Goal: Information Seeking & Learning: Learn about a topic

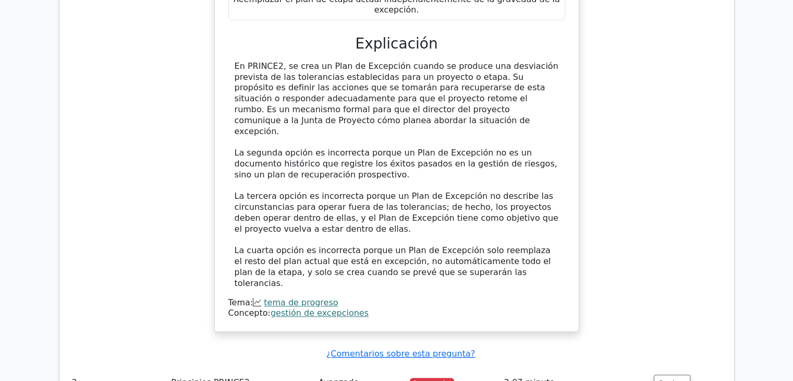
scroll to position [1054, 0]
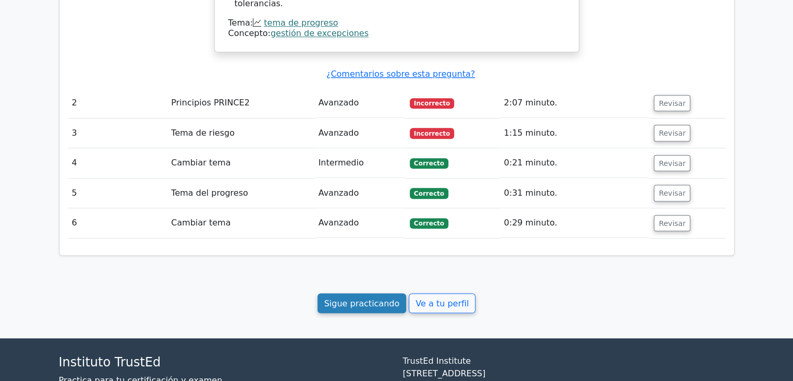
click at [379, 298] on font "Sigue practicando" at bounding box center [362, 303] width 76 height 10
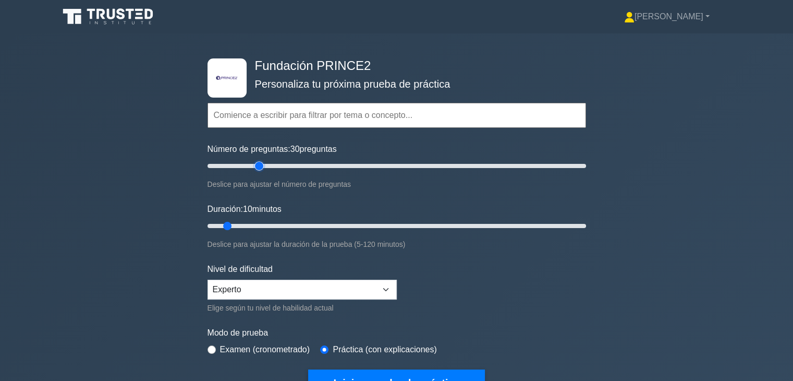
drag, startPoint x: 223, startPoint y: 165, endPoint x: 261, endPoint y: 174, distance: 39.0
type input "30"
click at [261, 172] on input "Número de preguntas: 30 preguntas" at bounding box center [397, 166] width 379 height 13
drag, startPoint x: 225, startPoint y: 224, endPoint x: 273, endPoint y: 231, distance: 48.5
click at [273, 231] on input "Duración: 25 minutos" at bounding box center [397, 226] width 379 height 13
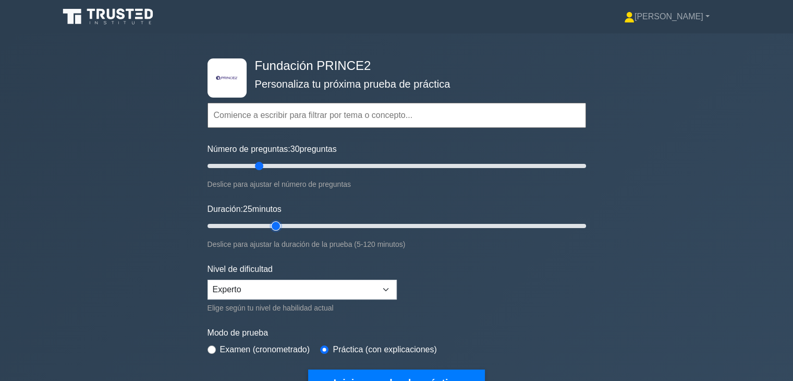
click at [273, 231] on input "Duración: 25 minutos" at bounding box center [397, 226] width 379 height 13
drag, startPoint x: 273, startPoint y: 226, endPoint x: 291, endPoint y: 230, distance: 17.6
type input "30"
click at [291, 230] on input "Duración: 30 minutos" at bounding box center [397, 226] width 379 height 13
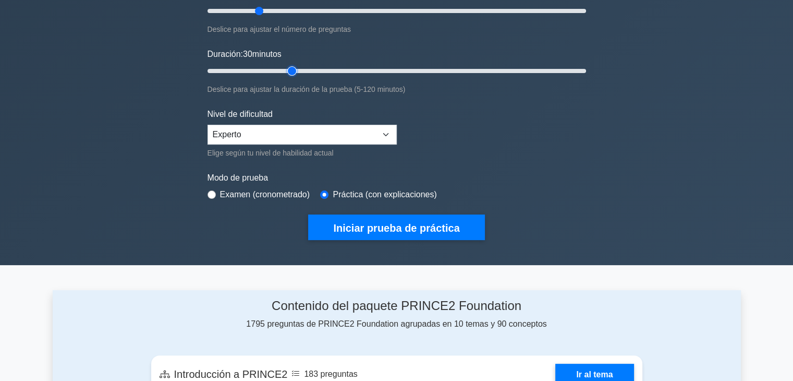
scroll to position [157, 0]
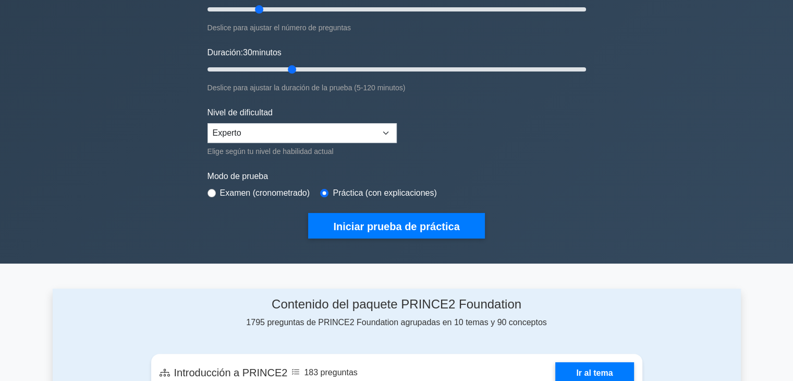
click at [385, 237] on div ".st0{fill-rule:evenodd;clip-rule:evenodd;fill:#000041;} .st1{fill-rule:evenodd;…" at bounding box center [396, 70] width 391 height 386
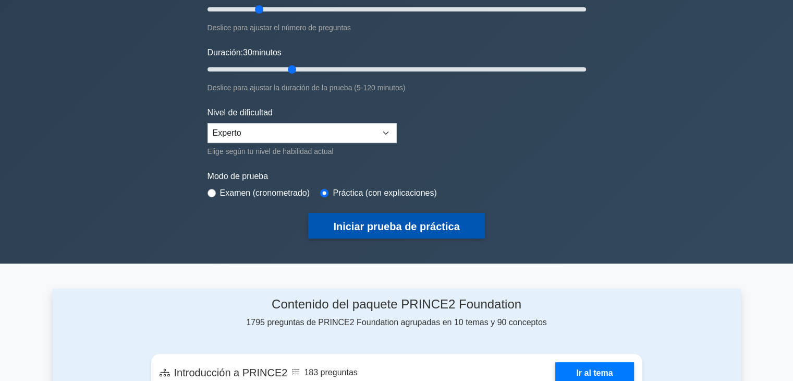
click at [388, 227] on font "Iniciar prueba de práctica" at bounding box center [396, 226] width 126 height 11
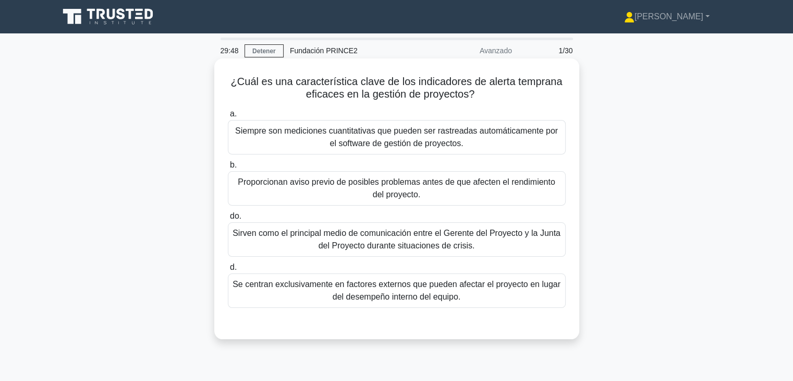
click at [504, 194] on font "Proporcionan aviso previo de posibles problemas antes de que afecten el rendimi…" at bounding box center [397, 188] width 329 height 25
click at [228, 169] on input "b. Proporcionan aviso previo de posibles problemas antes de que afecten el rend…" at bounding box center [228, 165] width 0 height 7
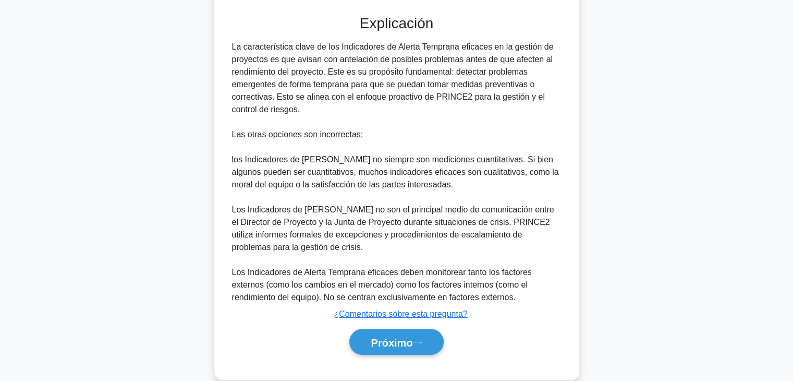
scroll to position [326, 0]
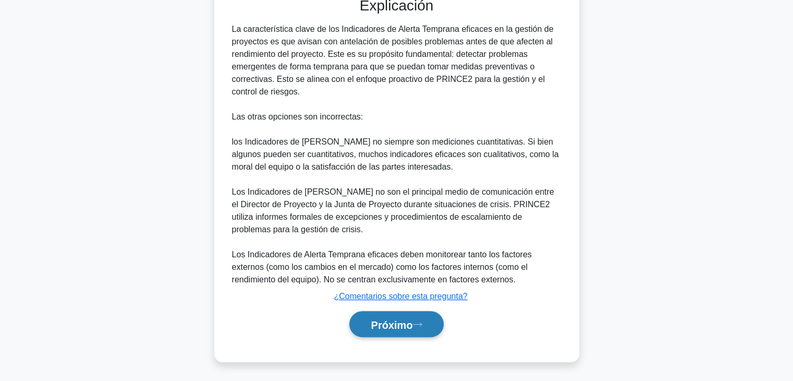
click at [403, 323] on font "Próximo" at bounding box center [392, 324] width 42 height 11
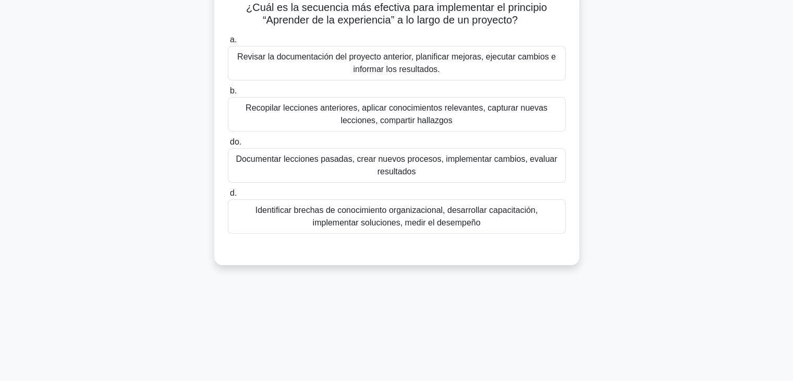
scroll to position [0, 0]
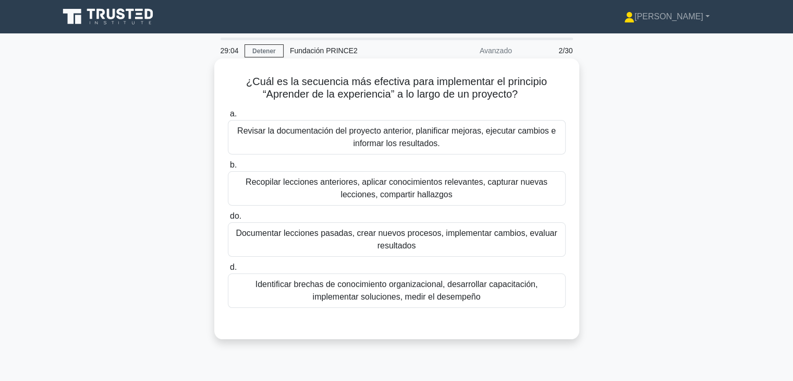
click at [475, 194] on font "Recopilar lecciones anteriores, aplicar conocimientos relevantes, capturar nuev…" at bounding box center [397, 188] width 329 height 25
click at [228, 169] on input "b. Recopilar lecciones anteriores, aplicar conocimientos relevantes, capturar n…" at bounding box center [228, 165] width 0 height 7
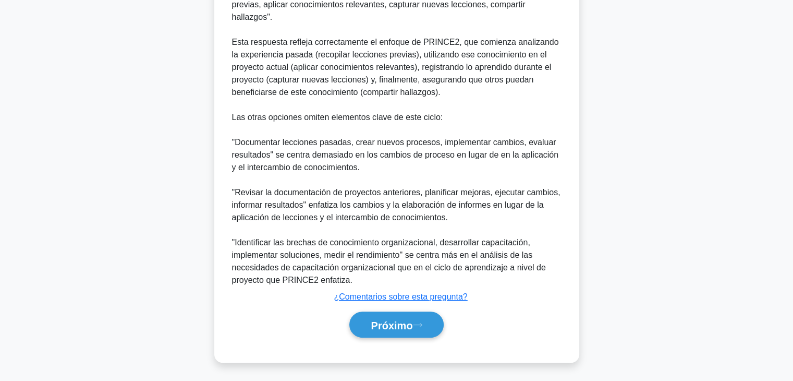
scroll to position [376, 0]
click at [411, 314] on button "Próximo" at bounding box center [397, 324] width 94 height 27
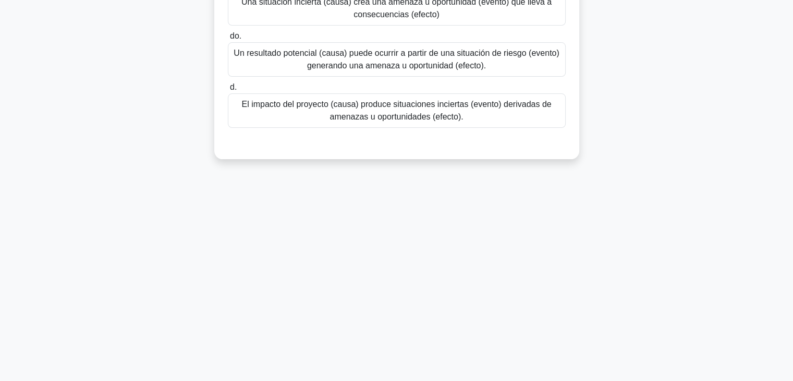
scroll to position [0, 0]
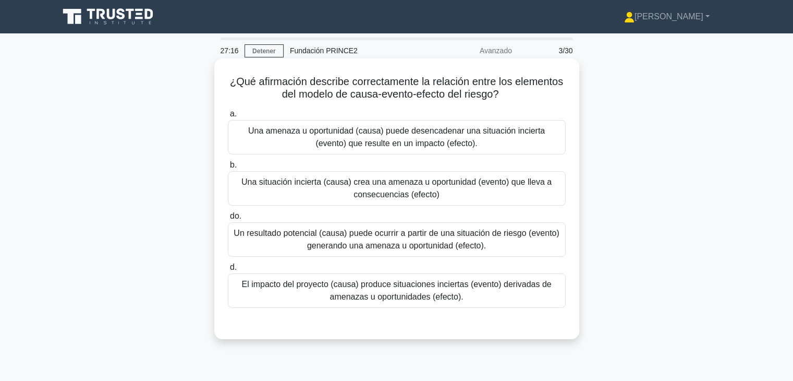
click at [476, 150] on font "Una amenaza u oportunidad (causa) puede desencadenar una situación incierta (ev…" at bounding box center [397, 137] width 329 height 25
click at [228, 117] on input "a. Una amenaza u oportunidad (causa) puede desencadenar una situación incierta …" at bounding box center [228, 114] width 0 height 7
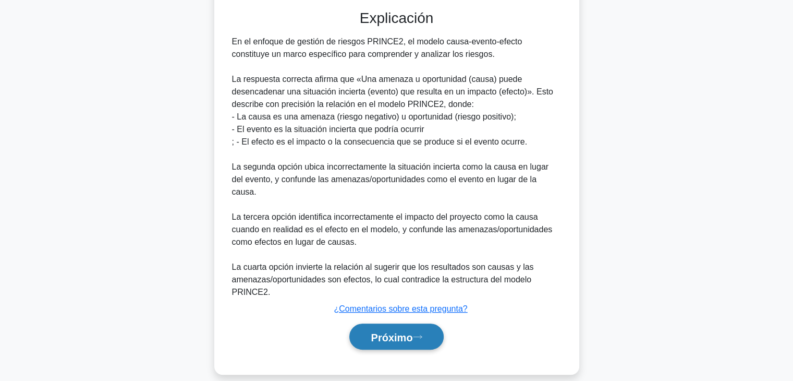
click at [419, 323] on button "Próximo" at bounding box center [397, 336] width 94 height 27
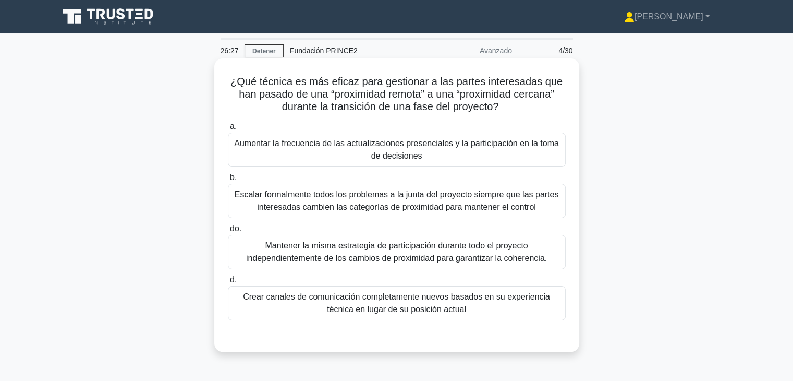
click at [488, 157] on font "Aumentar la frecuencia de las actualizaciones presenciales y la participación e…" at bounding box center [397, 149] width 329 height 25
click at [228, 130] on input "a. Aumentar la frecuencia de las actualizaciones presenciales y la participació…" at bounding box center [228, 126] width 0 height 7
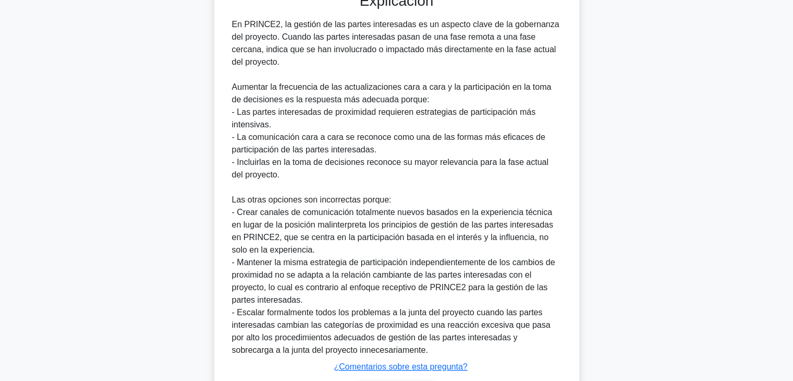
scroll to position [365, 0]
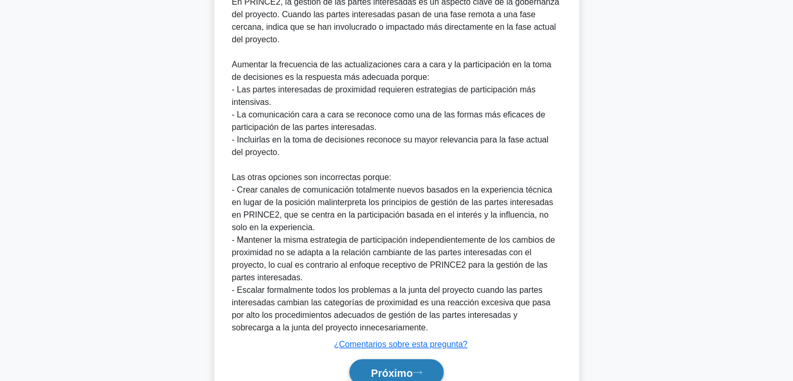
click at [407, 360] on button "Próximo" at bounding box center [397, 372] width 94 height 27
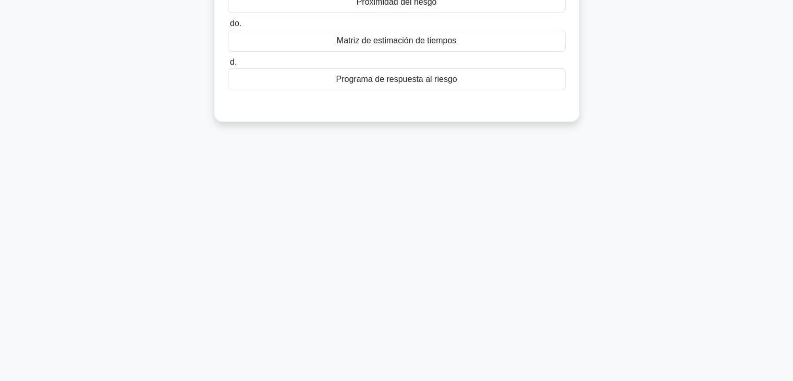
scroll to position [0, 0]
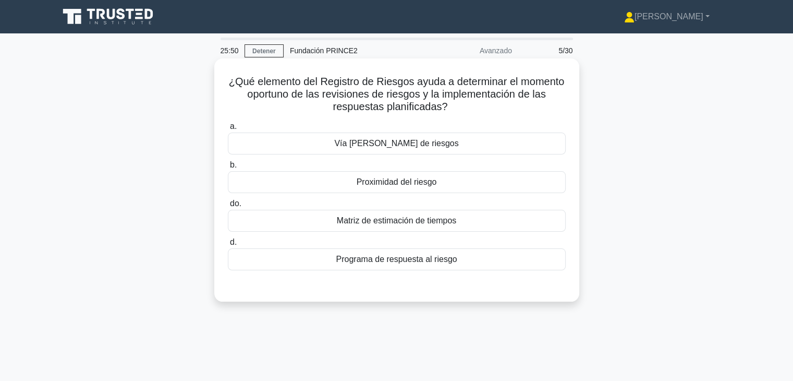
click at [432, 186] on font "Proximidad del riesgo" at bounding box center [397, 181] width 80 height 9
click at [228, 169] on input "b. Proximidad del riesgo" at bounding box center [228, 165] width 0 height 7
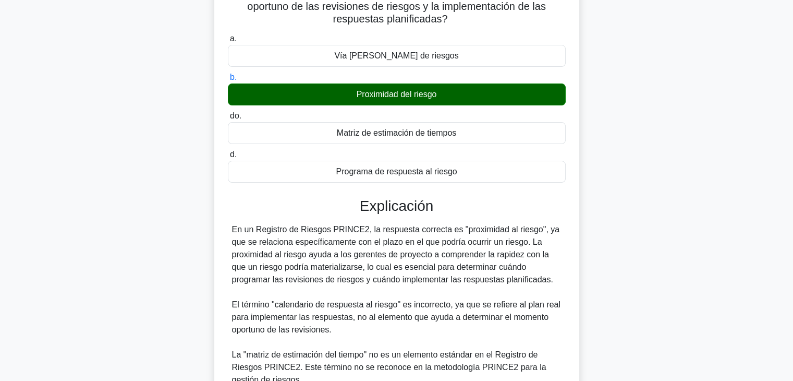
scroll to position [238, 0]
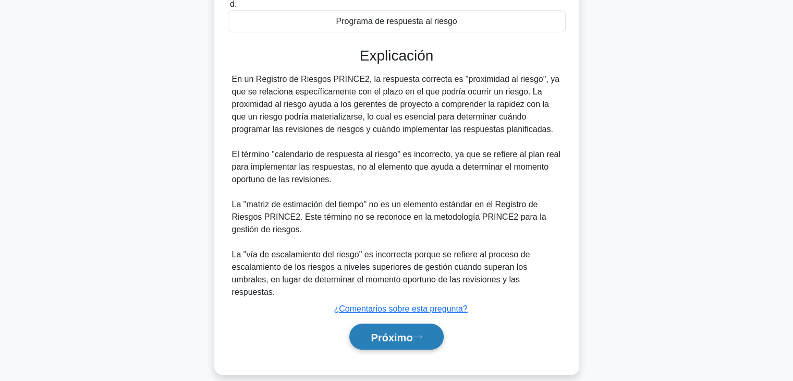
click at [422, 331] on button "Próximo" at bounding box center [397, 336] width 94 height 27
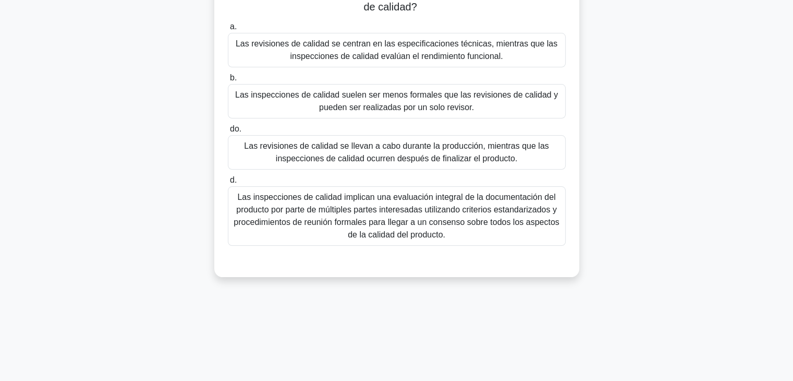
scroll to position [0, 0]
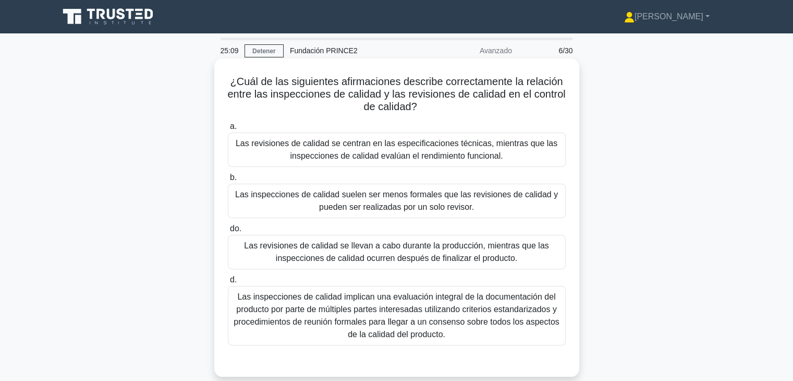
click at [455, 262] on font "Las revisiones de calidad se llevan a cabo durante la producción, mientras que …" at bounding box center [396, 251] width 305 height 21
click at [228, 232] on input "do. Las revisiones de calidad se llevan a cabo durante la producción, mientras …" at bounding box center [228, 228] width 0 height 7
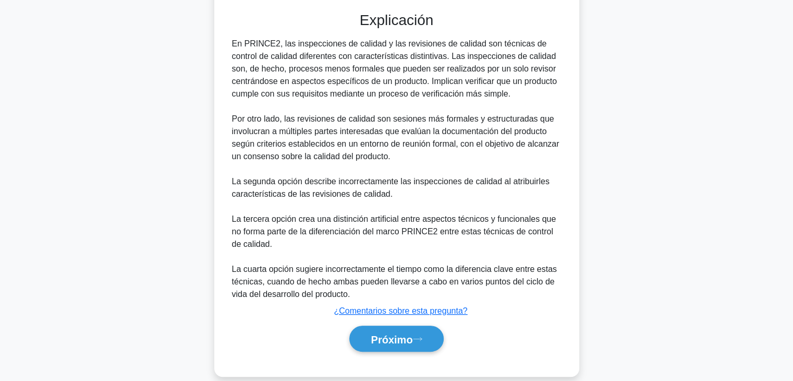
scroll to position [364, 0]
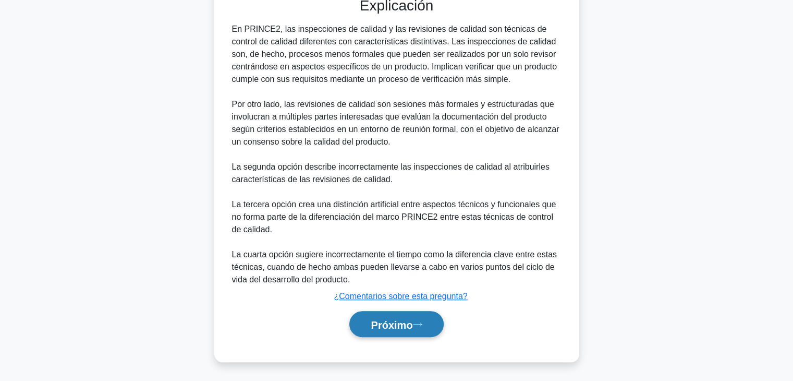
click at [410, 330] on button "Próximo" at bounding box center [397, 324] width 94 height 27
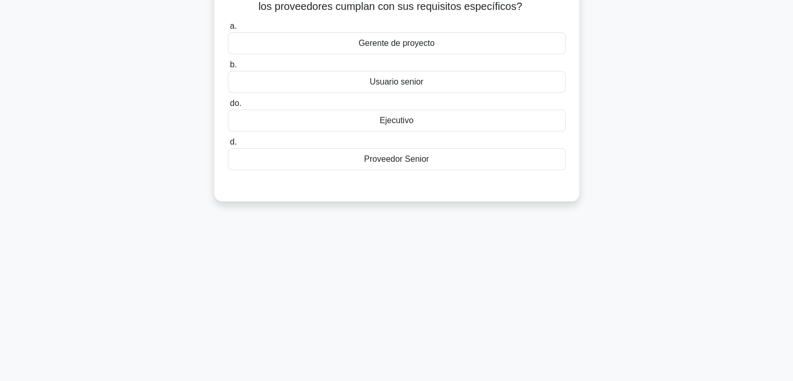
scroll to position [0, 0]
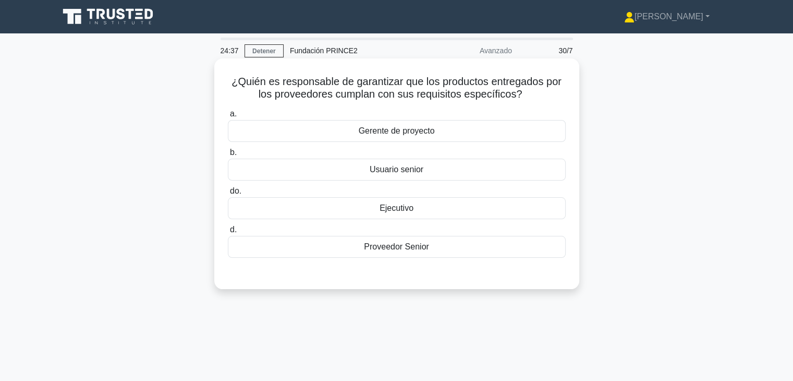
click at [409, 129] on font "Gerente de proyecto" at bounding box center [397, 130] width 76 height 9
click at [228, 117] on input "a. Gerente de proyecto" at bounding box center [228, 114] width 0 height 7
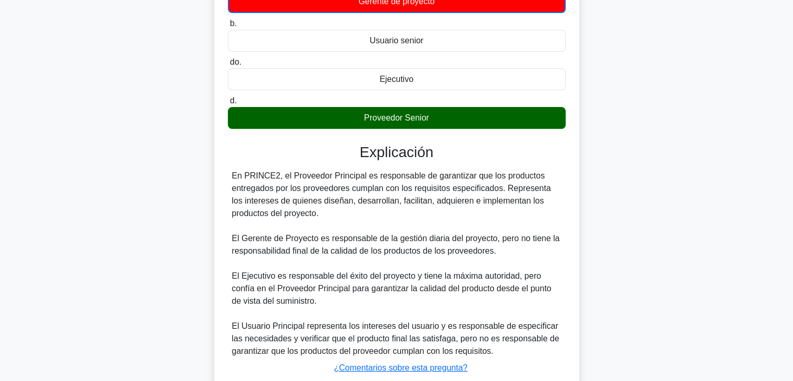
scroll to position [157, 0]
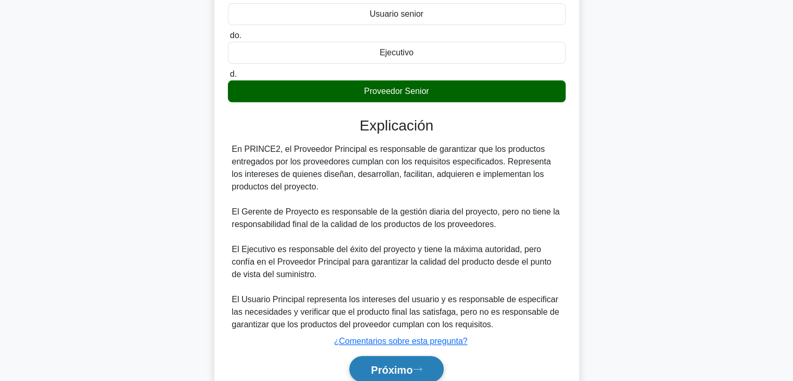
click at [413, 366] on font "Próximo" at bounding box center [392, 369] width 42 height 11
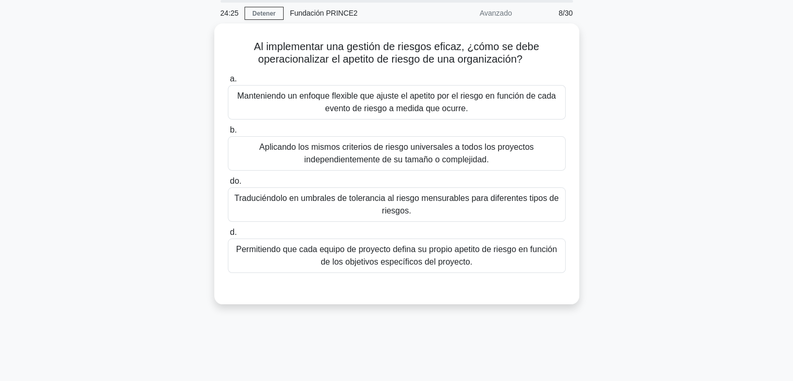
scroll to position [0, 0]
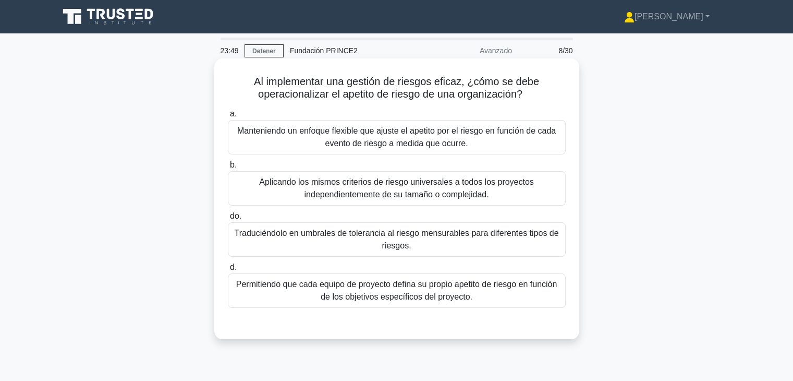
click at [371, 245] on font "Traduciéndolo en umbrales de tolerancia al riesgo mensurables para diferentes t…" at bounding box center [397, 239] width 329 height 25
click at [228, 220] on input "do. Traduciéndolo en umbrales de tolerancia al riesgo mensurables para diferent…" at bounding box center [228, 216] width 0 height 7
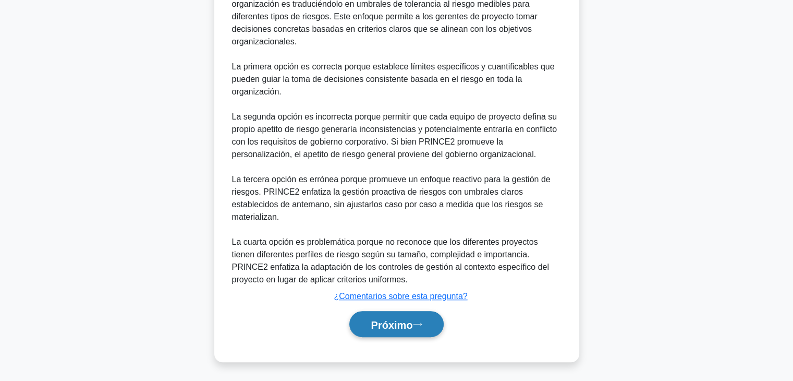
click at [396, 319] on font "Próximo" at bounding box center [392, 324] width 42 height 11
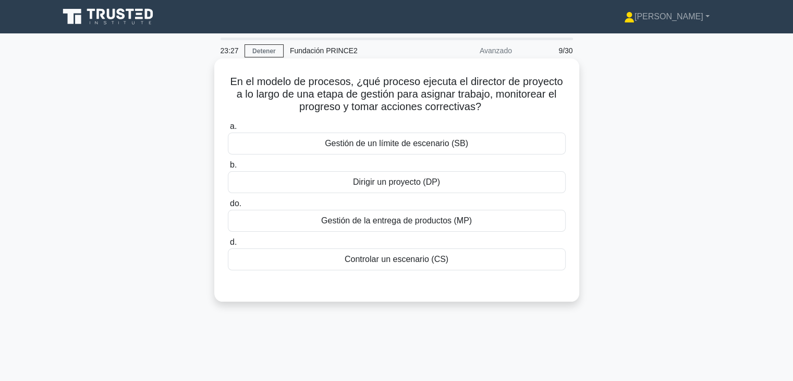
click at [440, 266] on font "Controlar un escenario (CS)" at bounding box center [397, 259] width 104 height 13
click at [228, 246] on input "d. Controlar un escenario (CS)" at bounding box center [228, 242] width 0 height 7
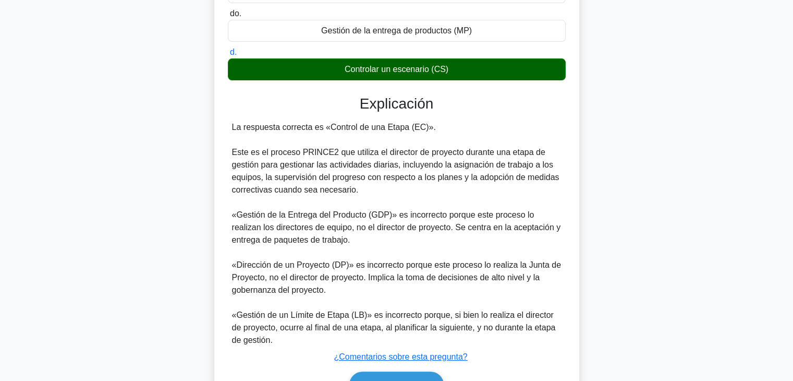
scroll to position [250, 0]
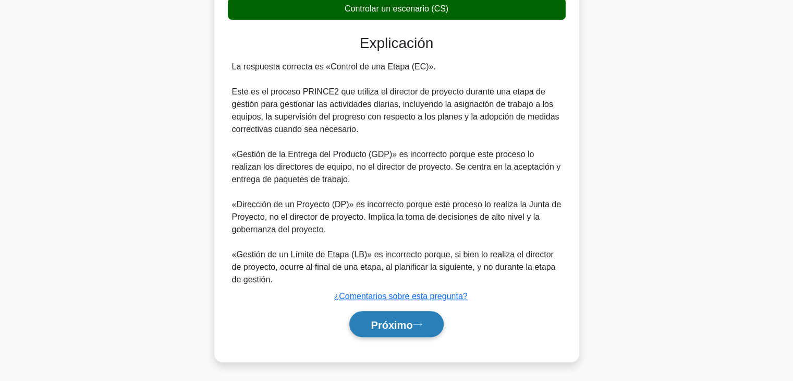
click at [405, 327] on font "Próximo" at bounding box center [392, 324] width 42 height 11
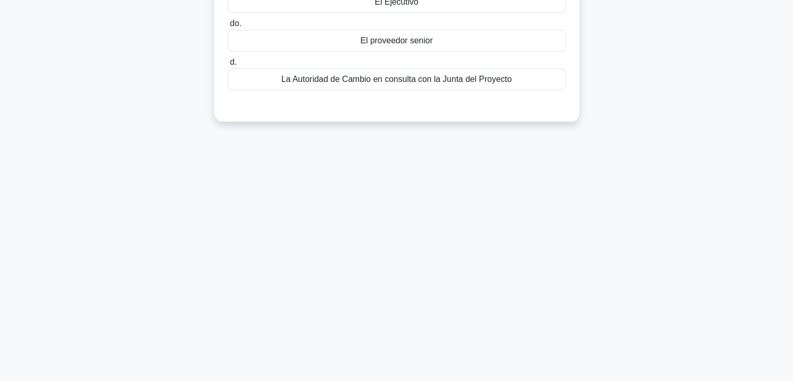
scroll to position [0, 0]
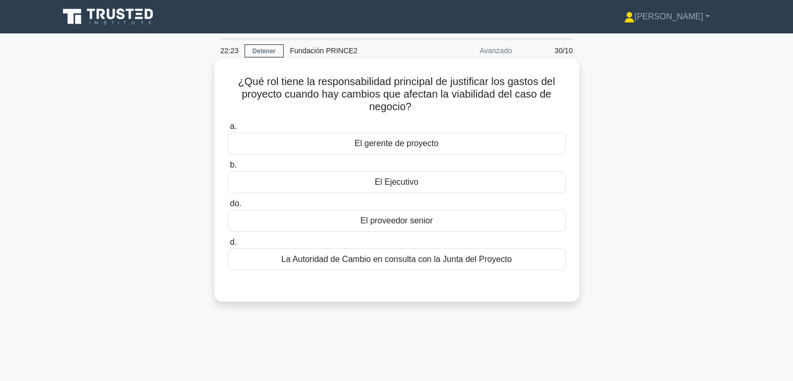
click at [451, 151] on div "El gerente de proyecto" at bounding box center [397, 144] width 338 height 22
click at [228, 130] on input "a. El gerente de proyecto" at bounding box center [228, 126] width 0 height 7
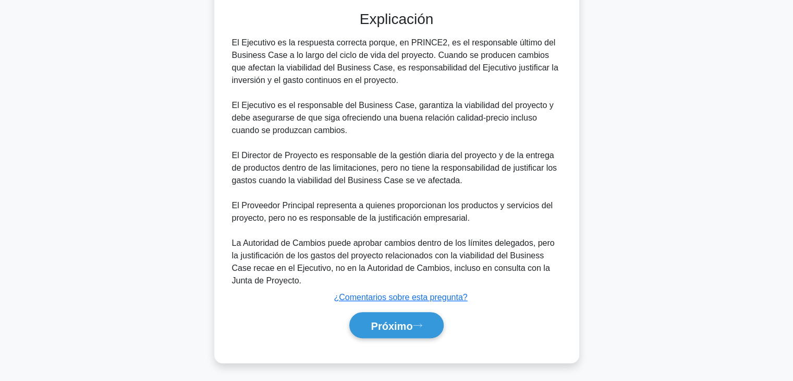
scroll to position [276, 0]
click at [396, 327] on font "Próximo" at bounding box center [392, 324] width 42 height 11
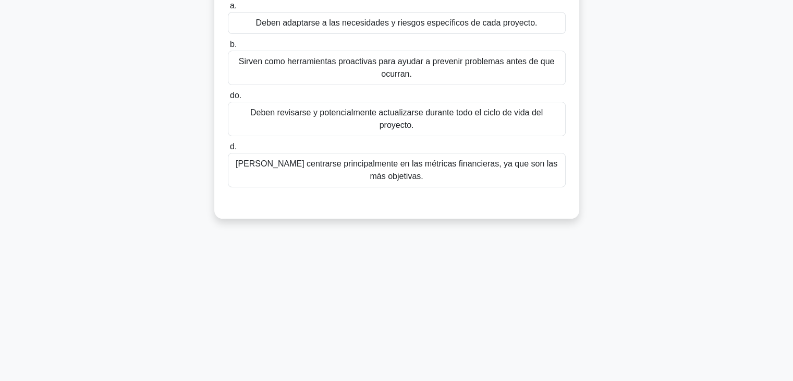
scroll to position [0, 0]
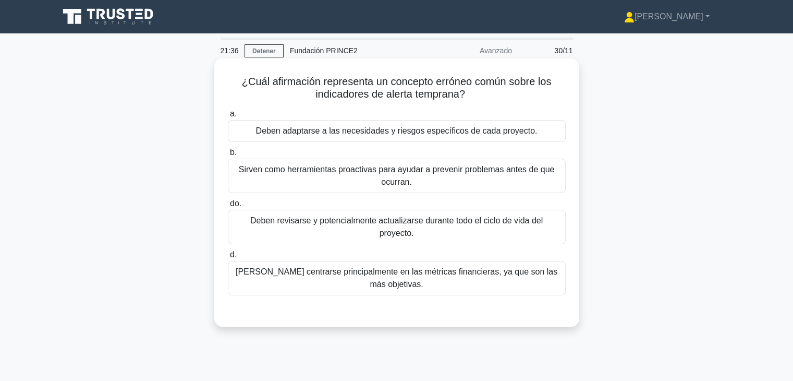
click at [415, 267] on font "Deberían centrarse principalmente en las métricas financieras, ya que son las m…" at bounding box center [397, 277] width 322 height 21
click at [228, 258] on input "d. Deberían centrarse principalmente en las métricas financieras, ya que son la…" at bounding box center [228, 254] width 0 height 7
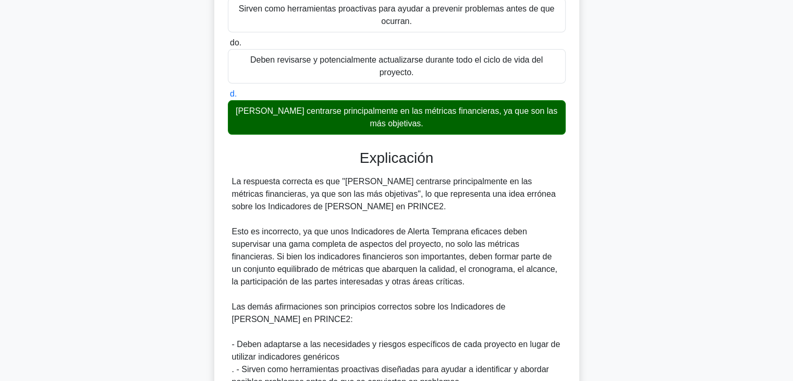
scroll to position [261, 0]
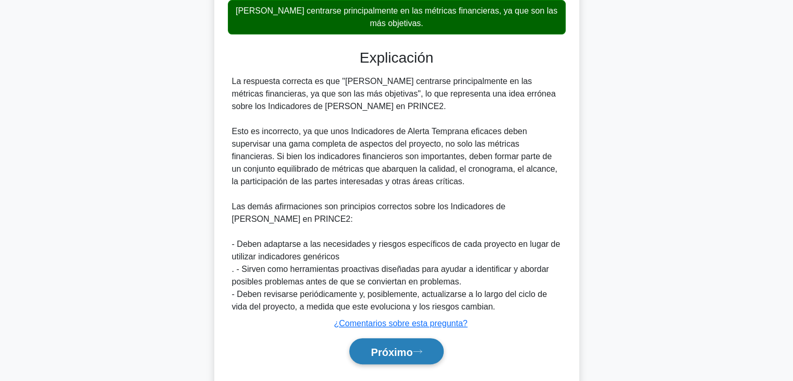
click at [409, 346] on font "Próximo" at bounding box center [392, 351] width 42 height 11
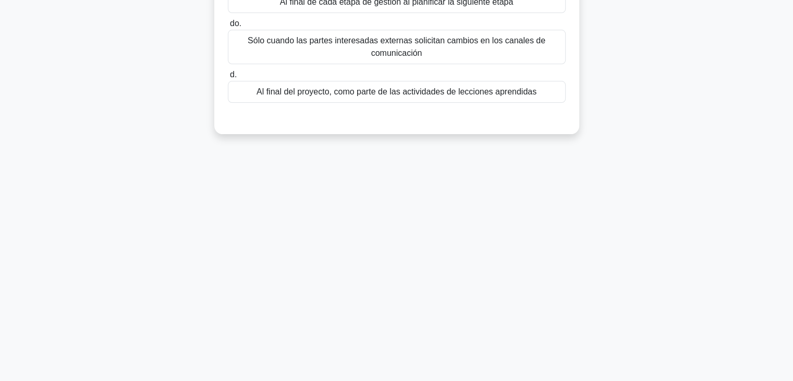
scroll to position [0, 0]
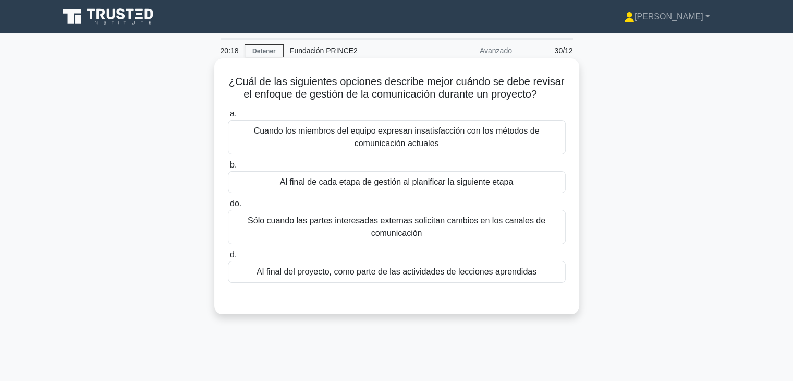
click at [444, 136] on font "Cuando los miembros del equipo expresan insatisfacción con los métodos de comun…" at bounding box center [397, 136] width 286 height 21
click at [228, 117] on input "a. Cuando los miembros del equipo expresan insatisfacción con los métodos de co…" at bounding box center [228, 114] width 0 height 7
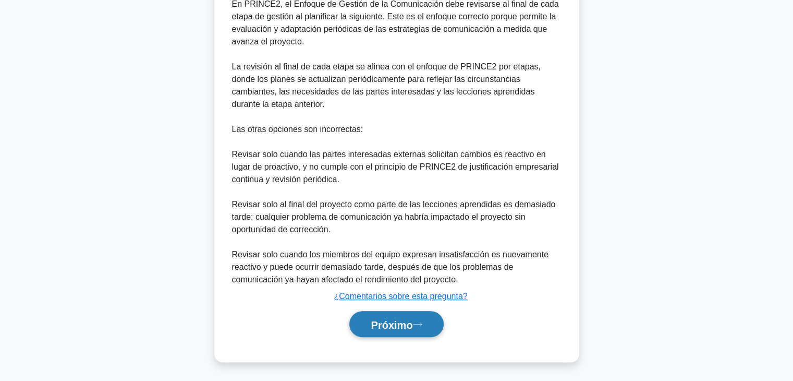
click at [405, 326] on font "Próximo" at bounding box center [392, 324] width 42 height 11
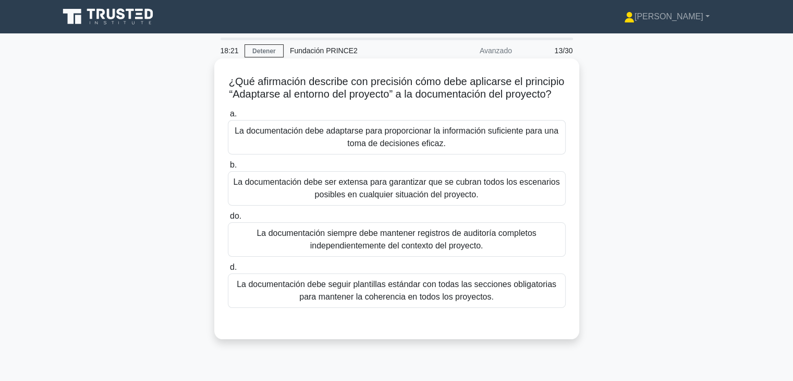
click at [472, 154] on div "La documentación debe adaptarse para proporcionar la información suficiente par…" at bounding box center [397, 137] width 338 height 34
click at [228, 117] on input "a. La documentación debe adaptarse para proporcionar la información suficiente …" at bounding box center [228, 114] width 0 height 7
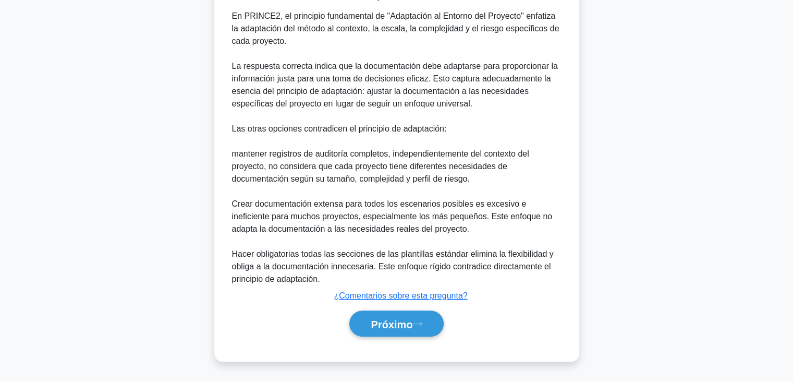
scroll to position [351, 0]
click at [413, 320] on font "Próximo" at bounding box center [392, 323] width 42 height 11
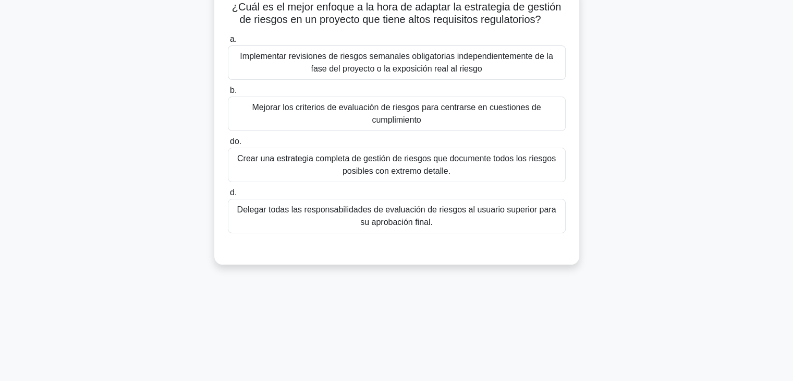
scroll to position [0, 0]
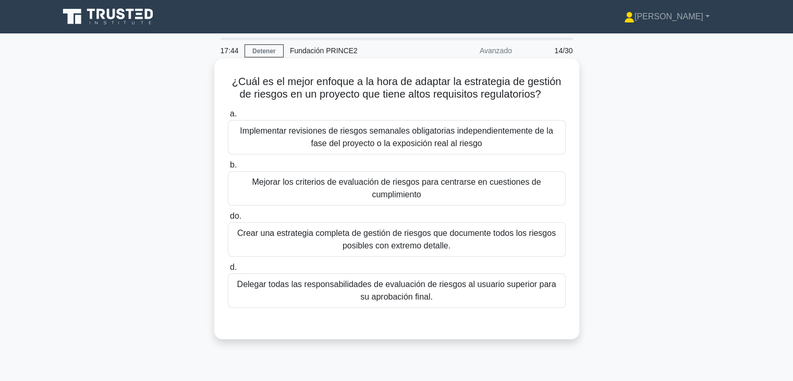
click at [380, 198] on font "Mejorar los criterios de evaluación de riesgos para centrarse en cuestiones de …" at bounding box center [396, 187] width 289 height 21
click at [228, 169] on input "b. Mejorar los criterios de evaluación de riesgos para centrarse en cuestiones …" at bounding box center [228, 165] width 0 height 7
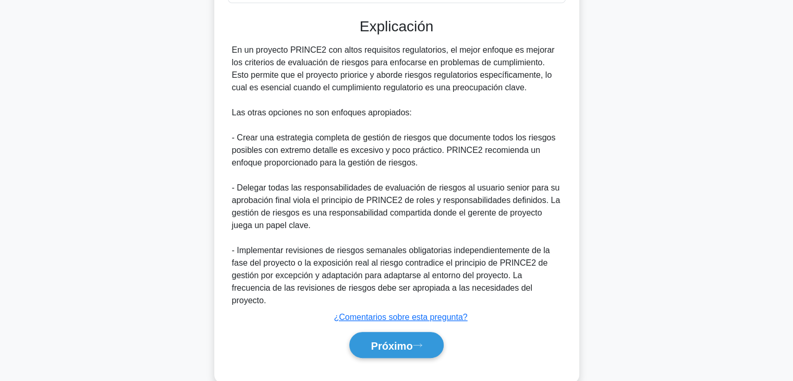
scroll to position [313, 0]
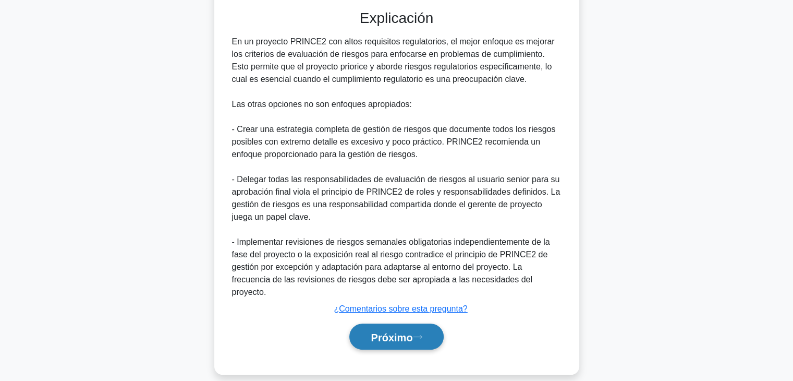
click at [390, 331] on font "Próximo" at bounding box center [392, 336] width 42 height 11
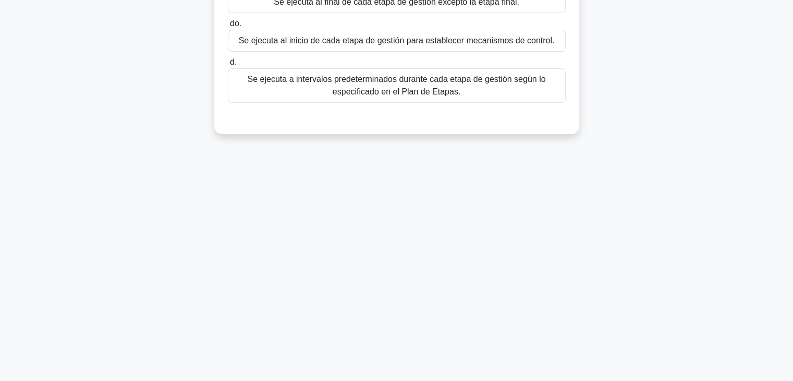
scroll to position [0, 0]
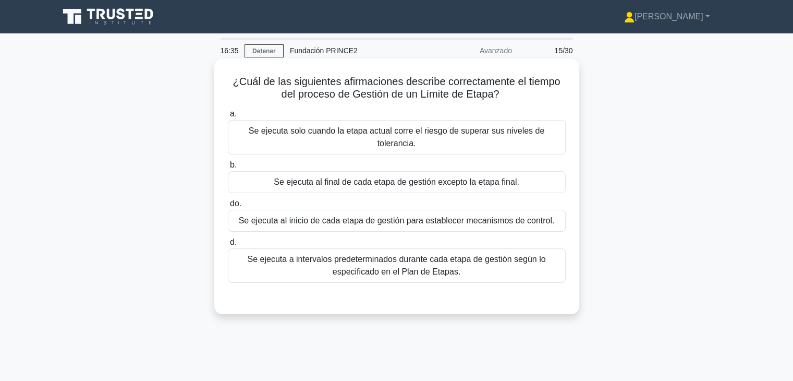
click at [444, 186] on font "Se ejecuta al final de cada etapa de gestión excepto la etapa final." at bounding box center [397, 181] width 246 height 9
click at [228, 169] on input "b. Se ejecuta al final de cada etapa de gestión excepto la etapa final." at bounding box center [228, 165] width 0 height 7
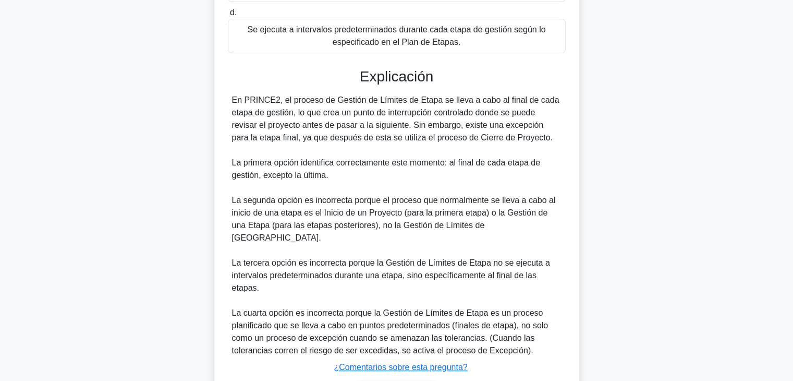
scroll to position [288, 0]
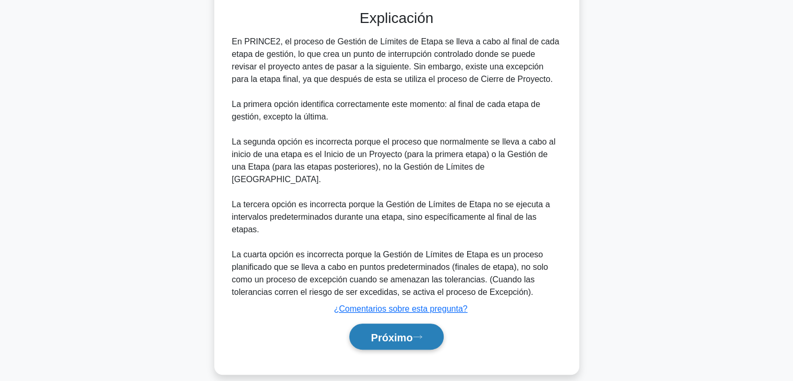
click at [390, 323] on button "Próximo" at bounding box center [397, 336] width 94 height 27
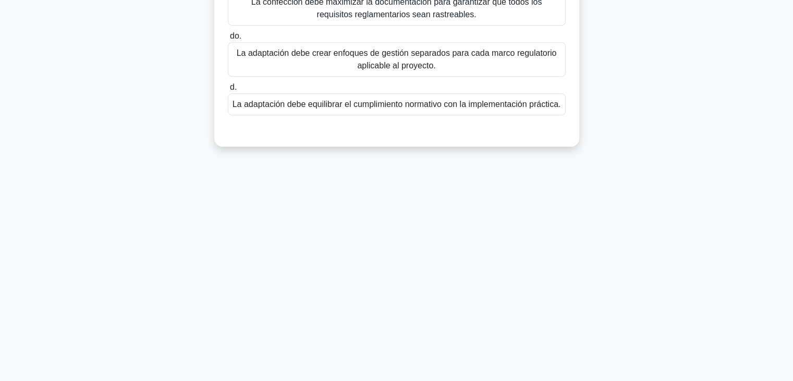
scroll to position [0, 0]
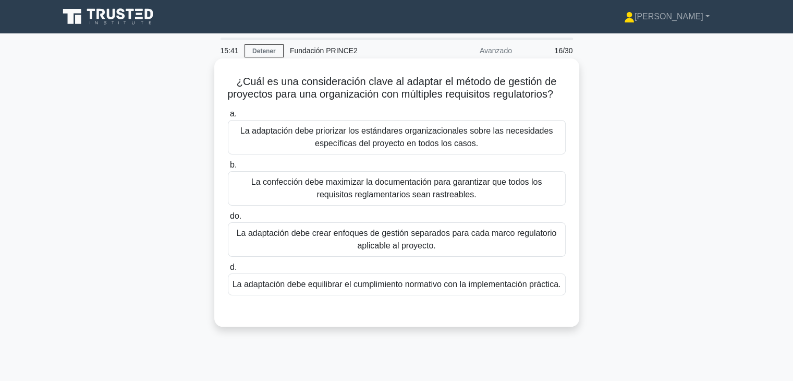
click at [399, 288] on font "La adaptación debe equilibrar el cumplimiento normativo con la implementación p…" at bounding box center [397, 284] width 329 height 9
click at [228, 271] on input "d. La adaptación debe equilibrar el cumplimiento normativo con la implementació…" at bounding box center [228, 267] width 0 height 7
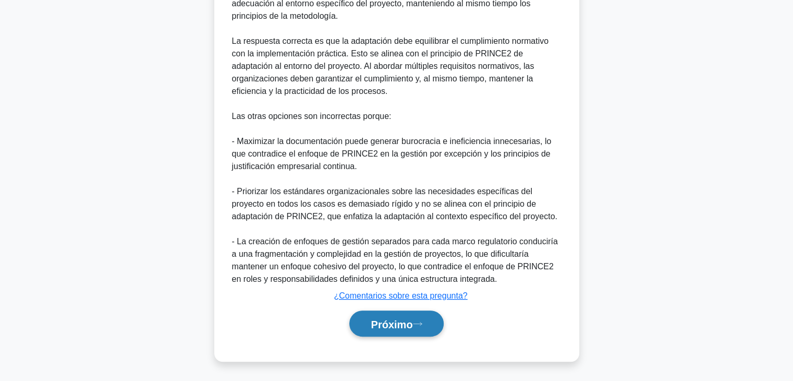
click at [399, 310] on button "Próximo" at bounding box center [397, 323] width 94 height 27
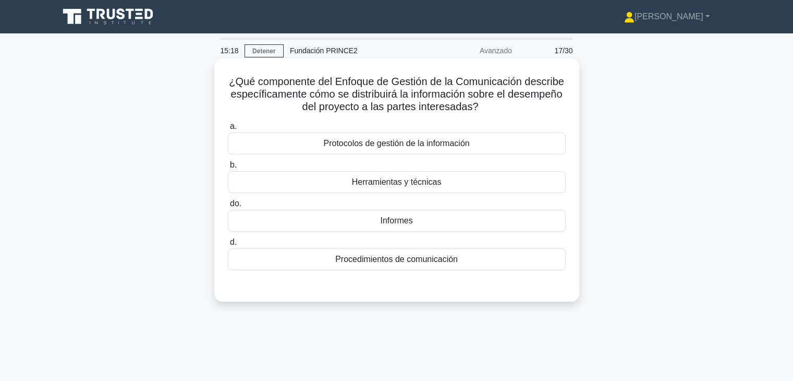
click at [428, 228] on div "Informes" at bounding box center [397, 221] width 338 height 22
click at [228, 207] on input "do. Informes" at bounding box center [228, 203] width 0 height 7
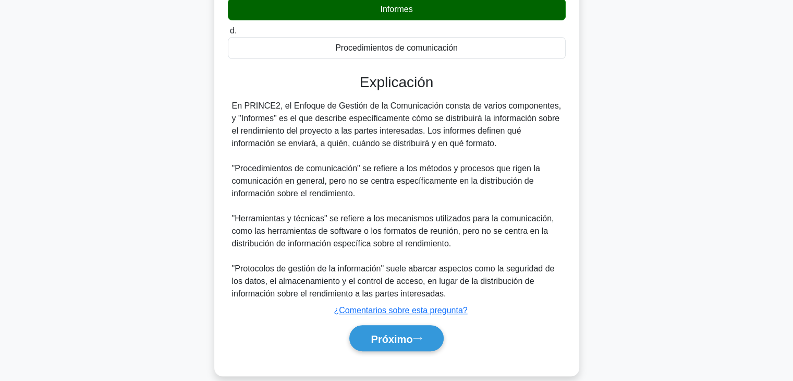
scroll to position [225, 0]
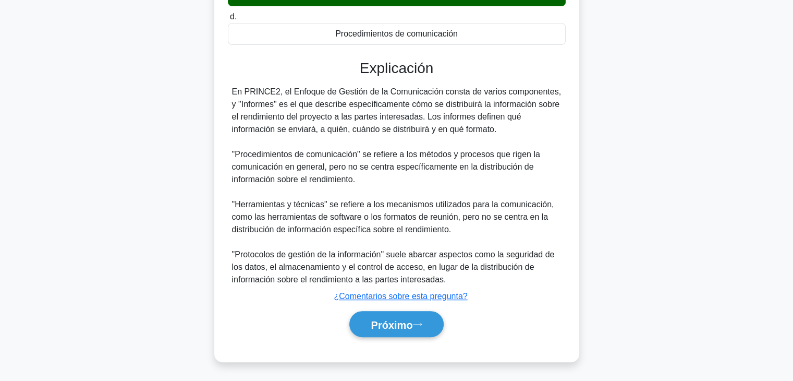
click at [380, 309] on div "Próximo" at bounding box center [397, 324] width 338 height 35
click at [380, 323] on font "Próximo" at bounding box center [392, 324] width 42 height 11
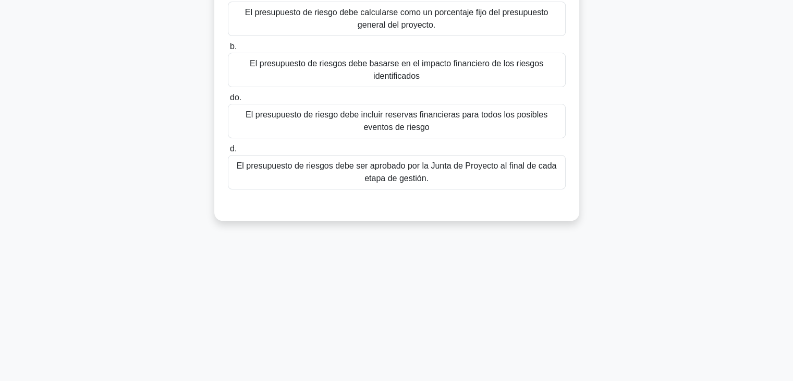
scroll to position [0, 0]
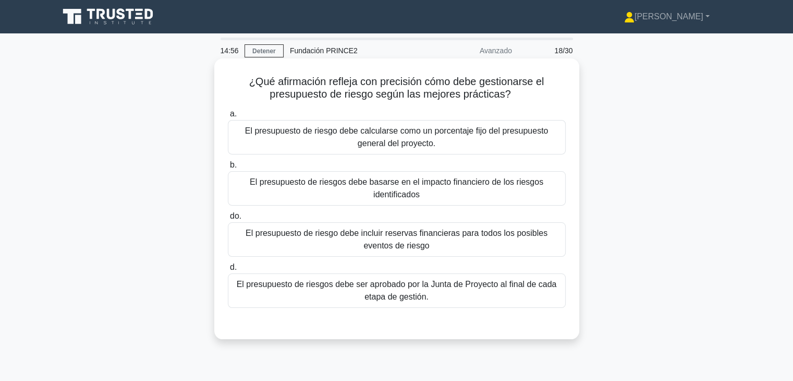
click at [441, 188] on font "El presupuesto de riesgos debe basarse en el impacto financiero de los riesgos …" at bounding box center [397, 188] width 329 height 25
click at [228, 169] on input "b. El presupuesto de riesgos debe basarse en el impacto financiero de los riesg…" at bounding box center [228, 165] width 0 height 7
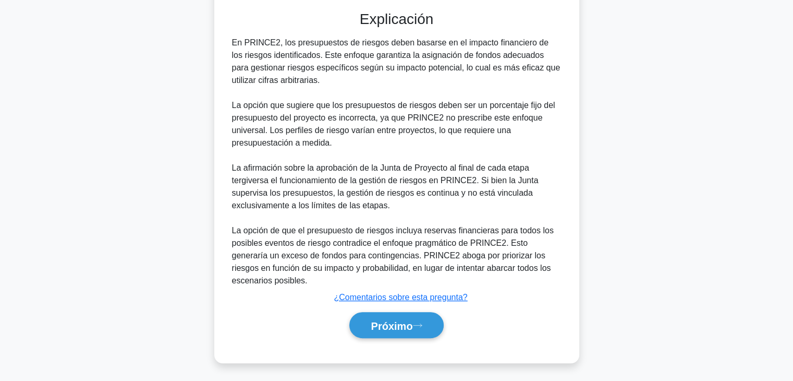
scroll to position [313, 0]
click at [422, 328] on button "Próximo" at bounding box center [397, 324] width 94 height 27
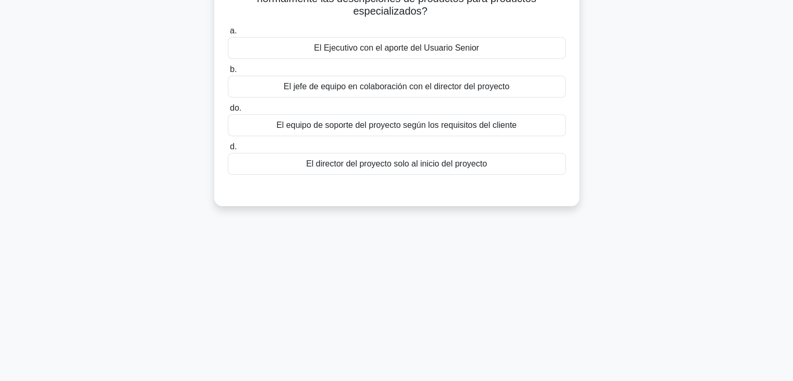
scroll to position [0, 0]
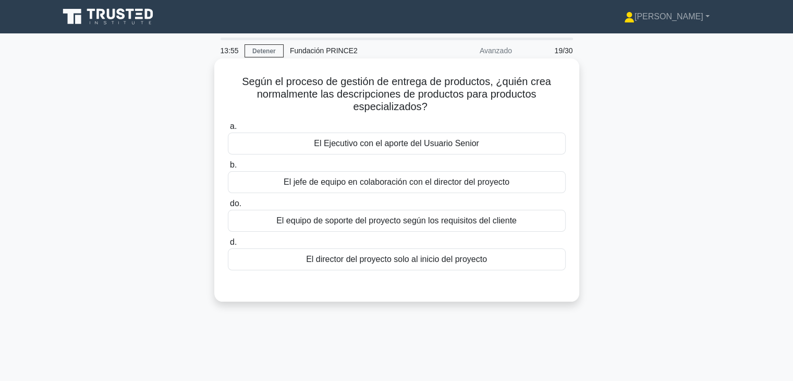
click at [412, 142] on font "El Ejecutivo con el aporte del Usuario Senior" at bounding box center [396, 143] width 165 height 9
click at [228, 130] on input "a. El Ejecutivo con el aporte del Usuario Senior" at bounding box center [228, 126] width 0 height 7
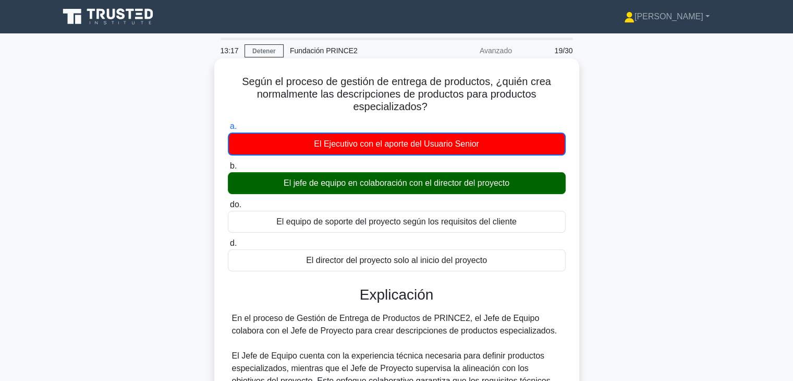
scroll to position [239, 0]
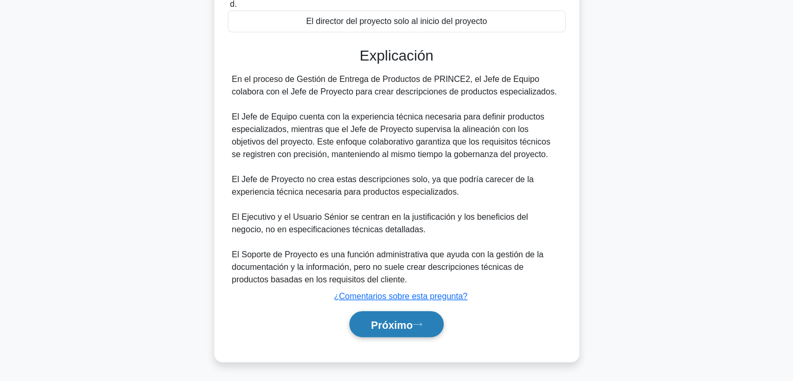
click at [408, 326] on font "Próximo" at bounding box center [392, 324] width 42 height 11
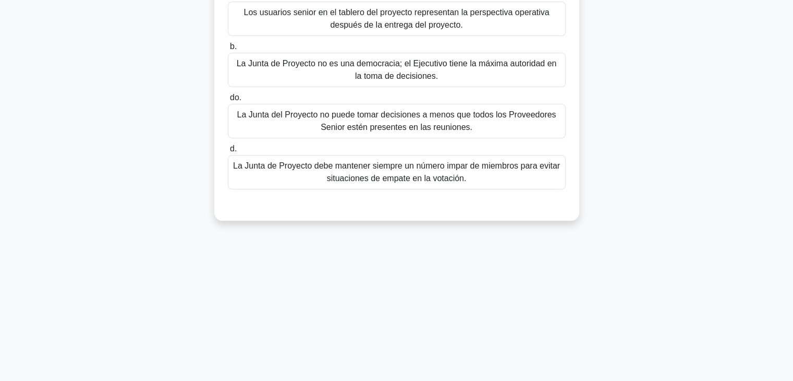
scroll to position [0, 0]
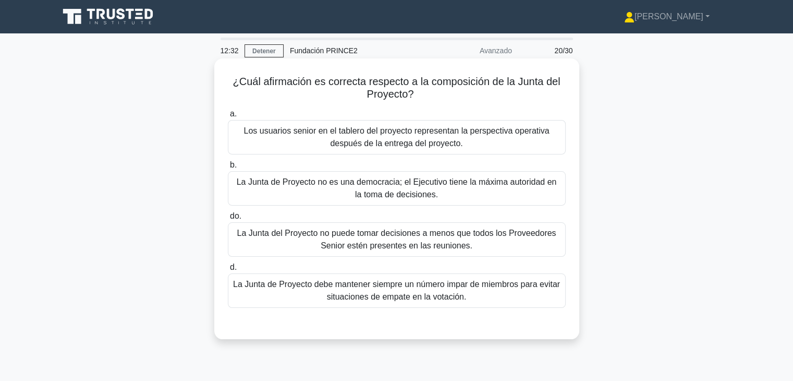
click at [495, 151] on div "Los usuarios senior en el tablero del proyecto representan la perspectiva opera…" at bounding box center [397, 137] width 338 height 34
click at [228, 117] on input "a. Los usuarios senior en el tablero del proyecto representan la perspectiva op…" at bounding box center [228, 114] width 0 height 7
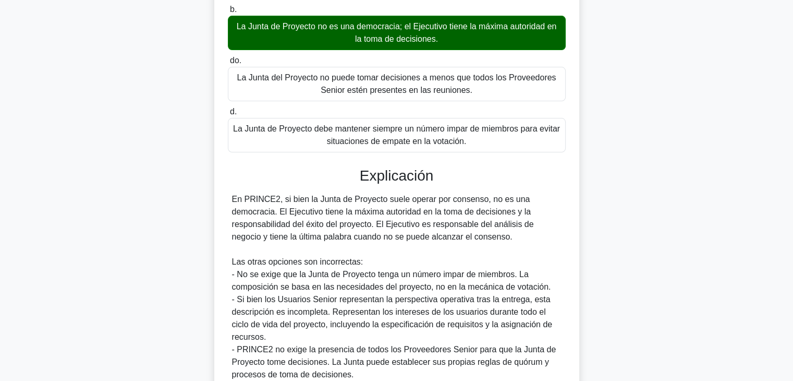
scroll to position [251, 0]
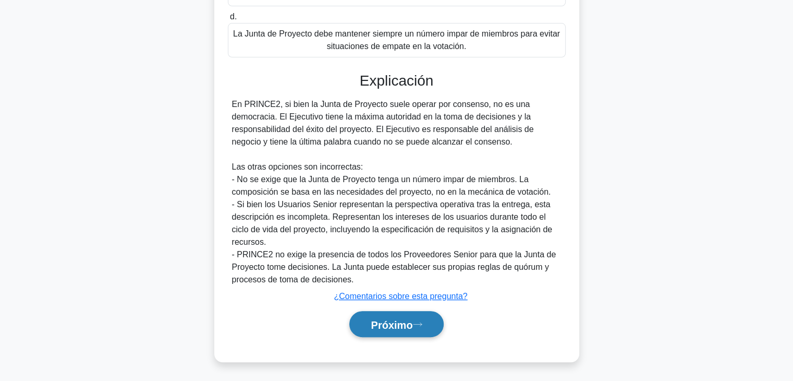
click at [384, 324] on font "Próximo" at bounding box center [392, 324] width 42 height 11
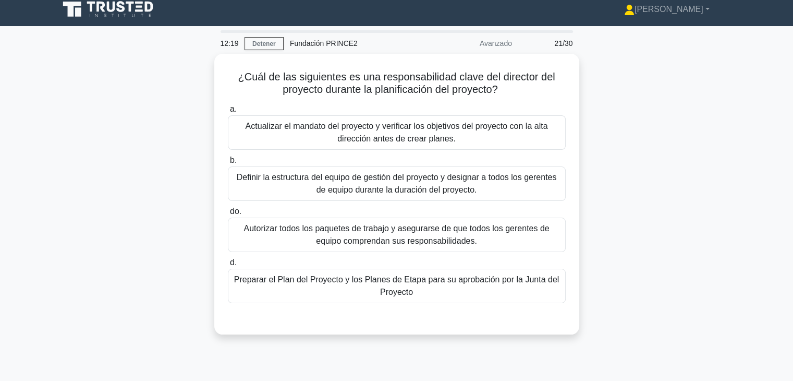
scroll to position [0, 0]
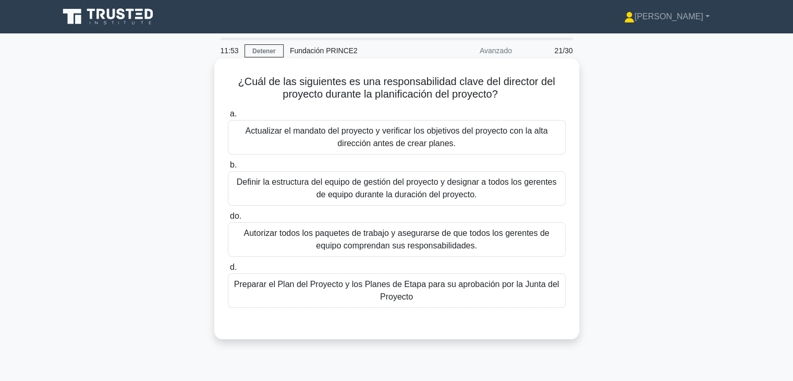
click at [436, 247] on font "Autorizar todos los paquetes de trabajo y asegurarse de que todos los gerentes …" at bounding box center [397, 238] width 306 height 21
click at [228, 220] on input "do. Autorizar todos los paquetes de trabajo y asegurarse de que todos los geren…" at bounding box center [228, 216] width 0 height 7
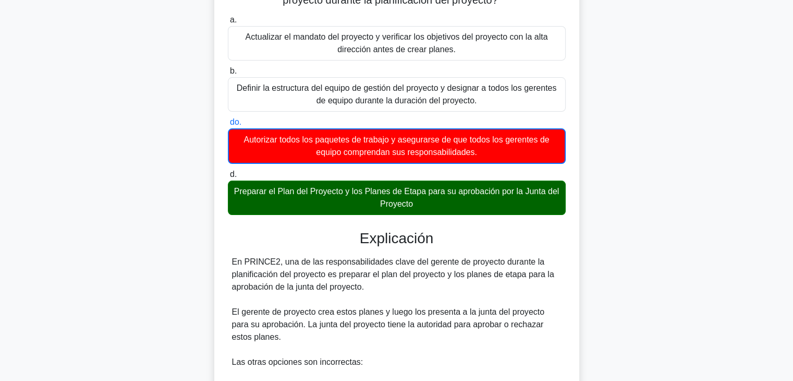
scroll to position [313, 0]
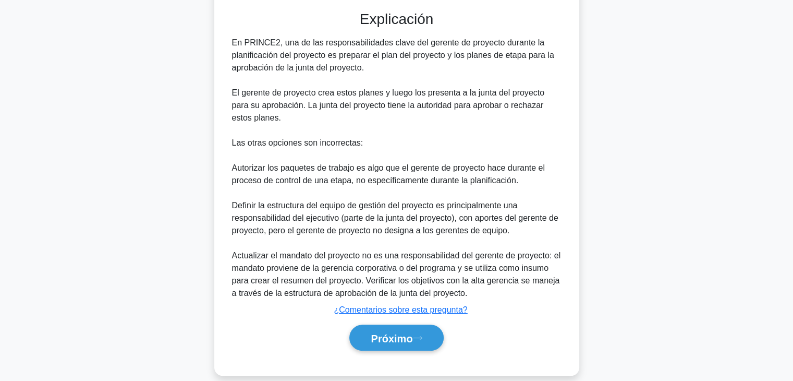
click at [380, 351] on div "Próximo" at bounding box center [397, 337] width 338 height 35
click at [383, 342] on font "Próximo" at bounding box center [392, 337] width 42 height 11
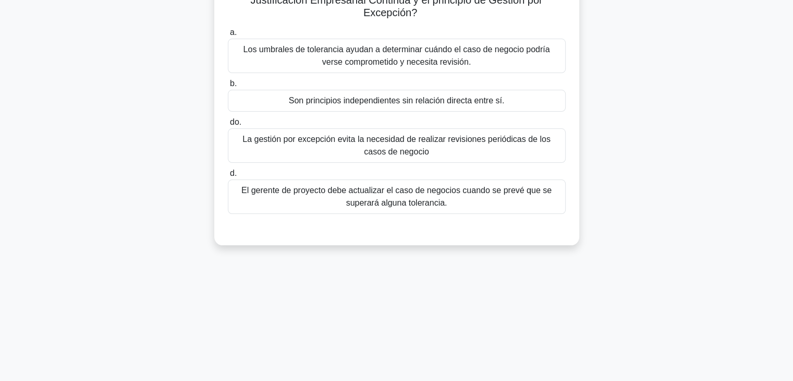
scroll to position [0, 0]
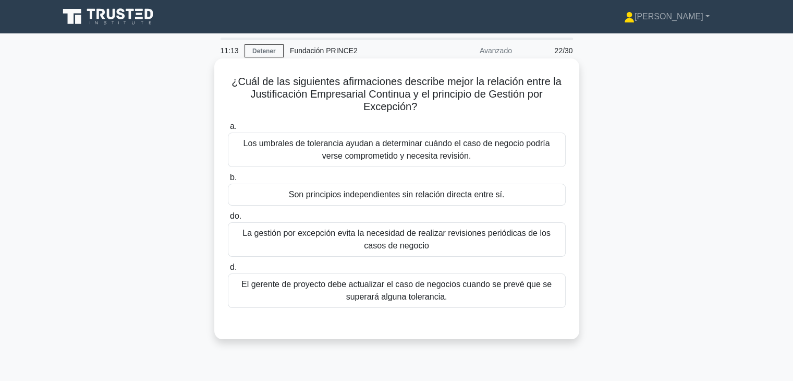
click at [415, 160] on font "Los umbrales de tolerancia ayudan a determinar cuándo el caso de negocio podría…" at bounding box center [397, 149] width 307 height 21
click at [228, 130] on input "a. Los umbrales de tolerancia ayudan a determinar cuándo el caso de negocio pod…" at bounding box center [228, 126] width 0 height 7
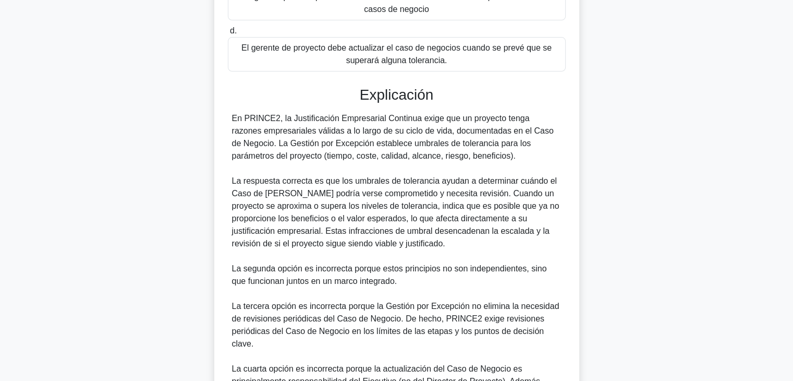
scroll to position [363, 0]
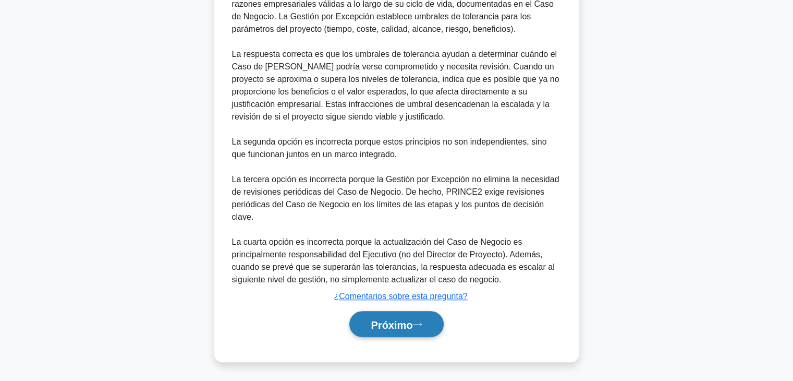
click at [396, 333] on button "Próximo" at bounding box center [397, 324] width 94 height 27
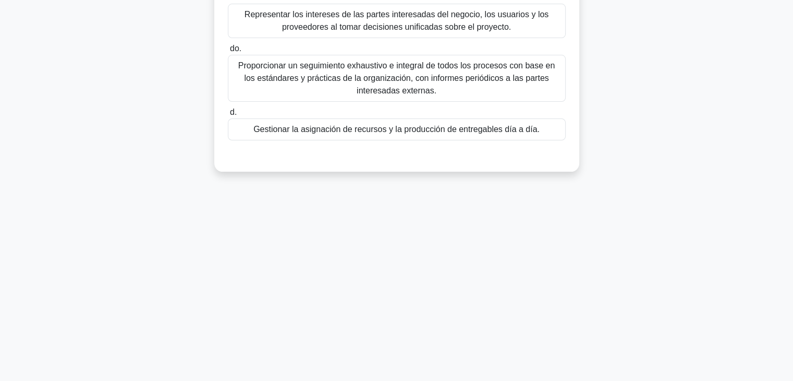
scroll to position [0, 0]
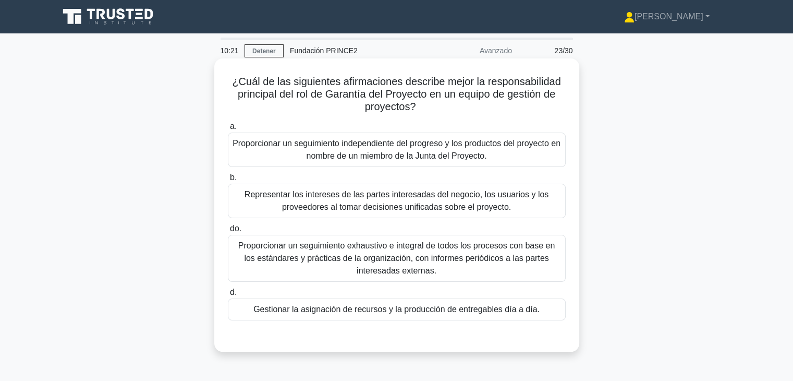
click at [414, 145] on font "Proporcionar un seguimiento independiente del progreso y los productos del proy…" at bounding box center [397, 149] width 328 height 21
click at [228, 130] on input "a. Proporcionar un seguimiento independiente del progreso y los productos del p…" at bounding box center [228, 126] width 0 height 7
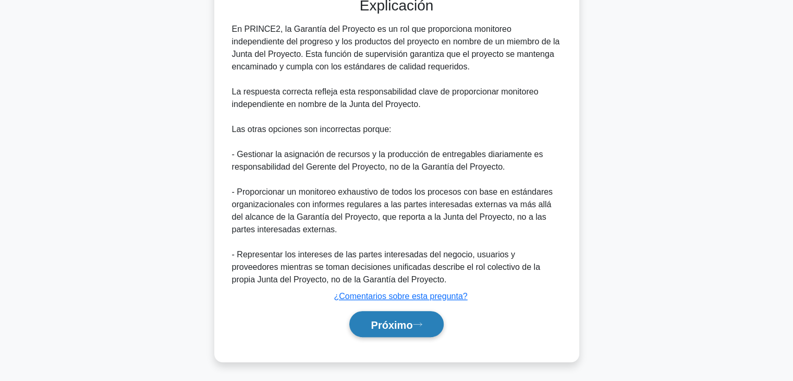
click at [402, 324] on font "Próximo" at bounding box center [392, 324] width 42 height 11
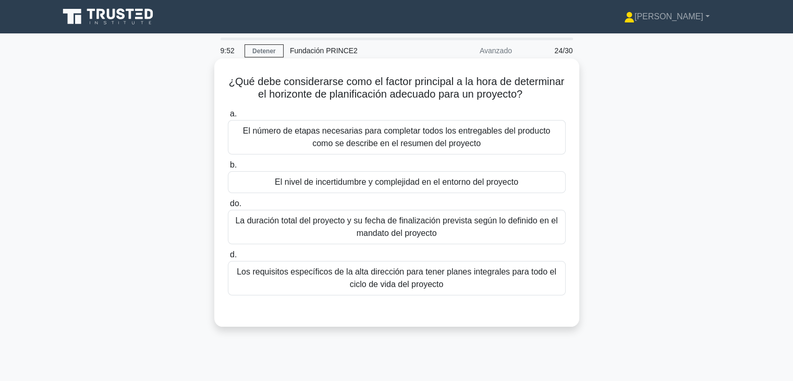
click at [422, 193] on div "El nivel de incertidumbre y complejidad en el entorno del proyecto" at bounding box center [397, 182] width 338 height 22
click at [228, 169] on input "b. El nivel de incertidumbre y complejidad en el entorno del proyecto" at bounding box center [228, 165] width 0 height 7
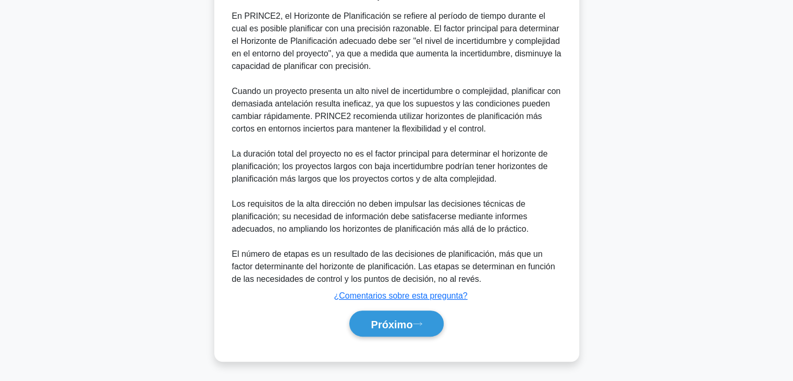
scroll to position [338, 0]
click at [398, 320] on font "Próximo" at bounding box center [392, 323] width 42 height 11
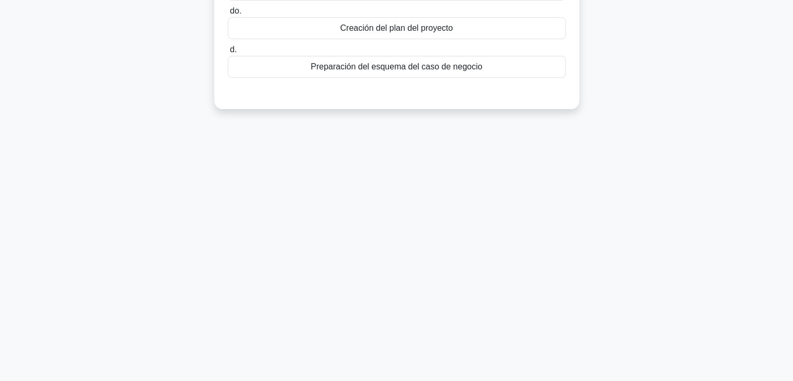
scroll to position [0, 0]
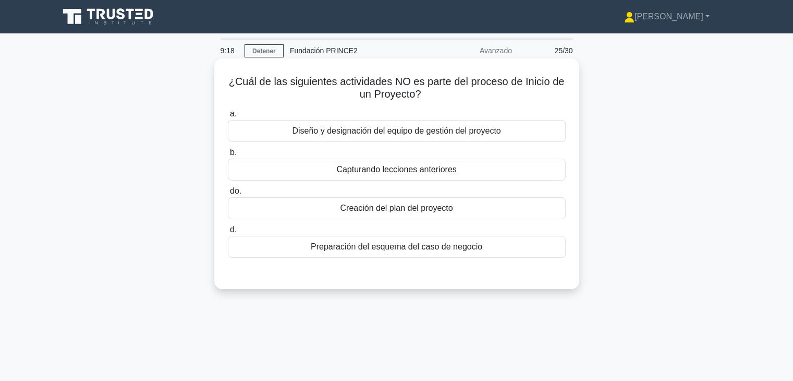
click at [463, 128] on font "Diseño y designación del equipo de gestión del proyecto" at bounding box center [396, 130] width 209 height 9
click at [228, 117] on input "a. Diseño y designación del equipo de gestión del proyecto" at bounding box center [228, 114] width 0 height 7
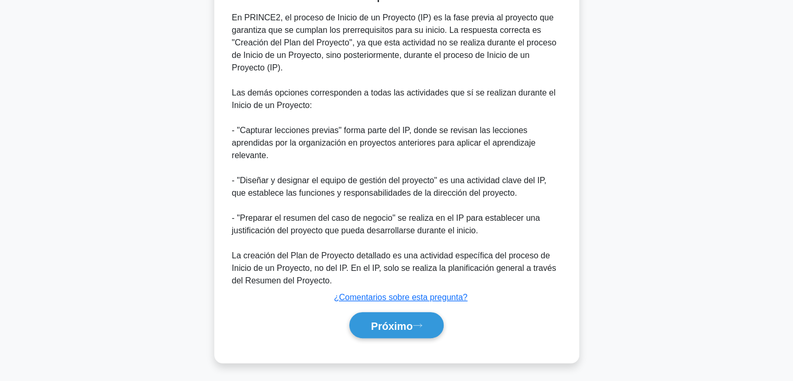
scroll to position [289, 0]
click at [403, 339] on div "Próximo" at bounding box center [397, 324] width 338 height 35
click at [410, 323] on font "Próximo" at bounding box center [392, 324] width 42 height 11
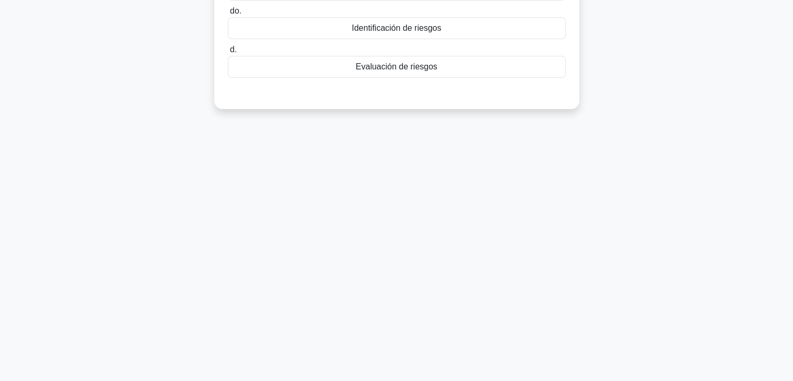
scroll to position [0, 0]
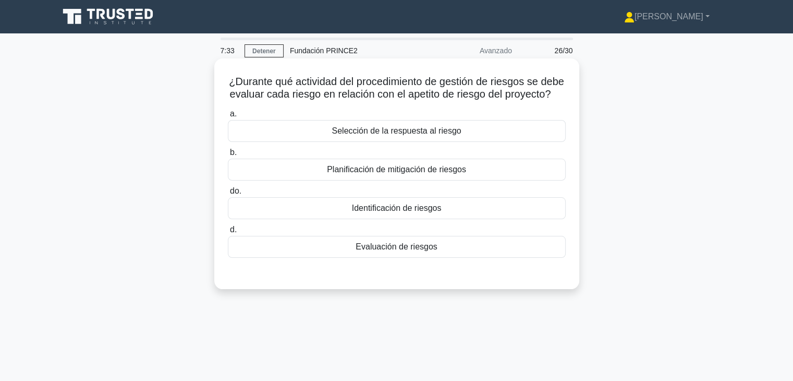
click at [393, 251] on font "Evaluación de riesgos" at bounding box center [397, 246] width 82 height 9
click at [228, 233] on input "d. Evaluación de riesgos" at bounding box center [228, 229] width 0 height 7
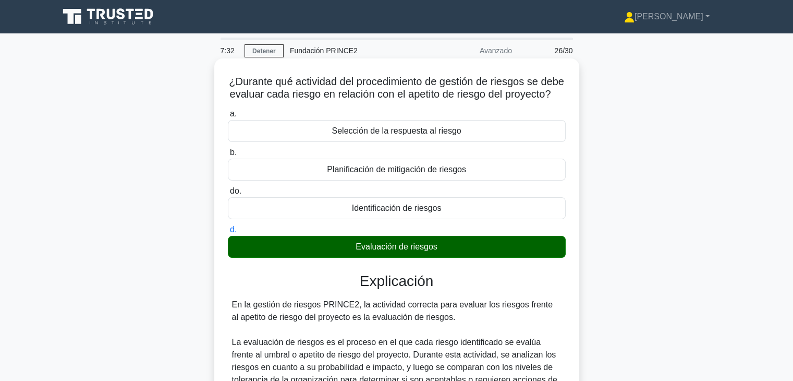
scroll to position [263, 0]
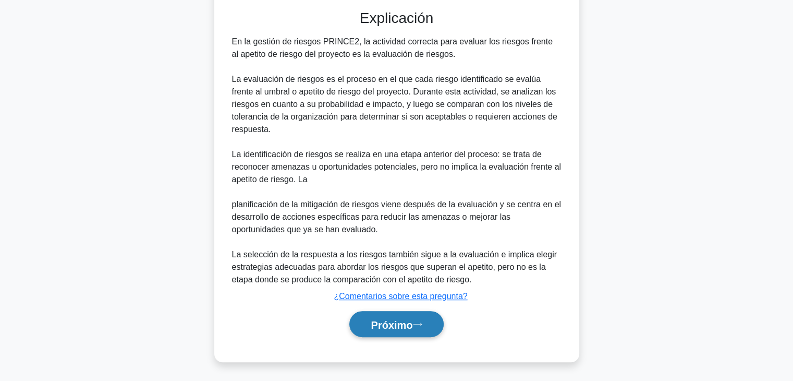
click at [396, 322] on font "Próximo" at bounding box center [392, 324] width 42 height 11
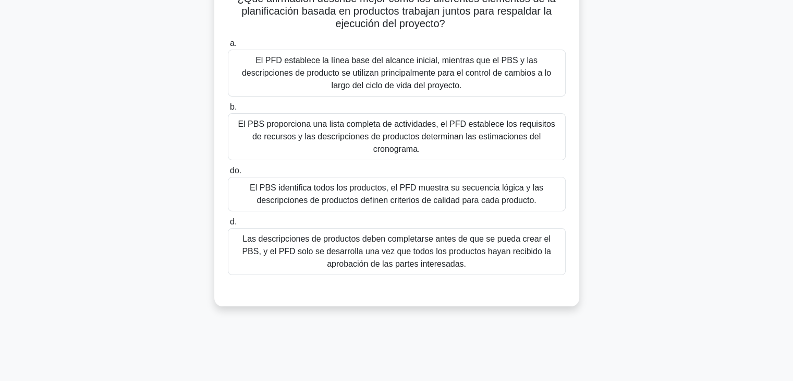
scroll to position [0, 0]
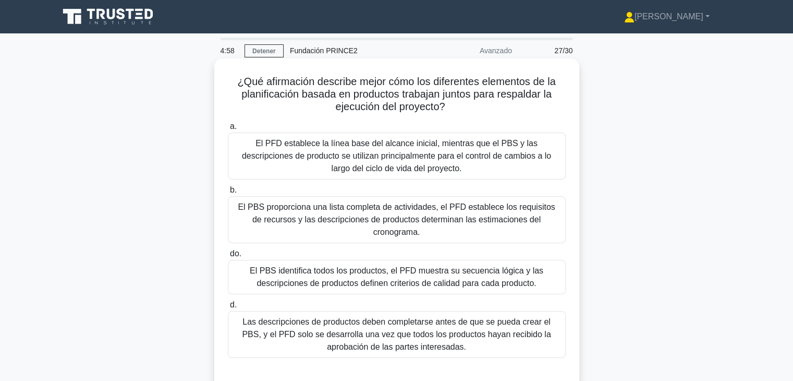
click at [457, 322] on font "Las descripciones de productos deben completarse antes de que se pueda crear el…" at bounding box center [396, 334] width 309 height 34
click at [228, 308] on input "d. Las descripciones de productos deben completarse antes de que se pueda crear…" at bounding box center [228, 305] width 0 height 7
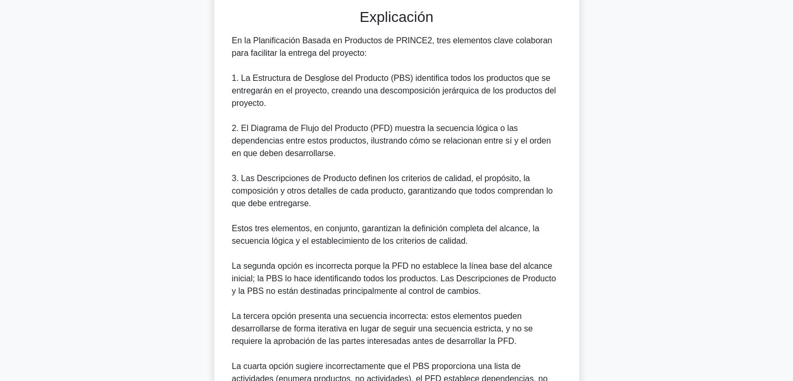
scroll to position [477, 0]
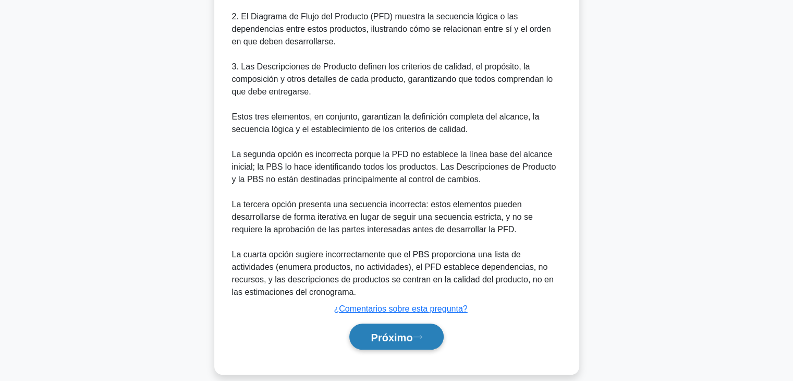
click at [407, 331] on font "Próximo" at bounding box center [392, 336] width 42 height 11
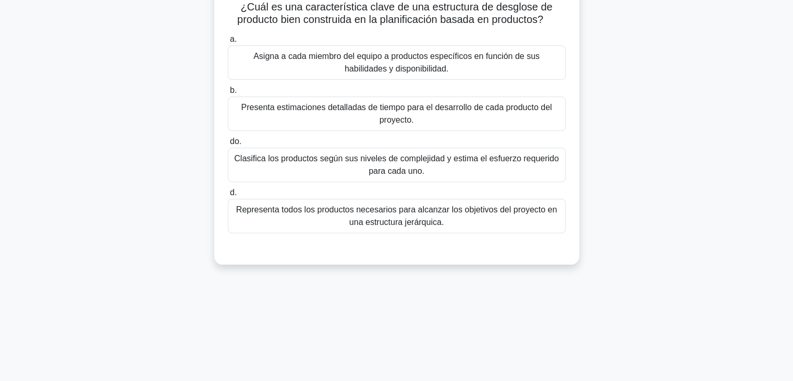
scroll to position [0, 0]
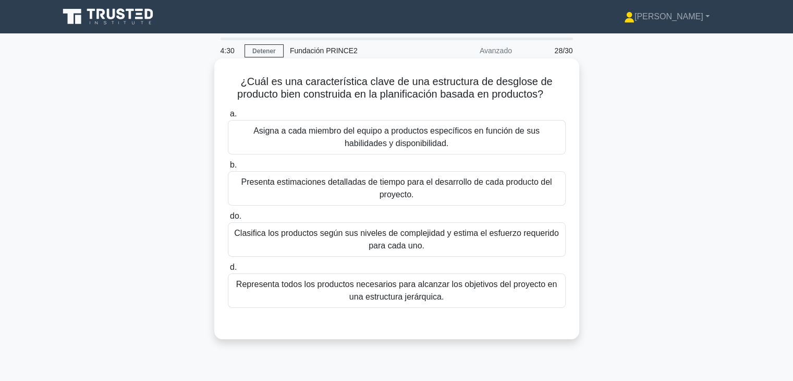
click at [379, 304] on div "Representa todos los productos necesarios para alcanzar los objetivos del proye…" at bounding box center [397, 290] width 338 height 34
click at [228, 271] on input "d. Representa todos los productos necesarios para alcanzar los objetivos del pr…" at bounding box center [228, 267] width 0 height 7
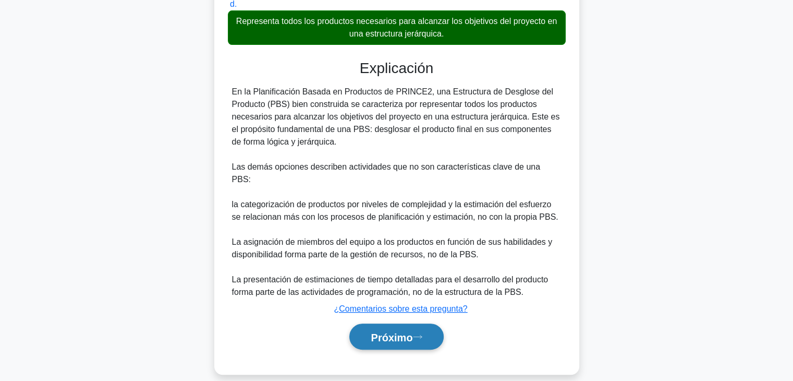
click at [399, 331] on font "Próximo" at bounding box center [392, 336] width 42 height 11
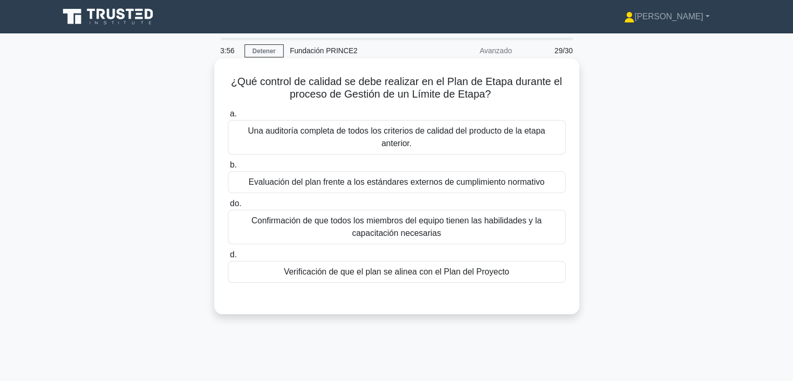
click at [348, 276] on font "Verificación de que el plan se alinea con el Plan del Proyecto" at bounding box center [396, 271] width 225 height 9
click at [228, 258] on input "d. Verificación de que el plan se alinea con el Plan del Proyecto" at bounding box center [228, 254] width 0 height 7
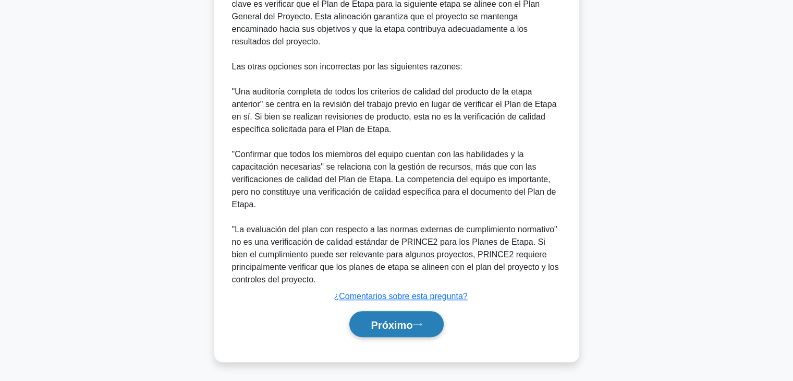
click at [360, 329] on button "Próximo" at bounding box center [397, 324] width 94 height 27
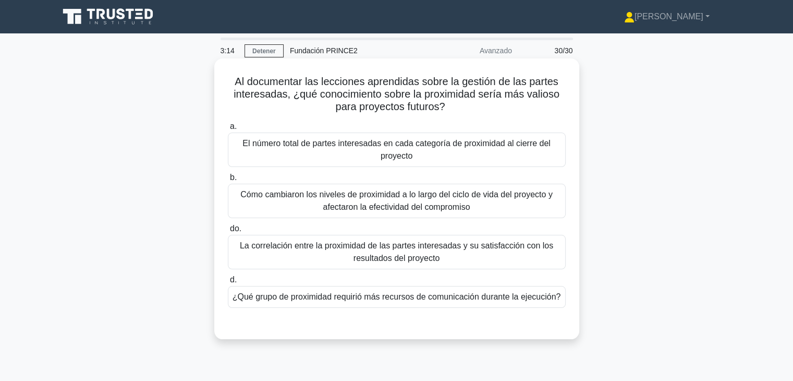
click at [487, 303] on font "¿Qué grupo de proximidad requirió más recursos de comunicación durante la ejecu…" at bounding box center [397, 297] width 329 height 13
click at [228, 283] on input "d. ¿Qué grupo de proximidad requirió más recursos de comunicación durante la ej…" at bounding box center [228, 279] width 0 height 7
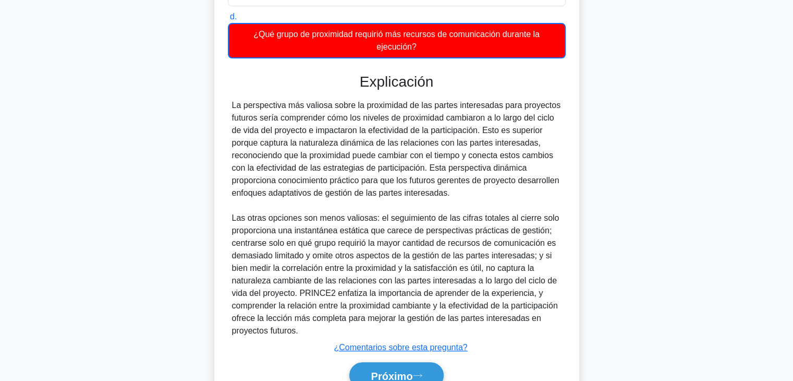
scroll to position [313, 0]
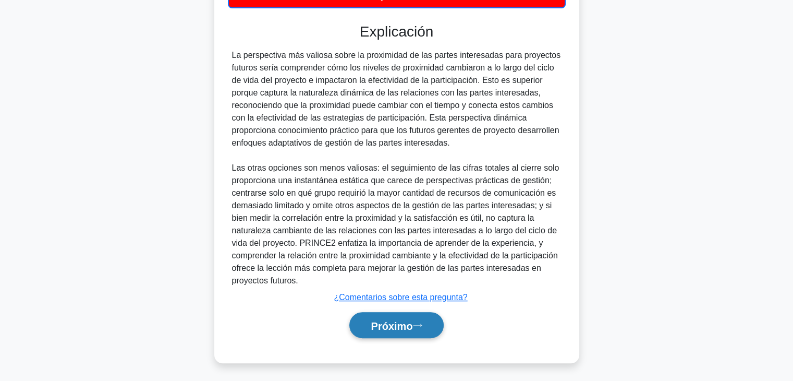
click at [427, 337] on button "Próximo" at bounding box center [397, 325] width 94 height 27
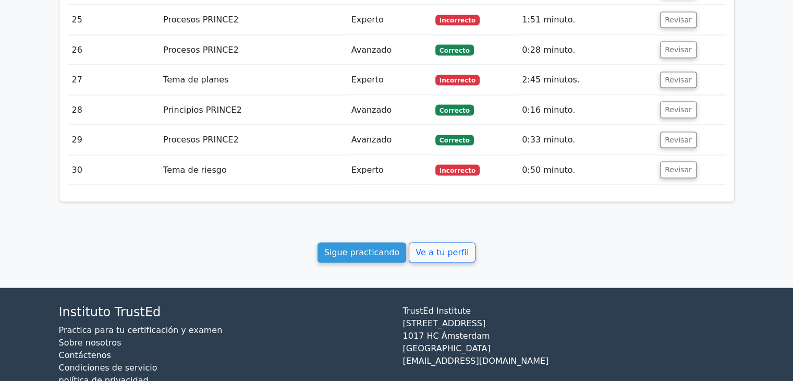
scroll to position [1994, 0]
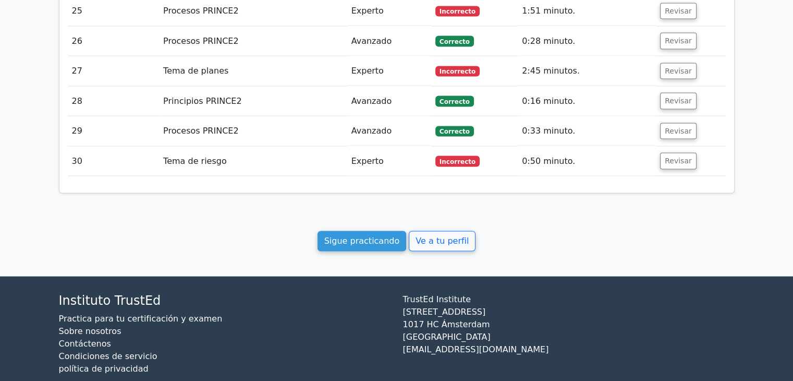
click at [353, 236] on font "Sigue practicando" at bounding box center [362, 241] width 76 height 10
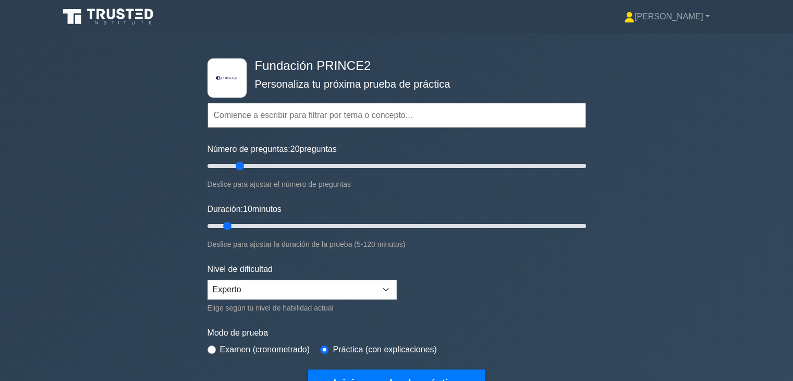
drag, startPoint x: 222, startPoint y: 163, endPoint x: 236, endPoint y: 171, distance: 15.7
type input "20"
click at [236, 171] on input "Número de preguntas: 20 preguntas" at bounding box center [397, 166] width 379 height 13
drag, startPoint x: 234, startPoint y: 225, endPoint x: 255, endPoint y: 232, distance: 21.9
type input "20"
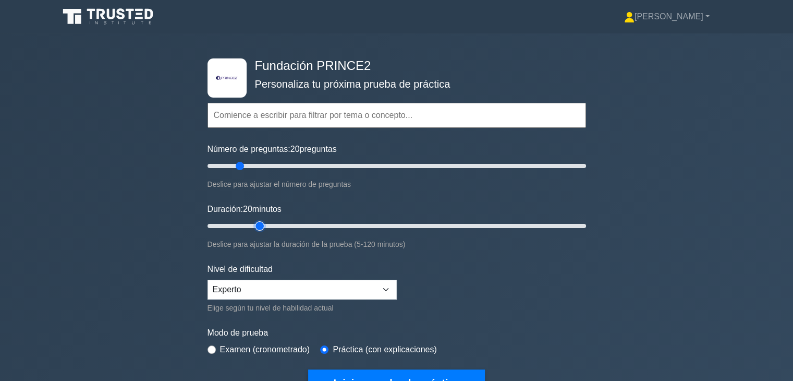
click at [255, 232] on input "Duración: 20 minutos" at bounding box center [397, 226] width 379 height 13
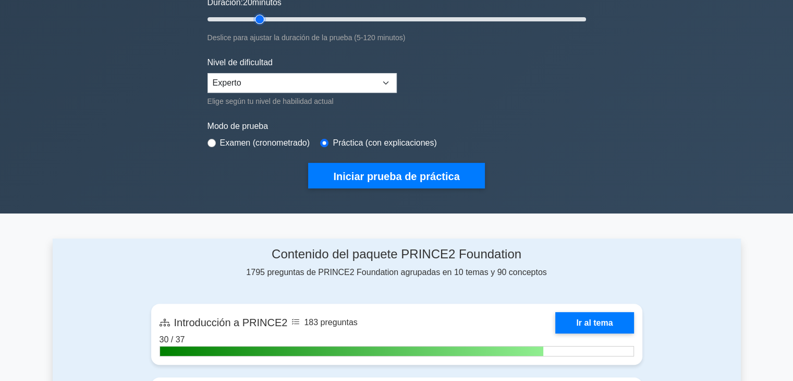
scroll to position [209, 0]
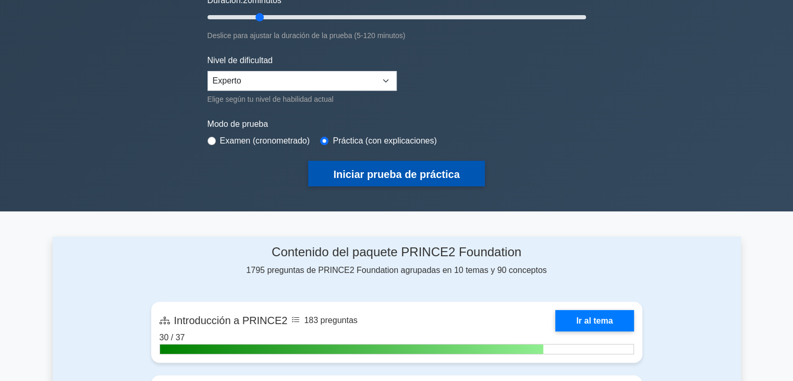
click at [388, 180] on button "Iniciar prueba de práctica" at bounding box center [396, 174] width 176 height 26
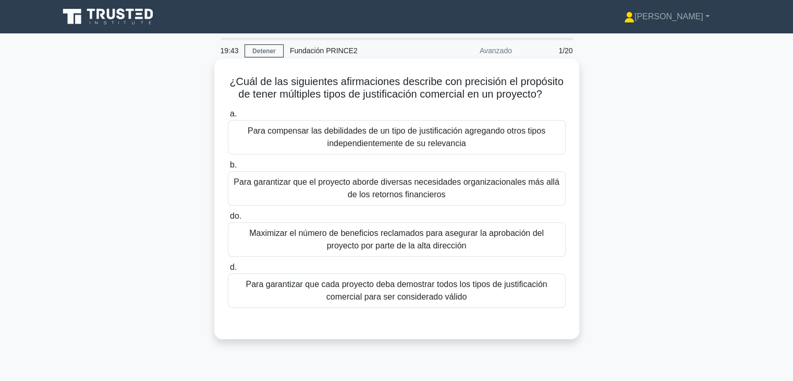
click at [543, 188] on font "Para garantizar que el proyecto aborde diversas necesidades organizacionales má…" at bounding box center [397, 188] width 329 height 25
click at [228, 169] on input "b. Para garantizar que el proyecto aborde diversas necesidades organizacionales…" at bounding box center [228, 165] width 0 height 7
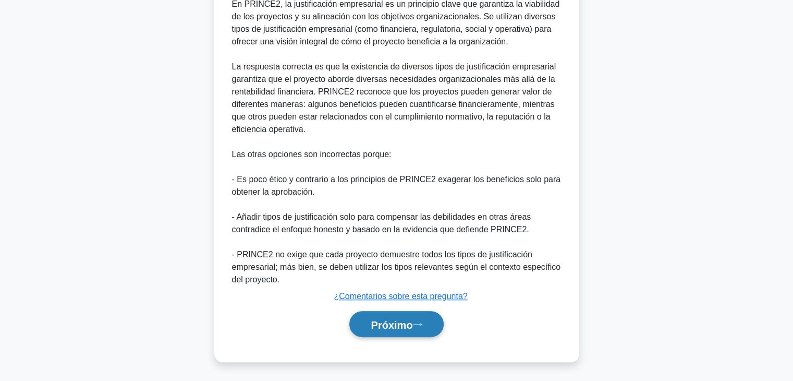
click at [398, 324] on font "Próximo" at bounding box center [392, 324] width 42 height 11
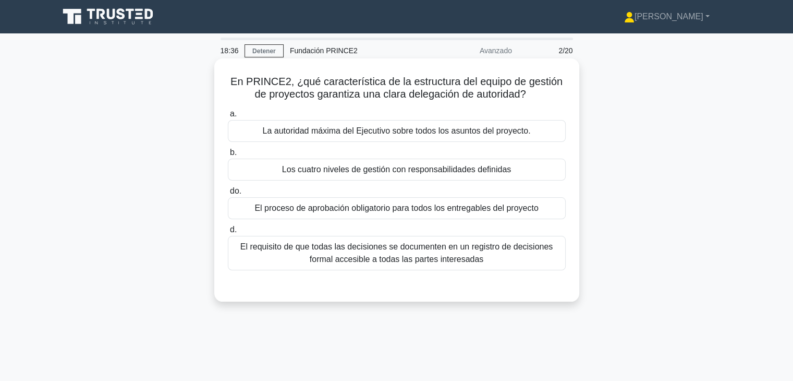
click at [427, 129] on font "La autoridad máxima del Ejecutivo sobre todos los asuntos del proyecto." at bounding box center [396, 130] width 268 height 9
click at [228, 117] on input "a. La autoridad máxima del Ejecutivo sobre todos los asuntos del proyecto." at bounding box center [228, 114] width 0 height 7
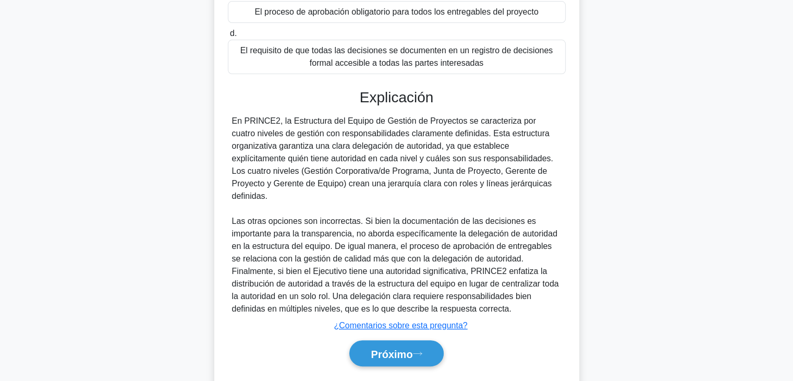
scroll to position [209, 0]
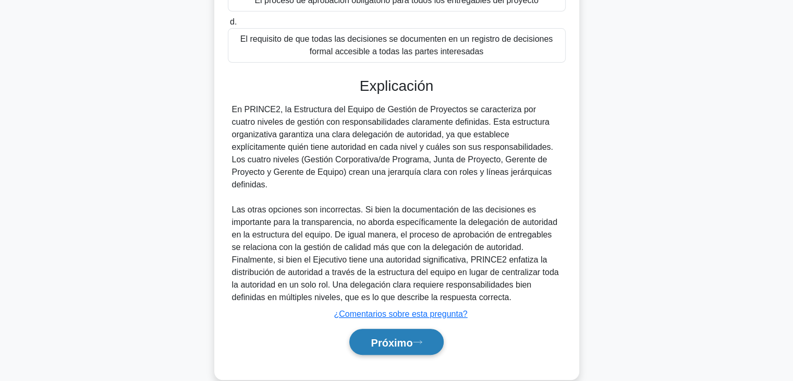
click at [384, 340] on font "Próximo" at bounding box center [392, 341] width 42 height 11
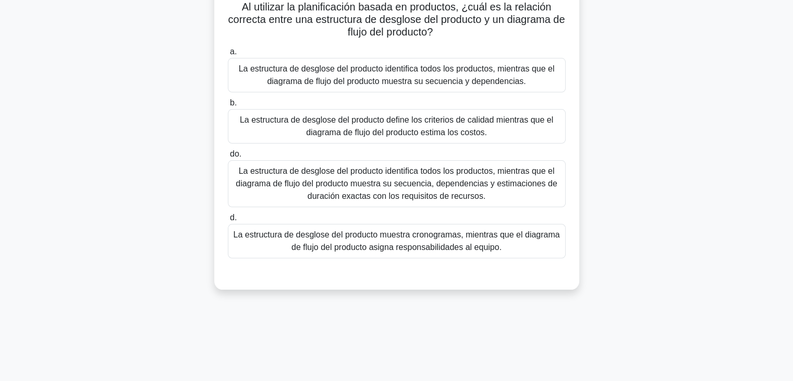
scroll to position [0, 0]
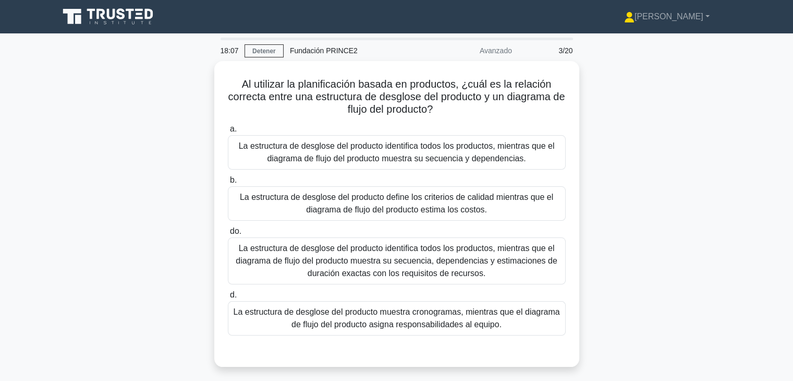
drag, startPoint x: 399, startPoint y: 289, endPoint x: 670, endPoint y: 294, distance: 271.3
click at [670, 294] on div "Al utilizar la planificación basada en productos, ¿cuál es la relación correcta…" at bounding box center [397, 220] width 689 height 318
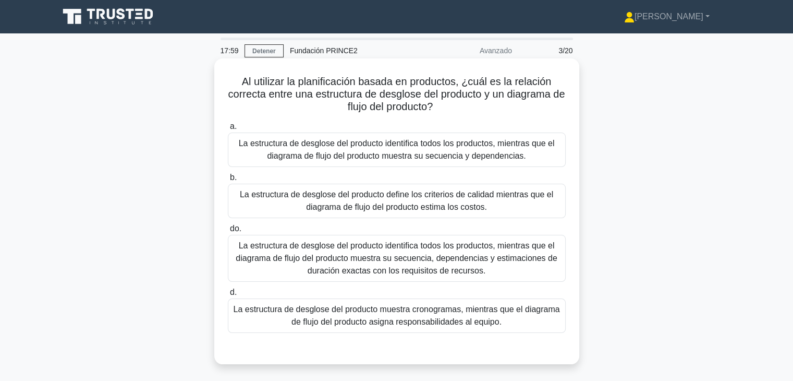
click at [533, 269] on font "La estructura de desglose del producto identifica todos los productos, mientras…" at bounding box center [397, 258] width 329 height 38
click at [228, 232] on input "do. La estructura de desglose del producto identifica todos los productos, mien…" at bounding box center [228, 228] width 0 height 7
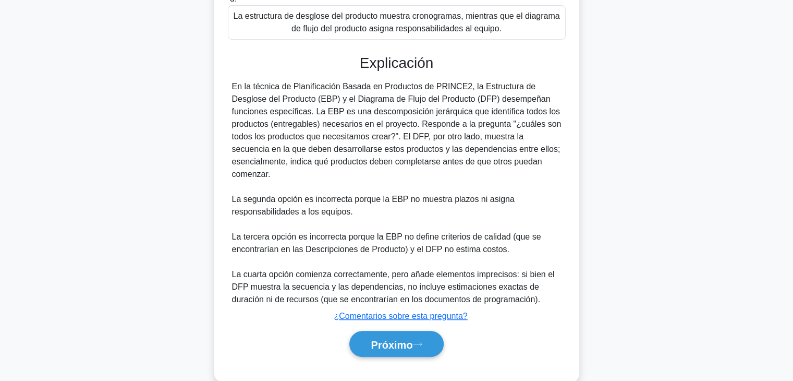
scroll to position [302, 0]
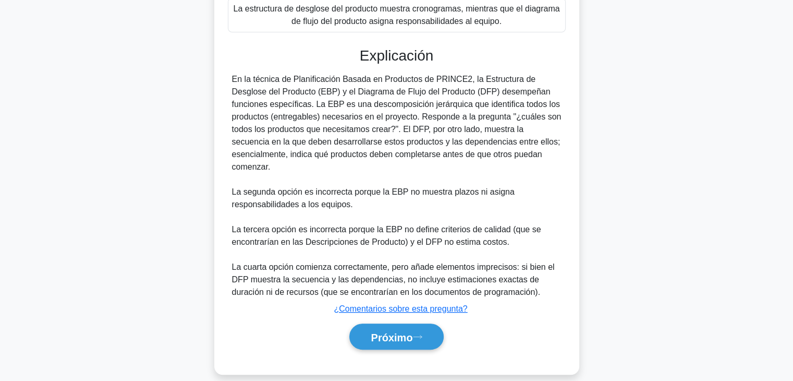
click at [435, 339] on div "Próximo" at bounding box center [397, 336] width 338 height 35
click at [405, 303] on div "Explicación En la técnica de Planificación Basada en Productos de PRINCE2, la E…" at bounding box center [397, 200] width 338 height 307
click at [405, 331] on font "Próximo" at bounding box center [392, 336] width 42 height 11
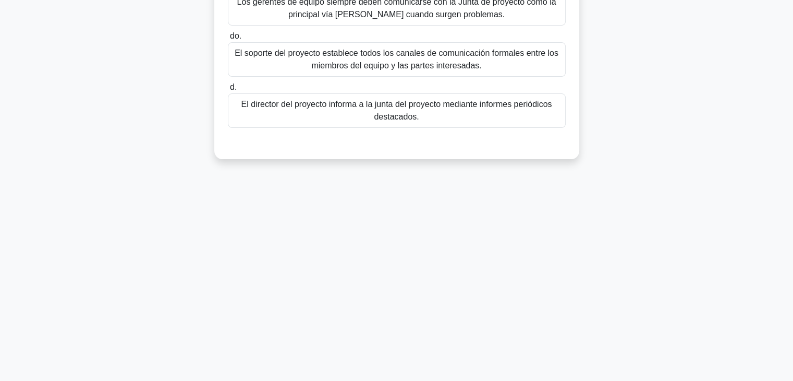
scroll to position [0, 0]
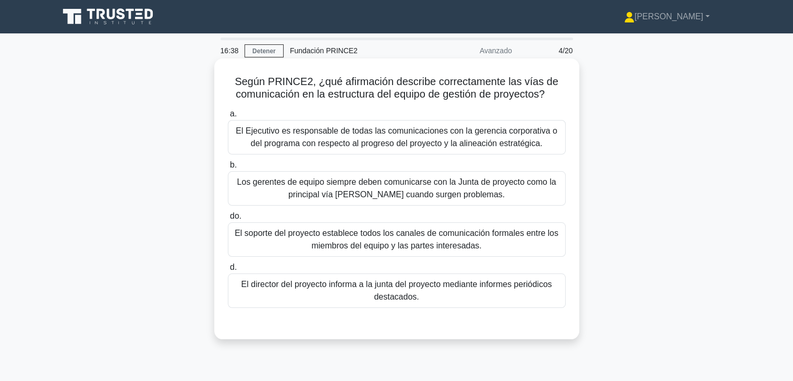
click at [388, 300] on font "El director del proyecto informa a la junta del proyecto mediante informes peri…" at bounding box center [397, 290] width 311 height 21
click at [228, 271] on input "d. El director del proyecto informa a la junta del proyecto mediante informes p…" at bounding box center [228, 267] width 0 height 7
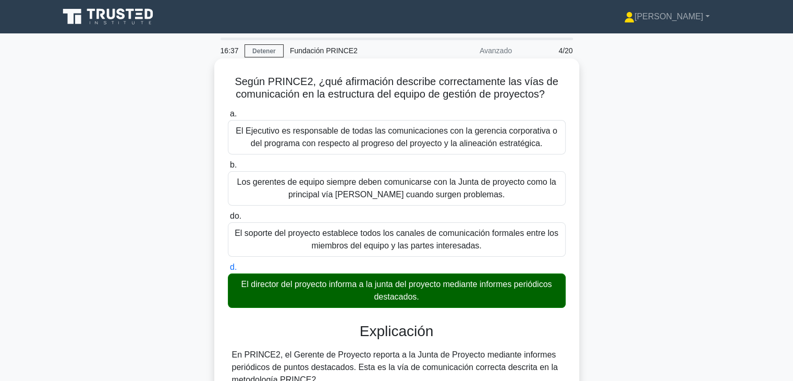
scroll to position [250, 0]
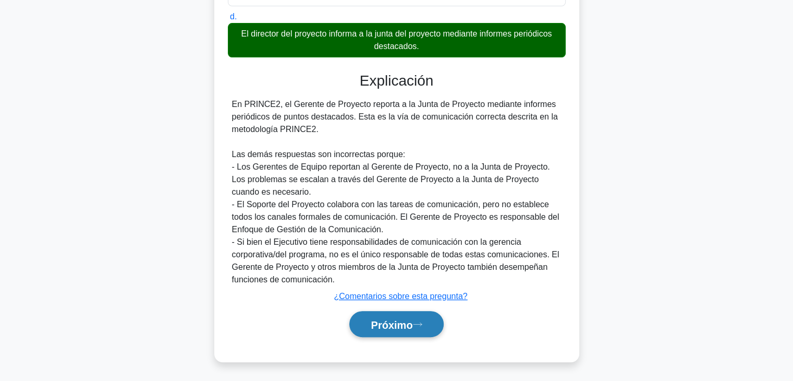
click at [402, 316] on button "Próximo" at bounding box center [397, 324] width 94 height 27
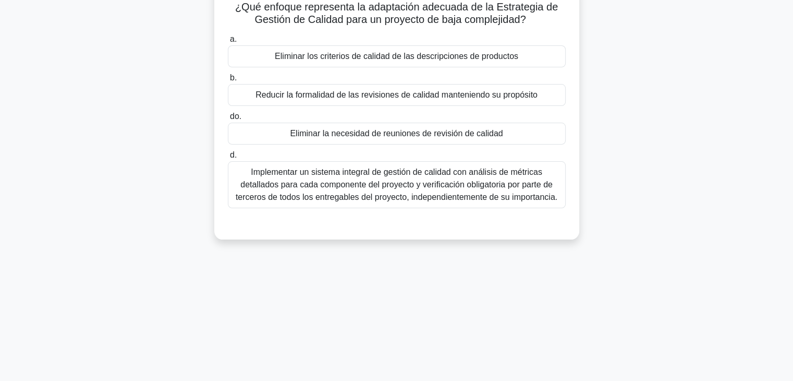
scroll to position [0, 0]
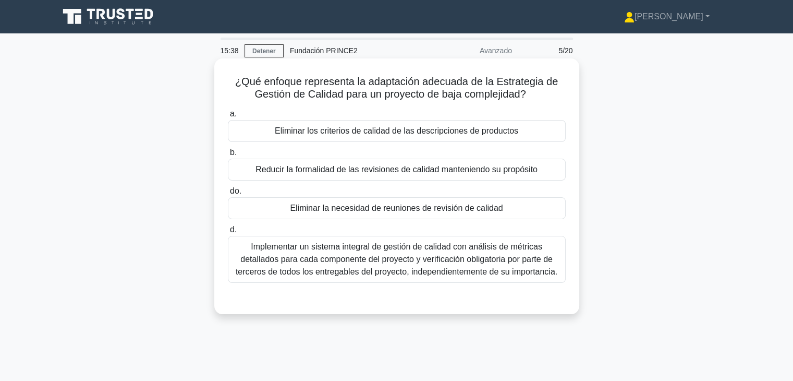
click at [381, 173] on font "Reducir la formalidad de las revisiones de calidad manteniendo su propósito" at bounding box center [397, 169] width 282 height 9
click at [228, 156] on input "b. Reducir la formalidad de las revisiones de calidad manteniendo su propósito" at bounding box center [228, 152] width 0 height 7
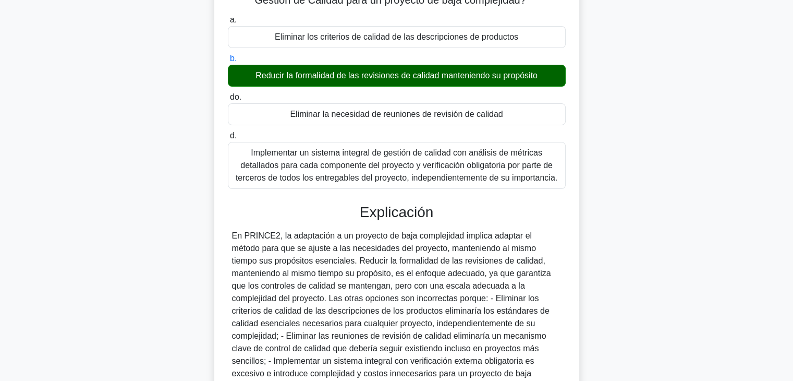
scroll to position [188, 0]
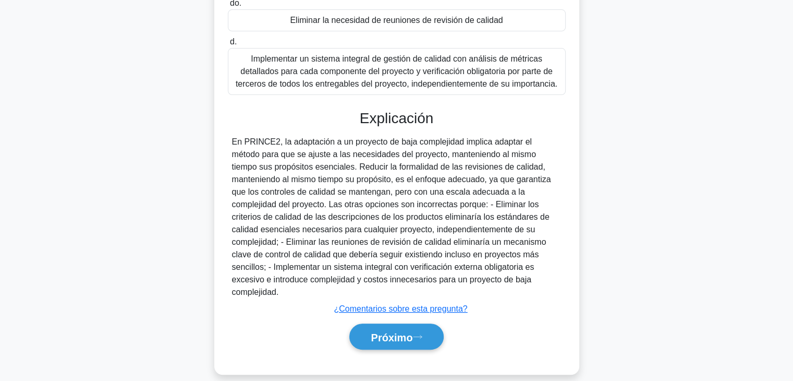
click at [406, 339] on div "Próximo" at bounding box center [397, 336] width 338 height 35
click at [407, 331] on font "Próximo" at bounding box center [392, 336] width 42 height 11
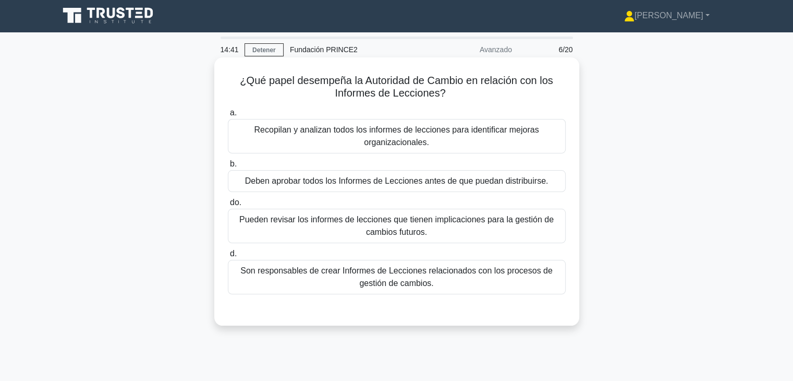
scroll to position [0, 0]
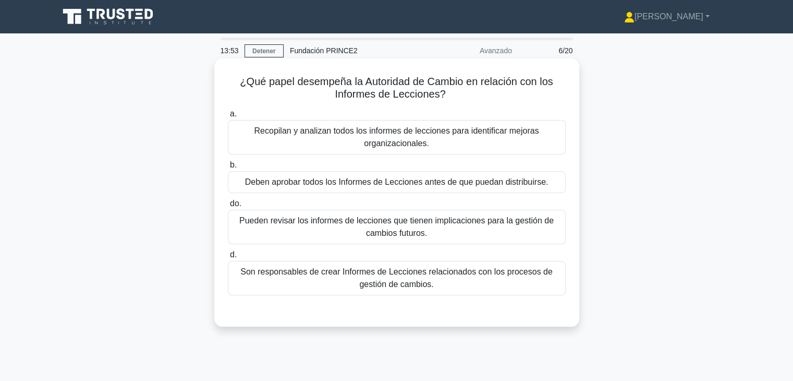
click at [402, 232] on font "Pueden revisar los informes de lecciones que tienen implicaciones para la gesti…" at bounding box center [396, 226] width 315 height 21
click at [228, 207] on input "do. Pueden revisar los informes de lecciones que tienen implicaciones para la g…" at bounding box center [228, 203] width 0 height 7
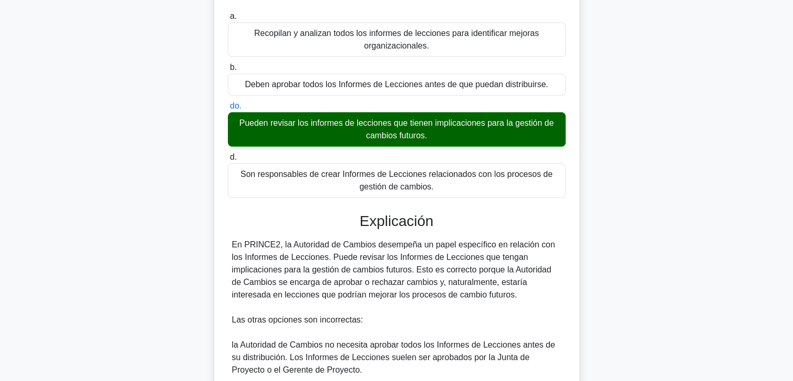
scroll to position [300, 0]
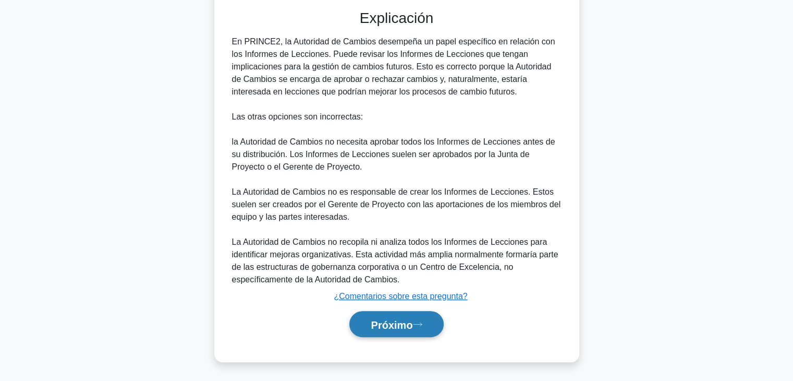
click at [410, 324] on font "Próximo" at bounding box center [392, 324] width 42 height 11
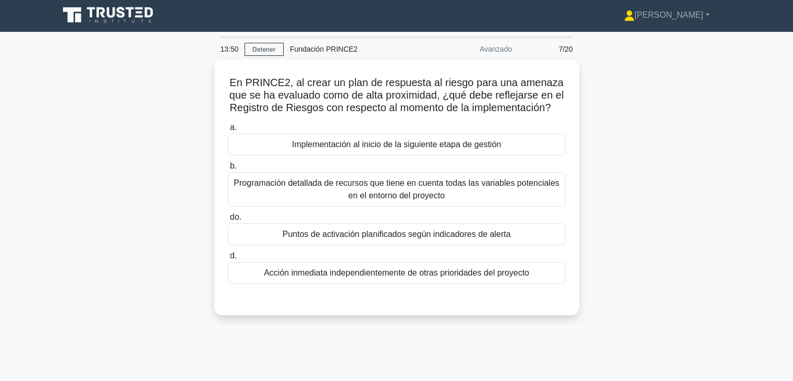
scroll to position [0, 0]
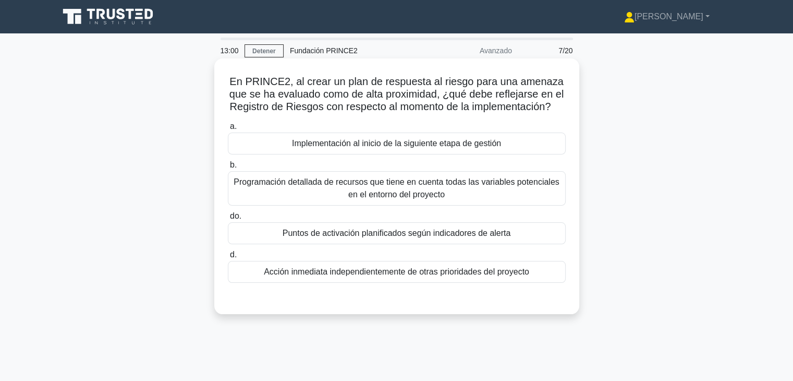
click at [436, 244] on div "Puntos de activación planificados según indicadores de alerta" at bounding box center [397, 233] width 338 height 22
click at [228, 220] on input "do. Puntos de activación planificados según indicadores de alerta" at bounding box center [228, 216] width 0 height 7
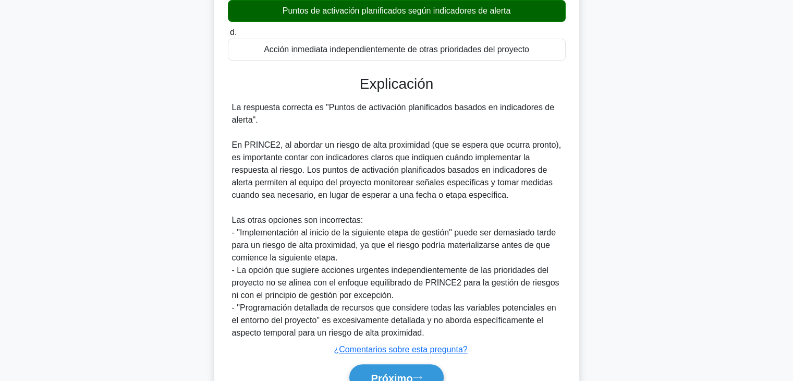
scroll to position [261, 0]
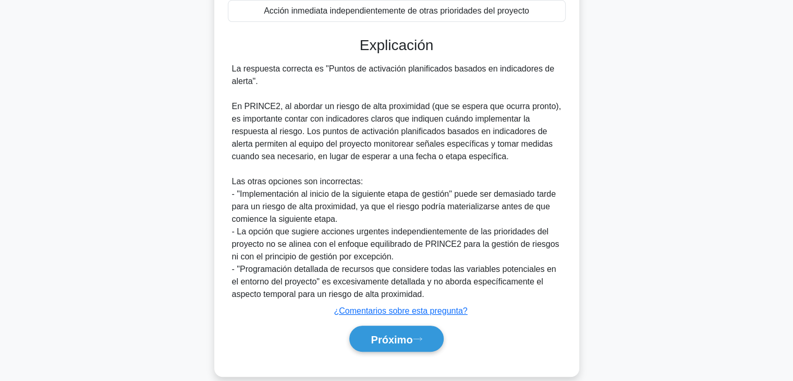
click at [405, 356] on div "Próximo" at bounding box center [397, 338] width 338 height 35
click at [407, 345] on font "Próximo" at bounding box center [392, 338] width 42 height 11
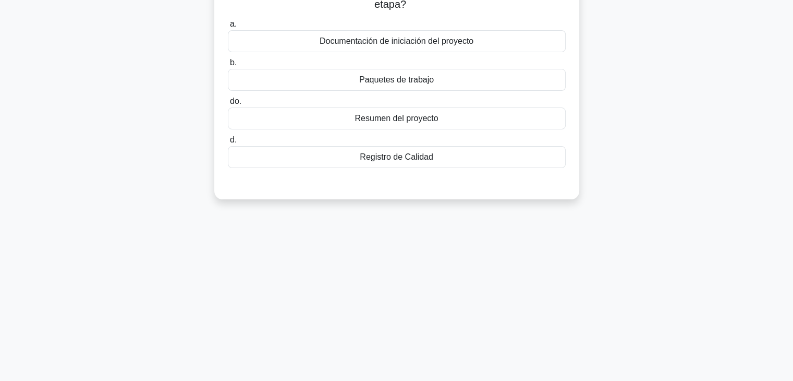
scroll to position [0, 0]
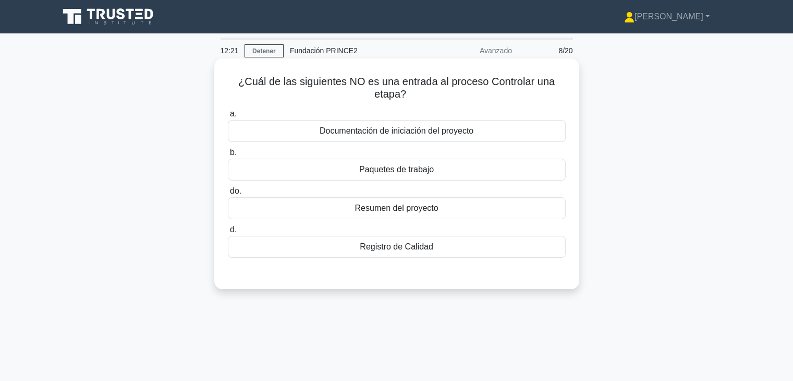
click at [424, 215] on div "Resumen del proyecto" at bounding box center [397, 208] width 338 height 22
click at [228, 195] on input "do. Resumen del proyecto" at bounding box center [228, 191] width 0 height 7
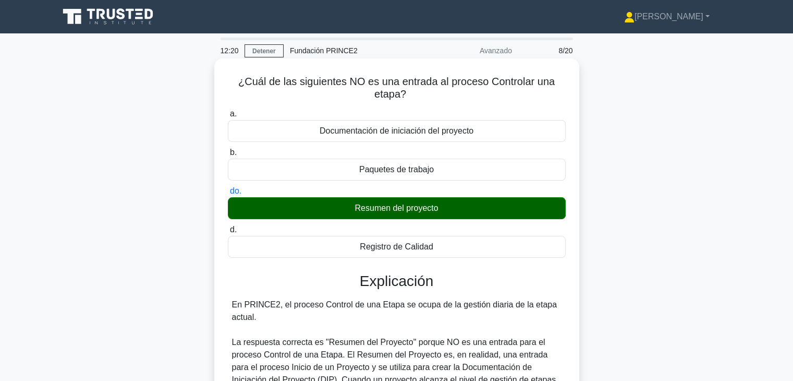
scroll to position [313, 0]
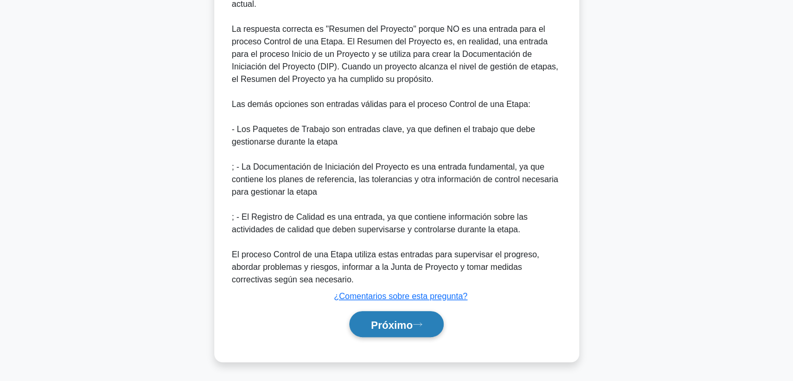
click at [429, 328] on button "Próximo" at bounding box center [397, 324] width 94 height 27
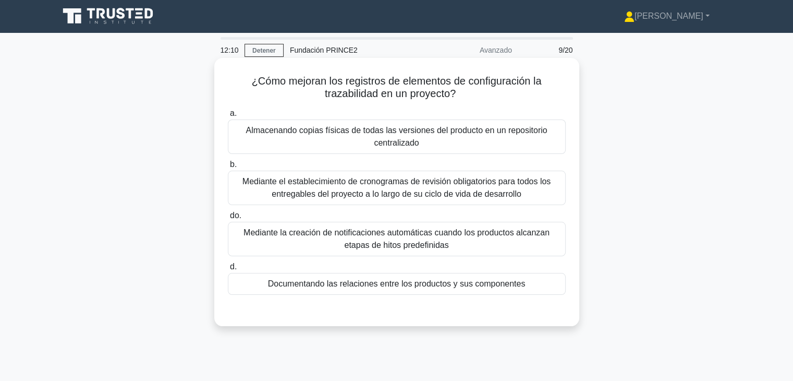
scroll to position [0, 0]
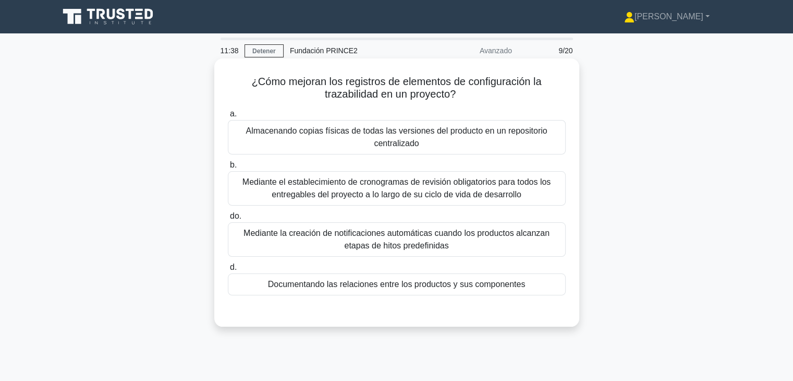
click at [514, 293] on div "Documentando las relaciones entre los productos y sus componentes" at bounding box center [397, 284] width 338 height 22
click at [228, 271] on input "d. Documentando las relaciones entre los productos y sus componentes" at bounding box center [228, 267] width 0 height 7
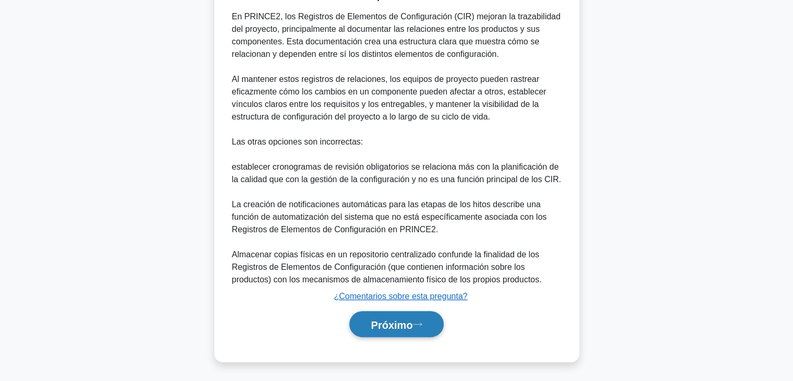
click at [425, 316] on button "Próximo" at bounding box center [397, 324] width 94 height 27
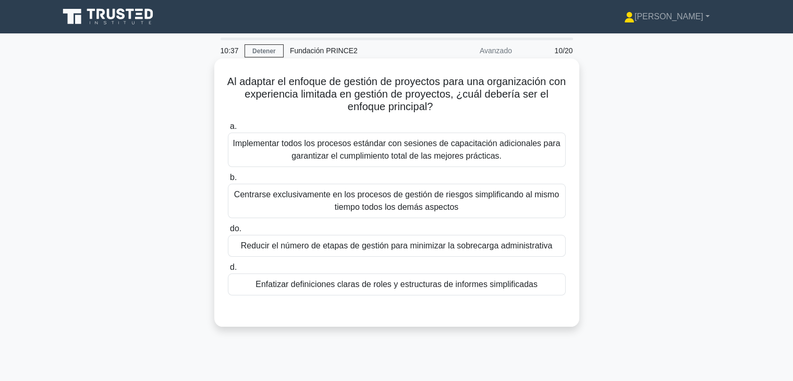
click at [439, 214] on div "Centrarse exclusivamente en los procesos de gestión de riesgos simplificando al…" at bounding box center [397, 201] width 338 height 34
click at [228, 181] on input "b. Centrarse exclusivamente en los procesos de gestión de riesgos simplificando…" at bounding box center [228, 177] width 0 height 7
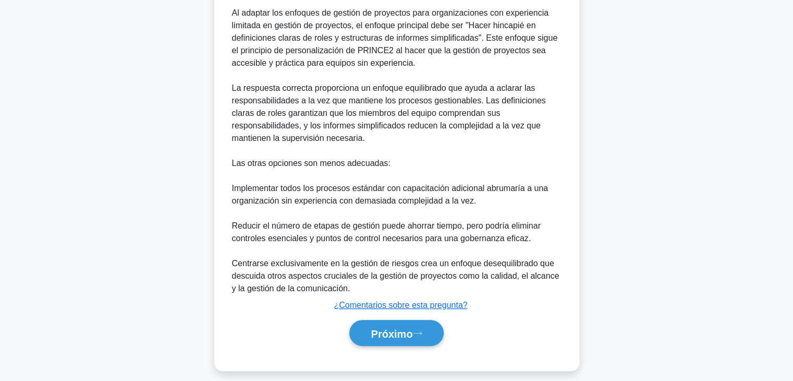
scroll to position [339, 0]
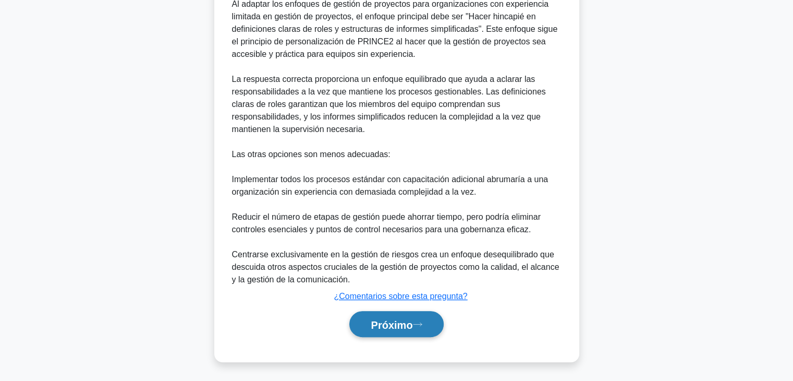
click at [425, 329] on button "Próximo" at bounding box center [397, 324] width 94 height 27
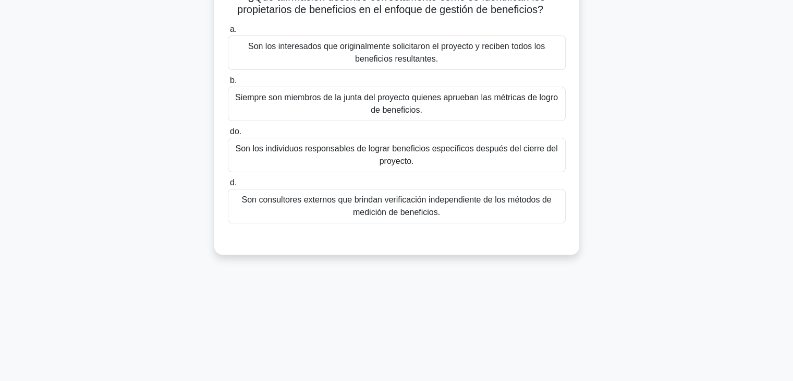
scroll to position [0, 0]
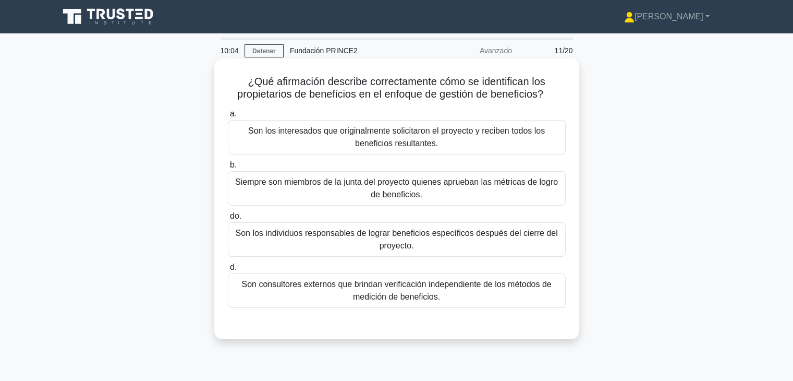
click at [451, 153] on div "Son los interesados ​​que originalmente solicitaron el proyecto y reciben todos…" at bounding box center [397, 137] width 338 height 34
click at [228, 117] on input "a. Son los interesados ​​que originalmente solicitaron el proyecto y reciben to…" at bounding box center [228, 114] width 0 height 7
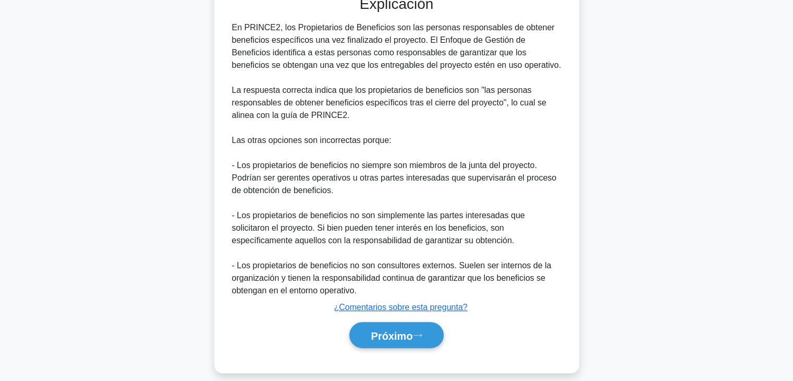
scroll to position [339, 0]
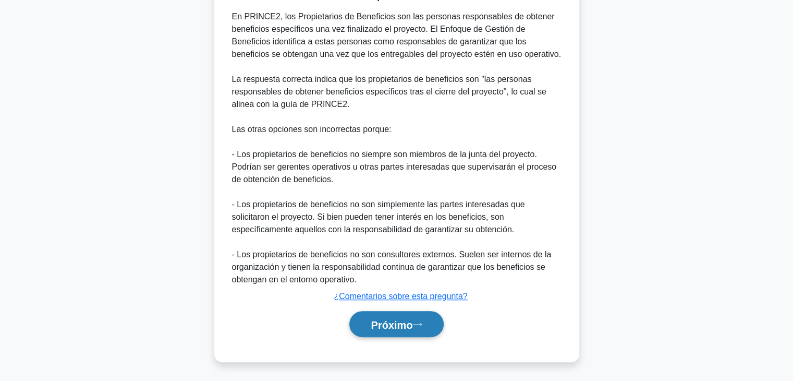
click at [388, 319] on font "Próximo" at bounding box center [392, 324] width 42 height 11
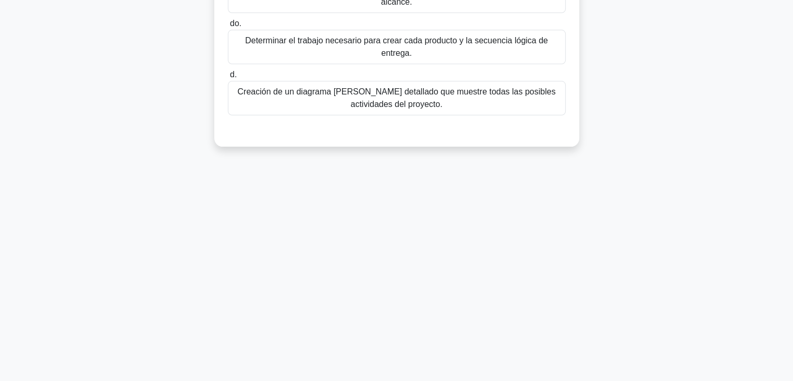
scroll to position [0, 0]
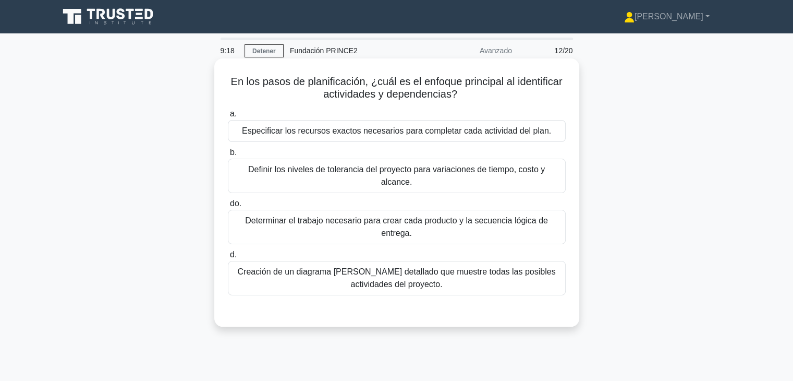
click at [440, 218] on font "Determinar el trabajo necesario para crear cada producto y la secuencia lógica …" at bounding box center [397, 226] width 329 height 25
click at [228, 207] on input "do. Determinar el trabajo necesario para crear cada producto y la secuencia lóg…" at bounding box center [228, 203] width 0 height 7
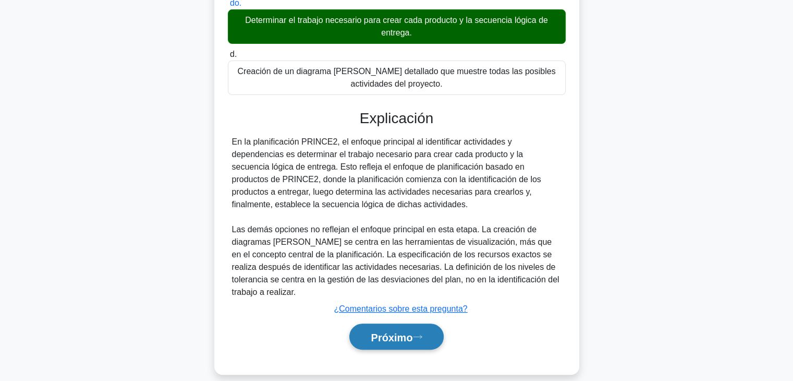
click at [385, 331] on font "Próximo" at bounding box center [392, 336] width 42 height 11
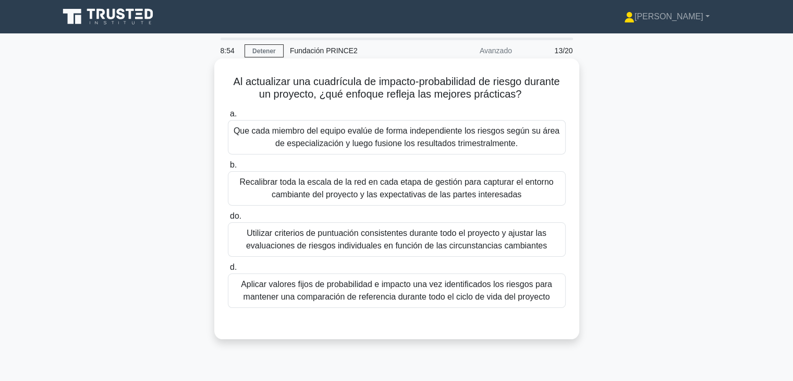
click at [382, 240] on font "Utilizar criterios de puntuación consistentes durante todo el proyecto y ajusta…" at bounding box center [396, 238] width 301 height 21
click at [228, 220] on input "do. Utilizar criterios de puntuación consistentes durante todo el proyecto y aj…" at bounding box center [228, 216] width 0 height 7
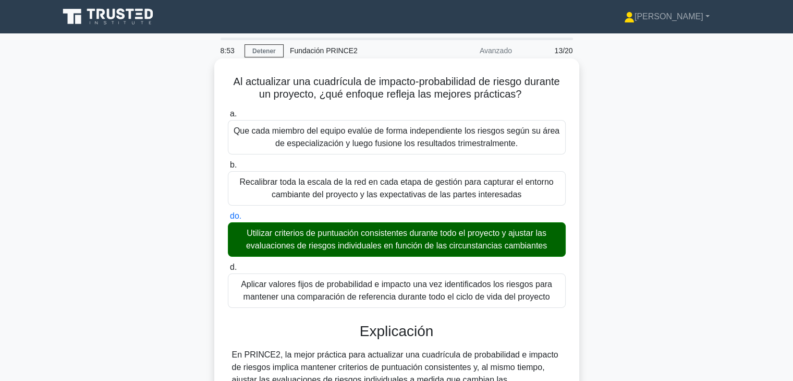
scroll to position [313, 0]
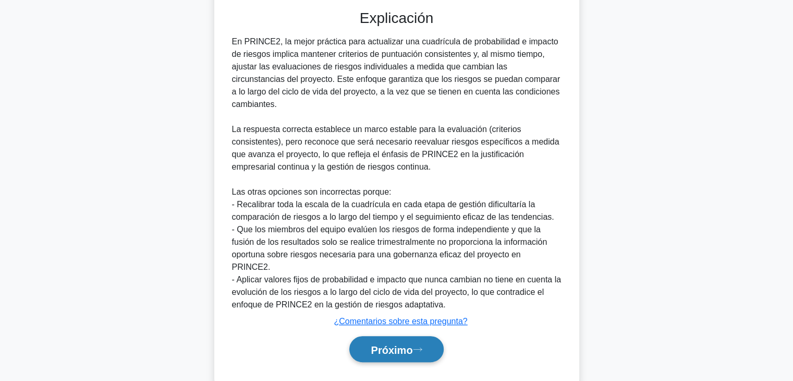
click at [382, 336] on button "Próximo" at bounding box center [397, 349] width 94 height 27
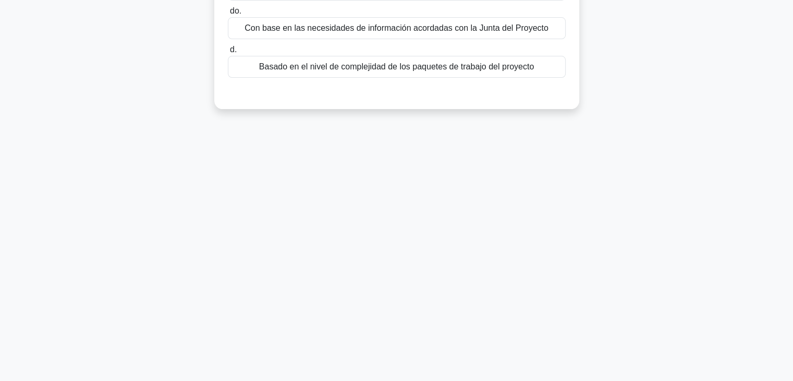
scroll to position [0, 0]
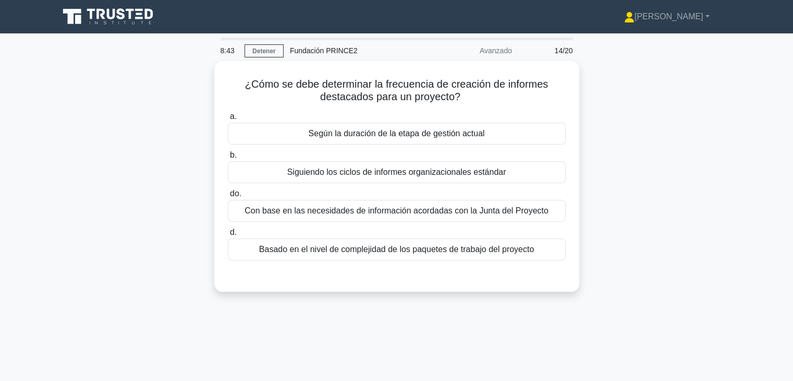
drag, startPoint x: 382, startPoint y: 332, endPoint x: 120, endPoint y: 195, distance: 295.9
click at [120, 195] on div "¿Cómo se debe determinar la frecuencia de creación de informes destacados para …" at bounding box center [397, 182] width 689 height 243
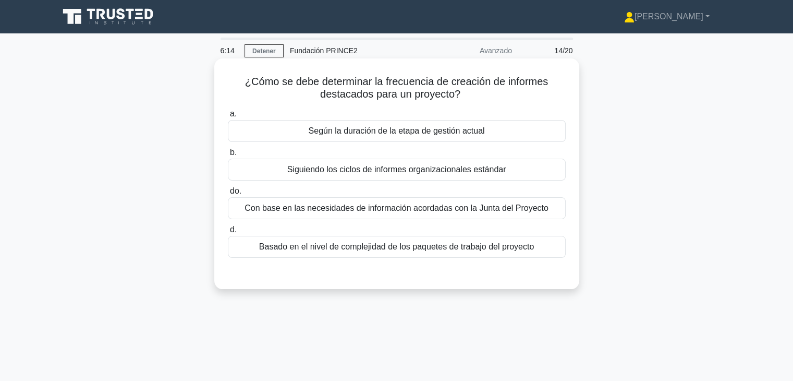
click at [364, 215] on div "Con base en las necesidades de información acordadas con la Junta del Proyecto" at bounding box center [397, 208] width 338 height 22
click at [228, 195] on input "do. Con base en las necesidades de información acordadas con la Junta del Proye…" at bounding box center [228, 191] width 0 height 7
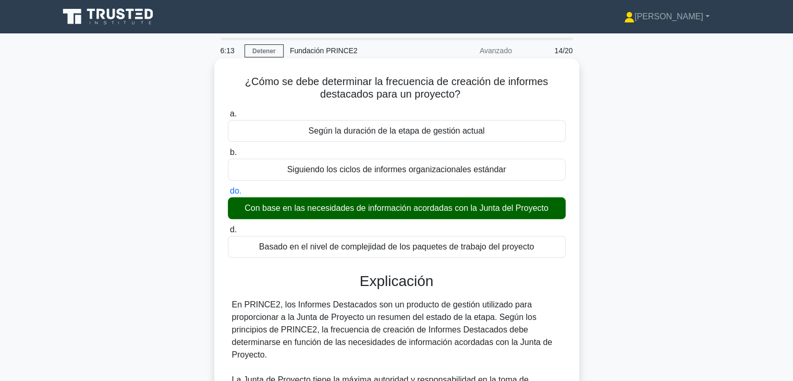
scroll to position [300, 0]
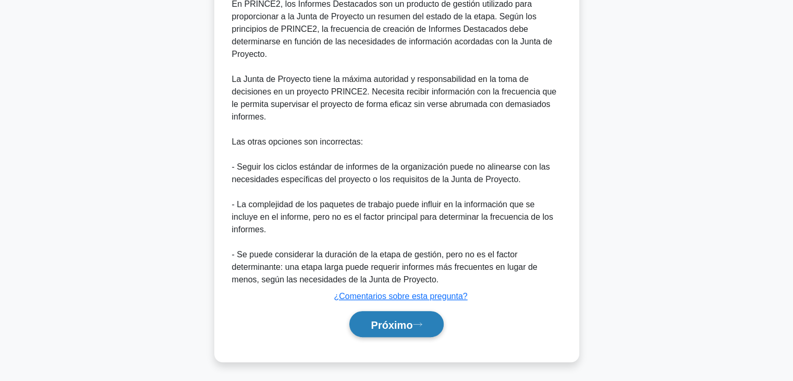
click at [404, 320] on font "Próximo" at bounding box center [392, 324] width 42 height 11
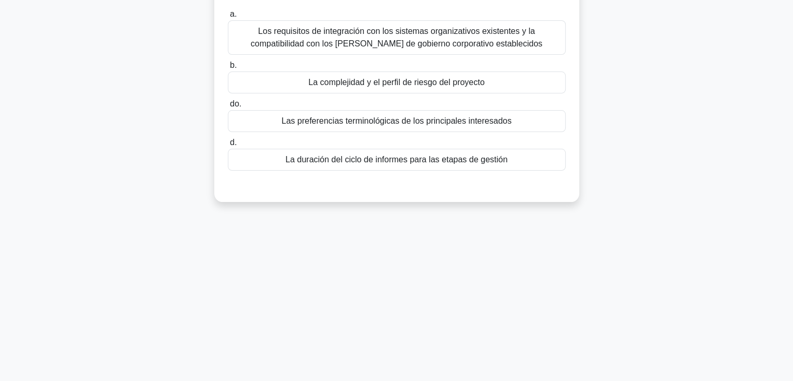
scroll to position [0, 0]
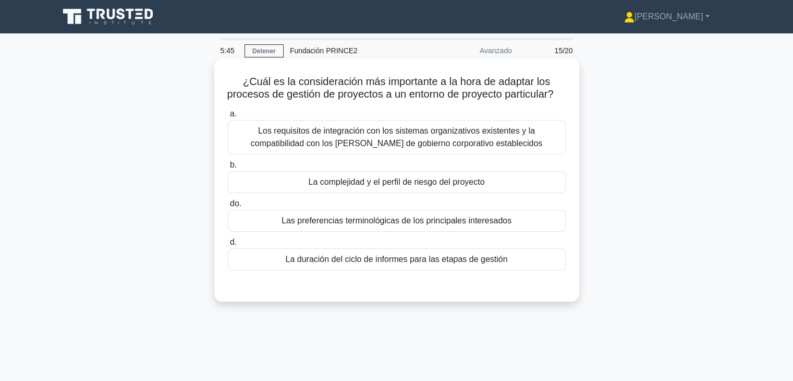
click at [449, 193] on div "La complejidad y el perfil de riesgo del proyecto" at bounding box center [397, 182] width 338 height 22
click at [228, 169] on input "b. La complejidad y el perfil de riesgo del proyecto" at bounding box center [228, 165] width 0 height 7
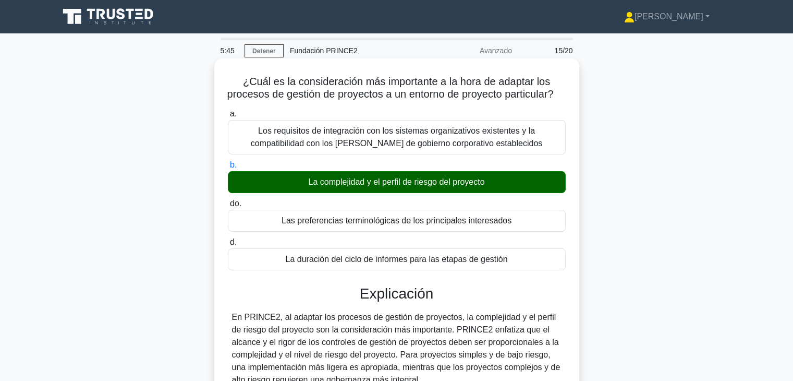
scroll to position [250, 0]
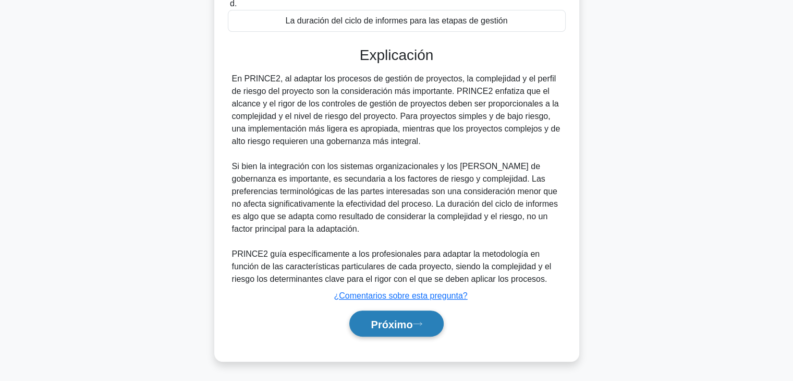
click at [408, 321] on font "Próximo" at bounding box center [392, 323] width 42 height 11
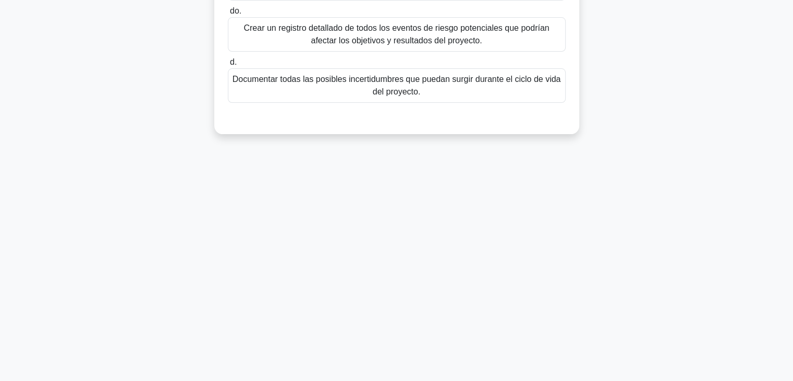
scroll to position [0, 0]
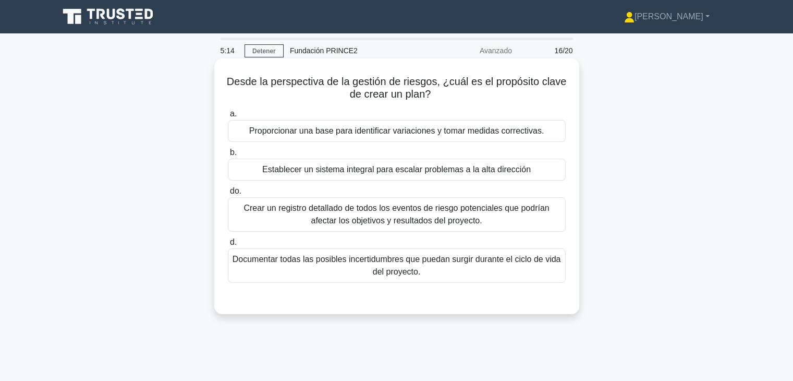
click at [377, 276] on font "Documentar todas las posibles incertidumbres que puedan surgir durante el ciclo…" at bounding box center [397, 265] width 329 height 21
click at [228, 246] on input "d. Documentar todas las posibles incertidumbres que puedan surgir durante el ci…" at bounding box center [228, 242] width 0 height 7
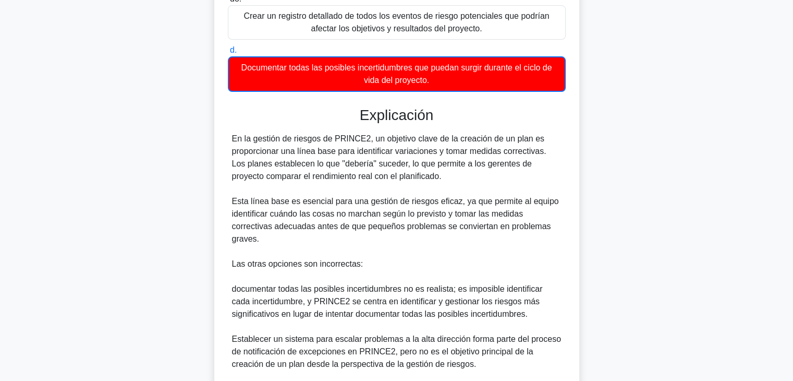
scroll to position [157, 0]
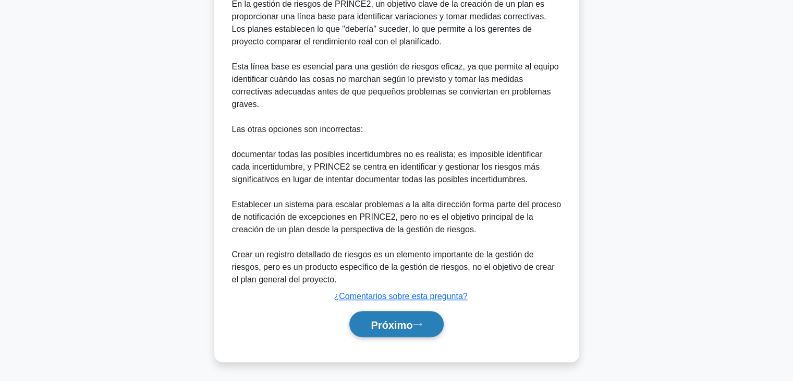
click at [362, 327] on button "Próximo" at bounding box center [397, 324] width 94 height 27
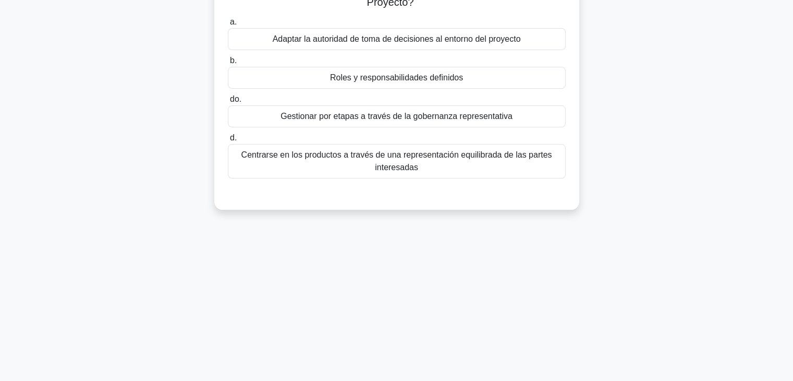
scroll to position [0, 0]
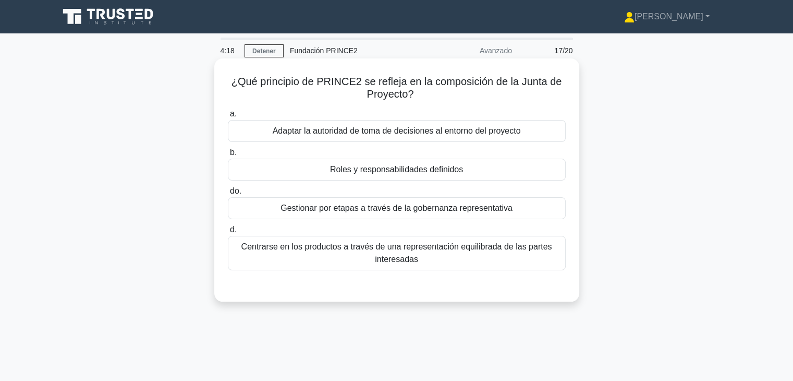
click at [405, 140] on div "Adaptar la autoridad de toma de decisiones al entorno del proyecto" at bounding box center [397, 131] width 338 height 22
click at [228, 117] on input "a. Adaptar la autoridad de toma de decisiones al entorno del proyecto" at bounding box center [228, 114] width 0 height 7
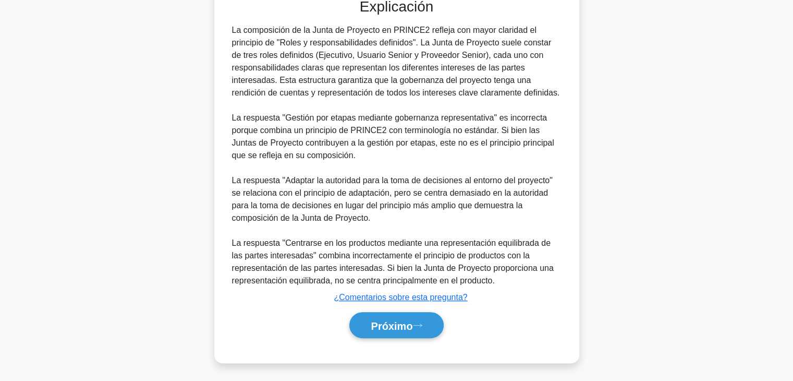
scroll to position [289, 0]
click at [374, 341] on div "a. Adaptar la autoridad de toma de decisiones al entorno del proyecto b. Roles …" at bounding box center [397, 82] width 340 height 533
click at [375, 332] on button "Próximo" at bounding box center [397, 324] width 94 height 27
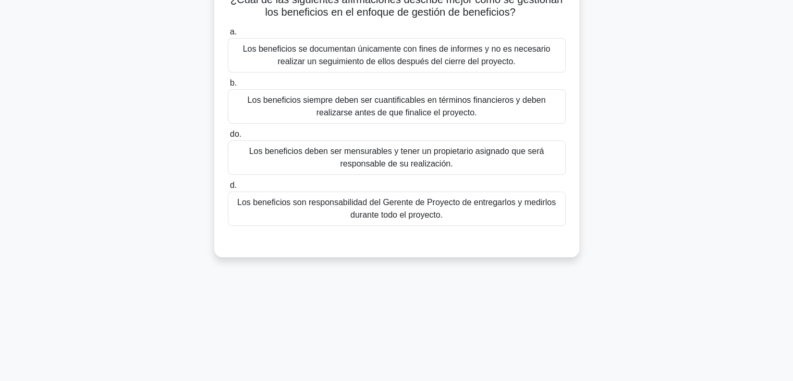
scroll to position [0, 0]
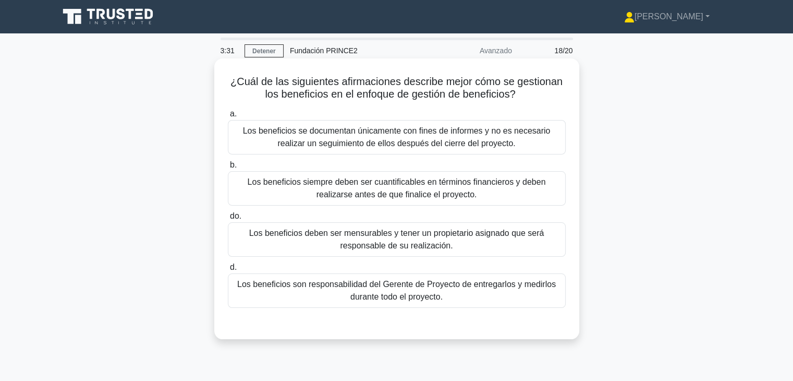
click at [419, 249] on font "Los beneficios deben ser mensurables y tener un propietario asignado que será r…" at bounding box center [396, 238] width 295 height 21
click at [228, 220] on input "do. Los beneficios deben ser mensurables y tener un propietario asignado que se…" at bounding box center [228, 216] width 0 height 7
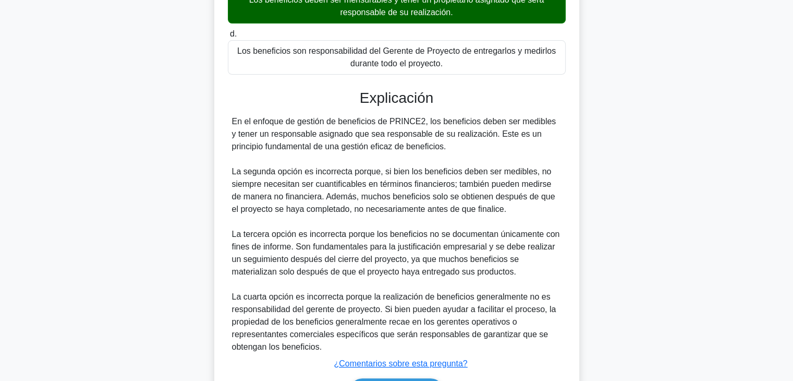
scroll to position [300, 0]
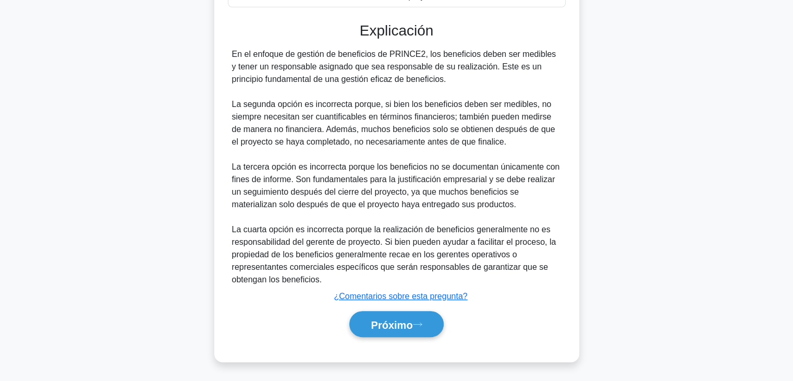
click at [392, 338] on div "Próximo" at bounding box center [397, 324] width 338 height 35
click at [395, 325] on font "Próximo" at bounding box center [392, 324] width 42 height 11
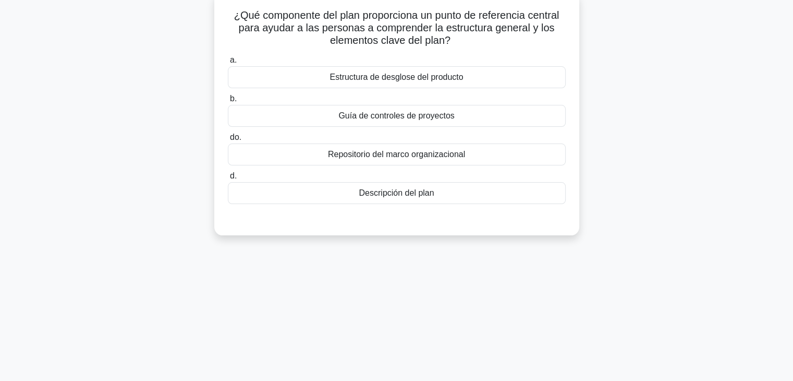
scroll to position [0, 0]
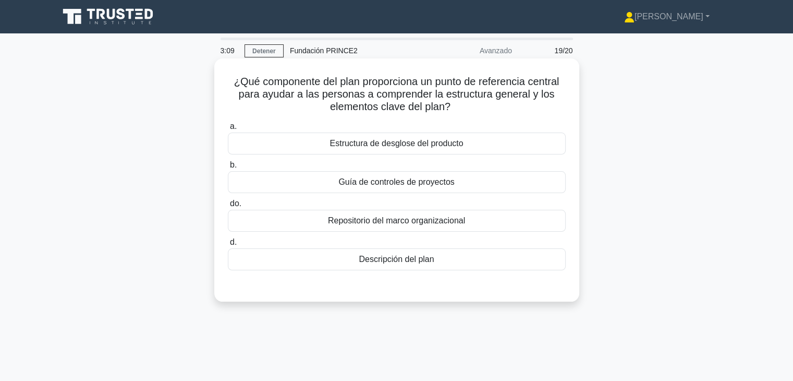
click at [387, 274] on div "a. Estructura de desglose del producto b. Guía de controles de proyectos do. d." at bounding box center [397, 203] width 340 height 171
click at [390, 267] on div "Descripción del plan" at bounding box center [397, 259] width 338 height 22
click at [228, 246] on input "d. Descripción del plan" at bounding box center [228, 242] width 0 height 7
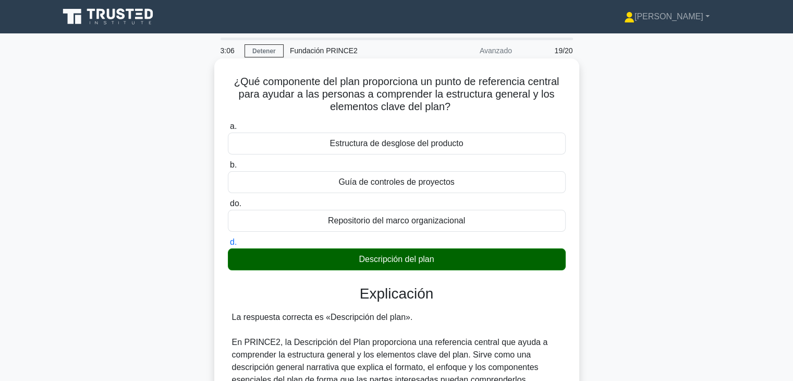
scroll to position [250, 0]
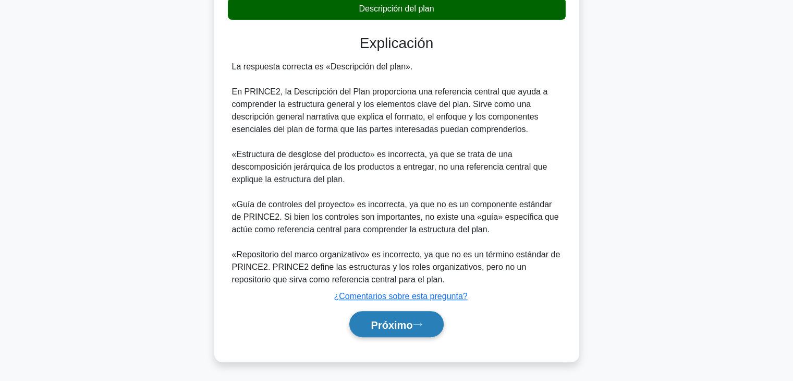
click at [391, 328] on font "Próximo" at bounding box center [392, 324] width 42 height 11
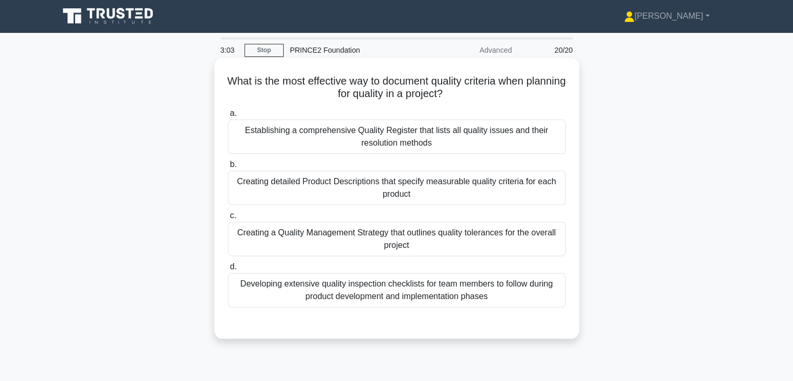
scroll to position [0, 0]
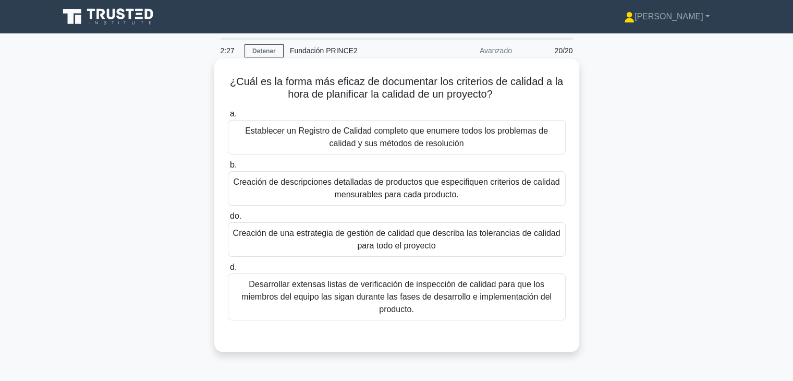
click at [426, 246] on font "Creación de una estrategia de gestión de calidad que describa las tolerancias d…" at bounding box center [397, 238] width 328 height 21
click at [228, 220] on input "do. Creación de una estrategia de gestión de calidad que describa las toleranci…" at bounding box center [228, 216] width 0 height 7
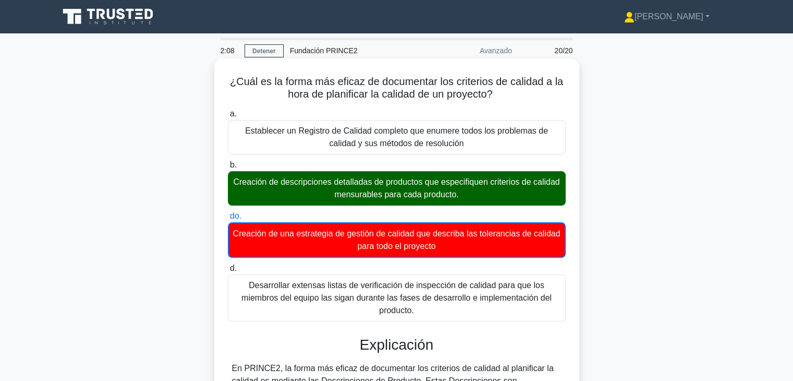
scroll to position [239, 0]
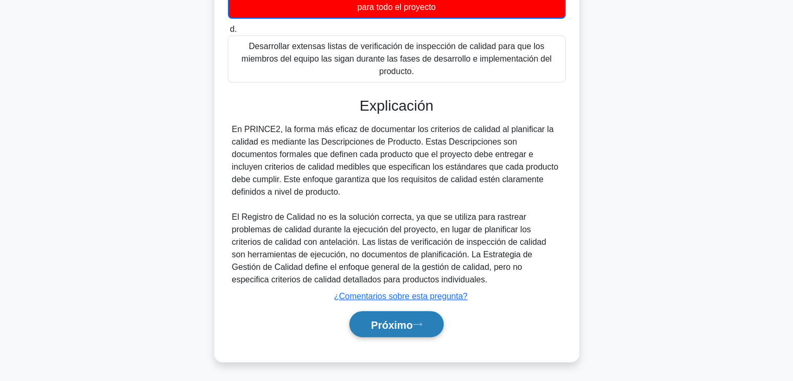
click at [357, 316] on button "Próximo" at bounding box center [397, 324] width 94 height 27
click at [394, 328] on font "Próximo" at bounding box center [392, 324] width 42 height 11
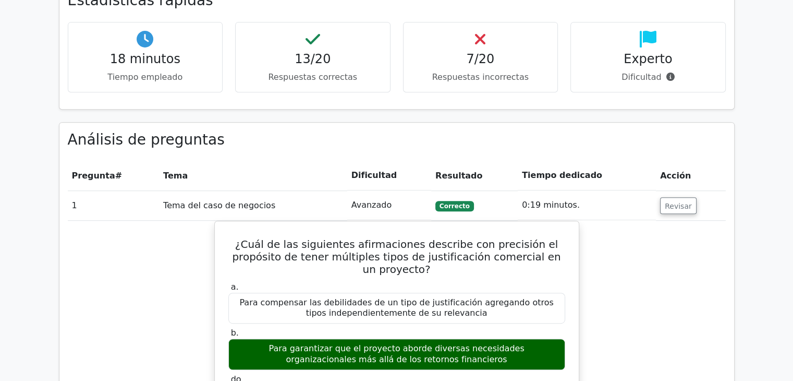
scroll to position [313, 0]
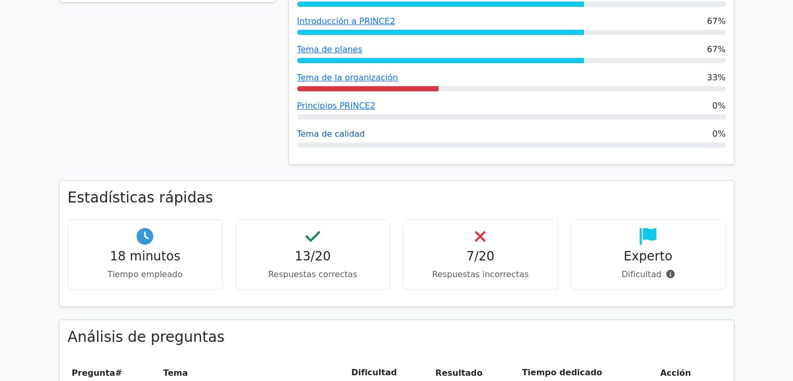
click at [347, 137] on font "Tema de calidad" at bounding box center [331, 134] width 68 height 10
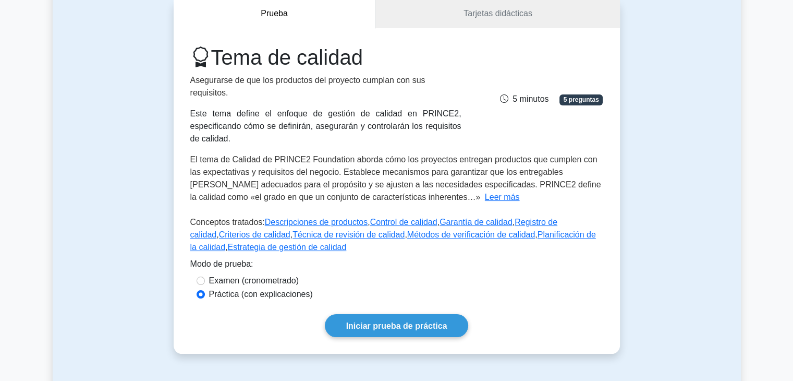
scroll to position [104, 0]
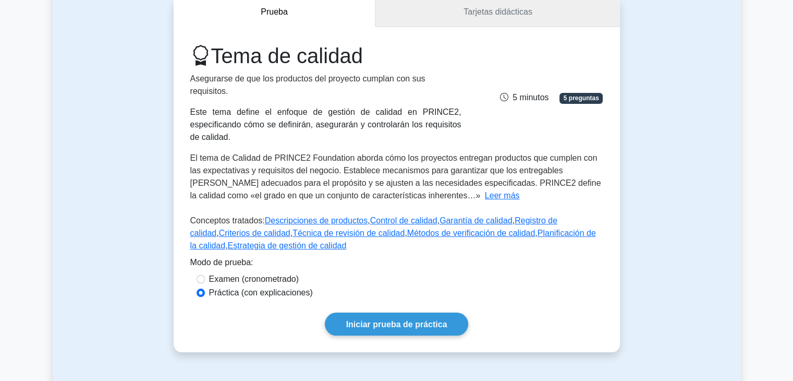
click at [420, 16] on link "Tarjetas didácticas" at bounding box center [498, 12] width 244 height 30
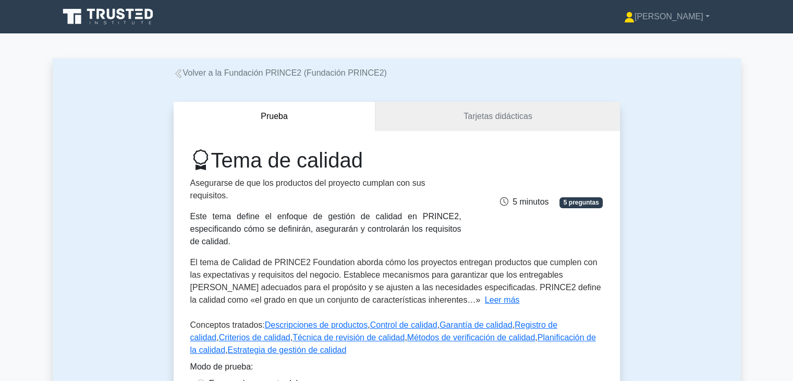
scroll to position [0, 0]
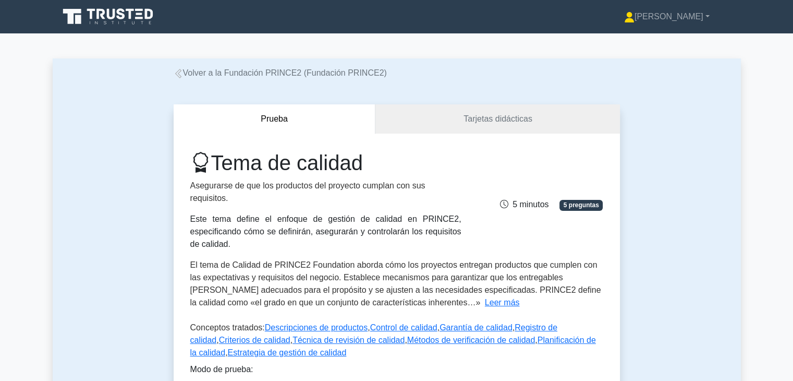
click at [128, 15] on icon at bounding box center [109, 17] width 100 height 20
click at [668, 19] on font "[PERSON_NAME]" at bounding box center [669, 16] width 69 height 9
click at [661, 41] on link "Perfil" at bounding box center [641, 41] width 82 height 17
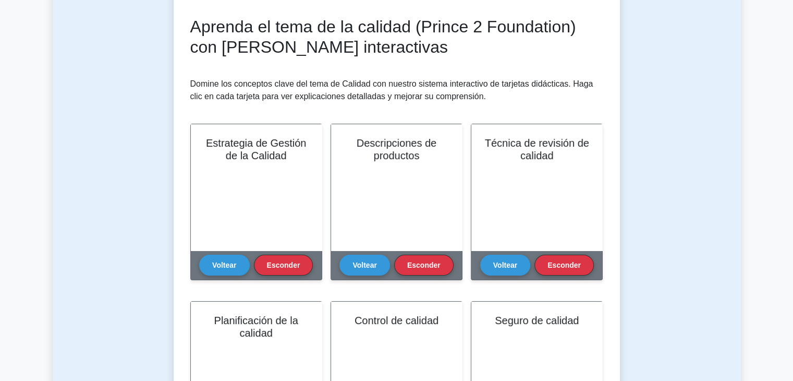
scroll to position [157, 0]
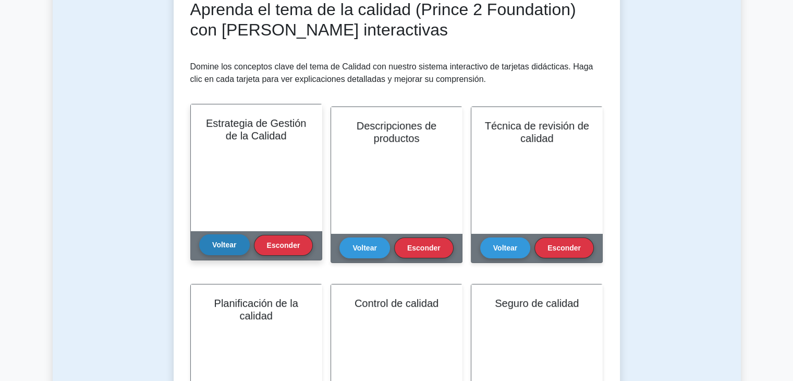
click at [223, 248] on font "Voltear" at bounding box center [224, 244] width 24 height 8
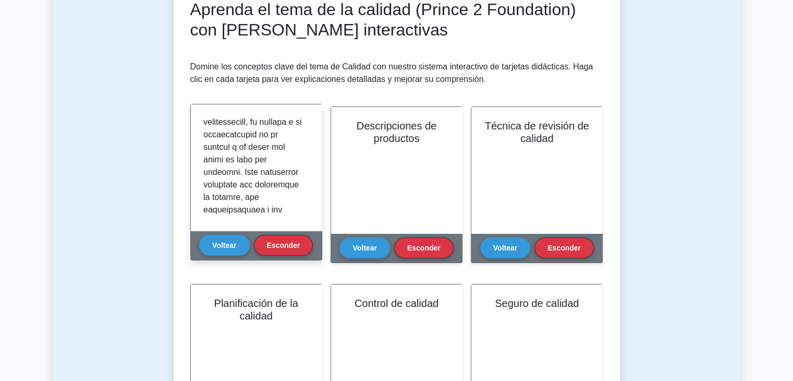
scroll to position [104, 0]
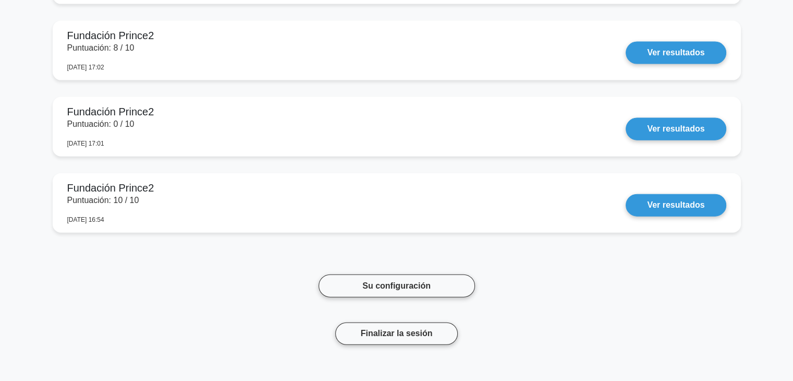
scroll to position [2513, 0]
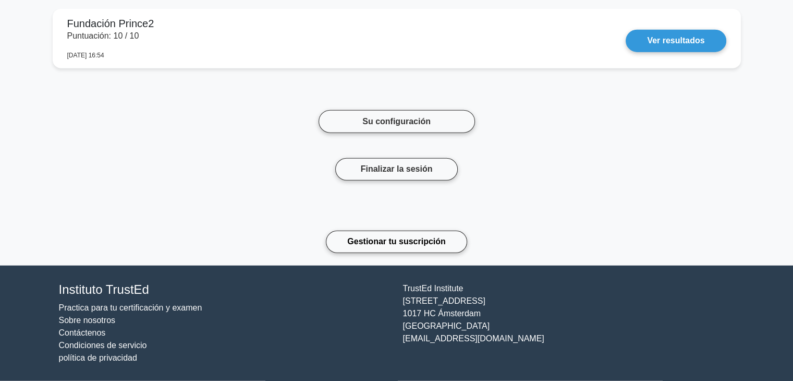
click at [449, 105] on div "Su configuración" at bounding box center [397, 108] width 157 height 47
click at [449, 113] on link "Su configuración" at bounding box center [397, 121] width 157 height 22
click at [390, 246] on font "Gestionar tu suscripción" at bounding box center [396, 241] width 98 height 9
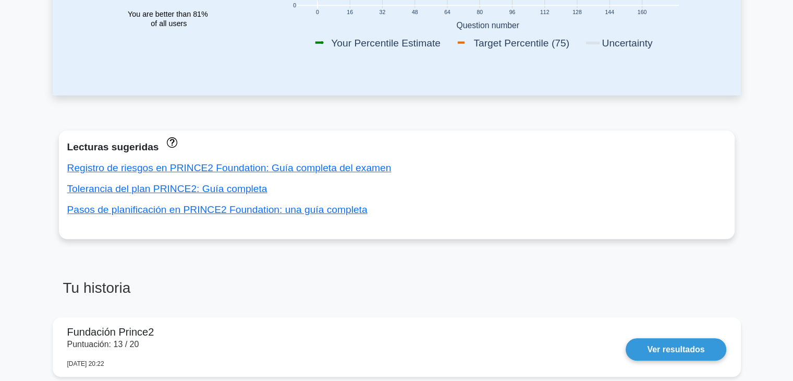
scroll to position [470, 0]
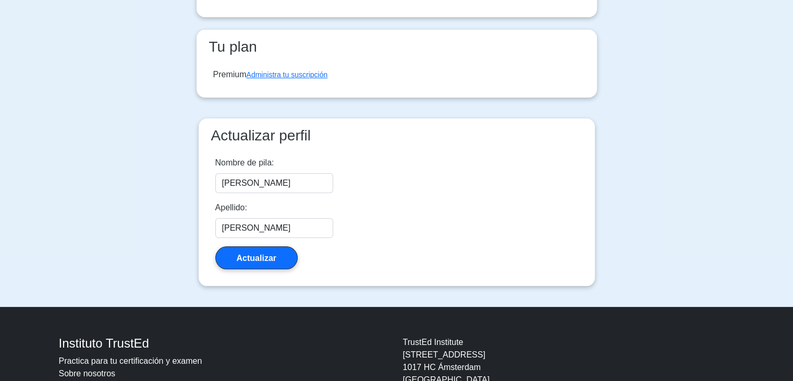
scroll to position [157, 0]
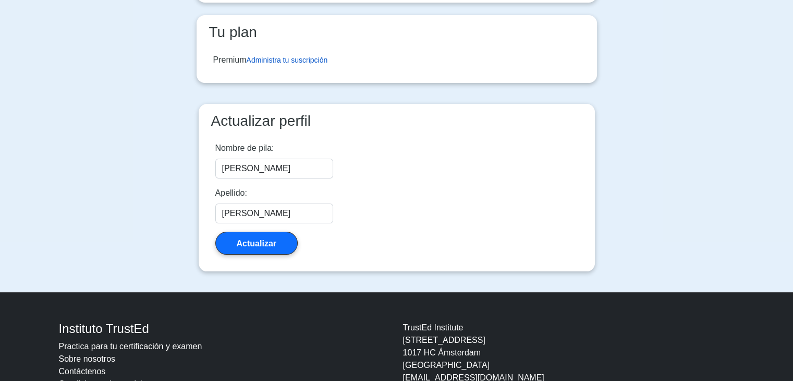
click at [317, 56] on font "Administra tu suscripción" at bounding box center [287, 60] width 81 height 8
